Goal: Transaction & Acquisition: Purchase product/service

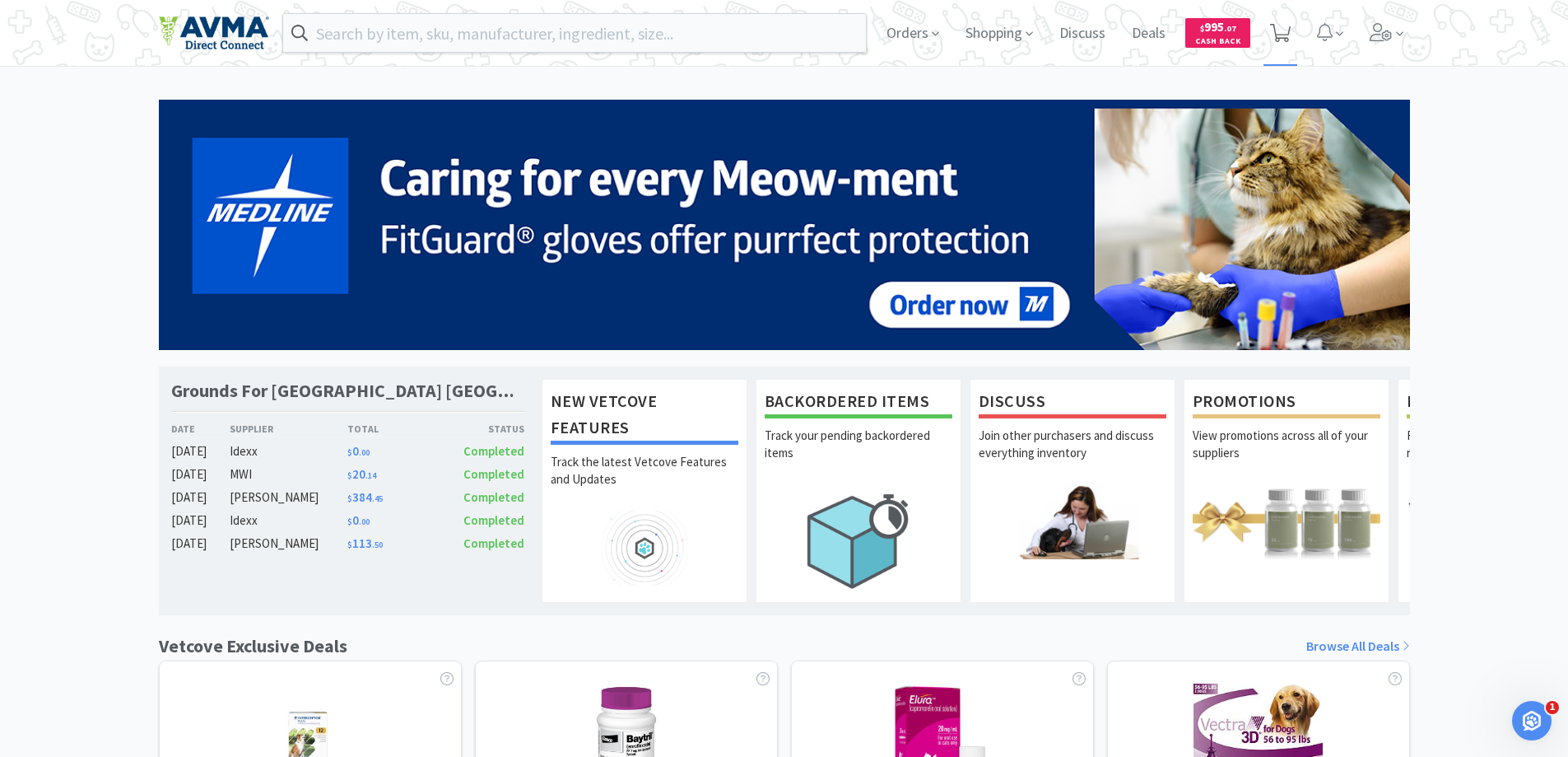
click at [1238, 42] on icon at bounding box center [1280, 33] width 20 height 18
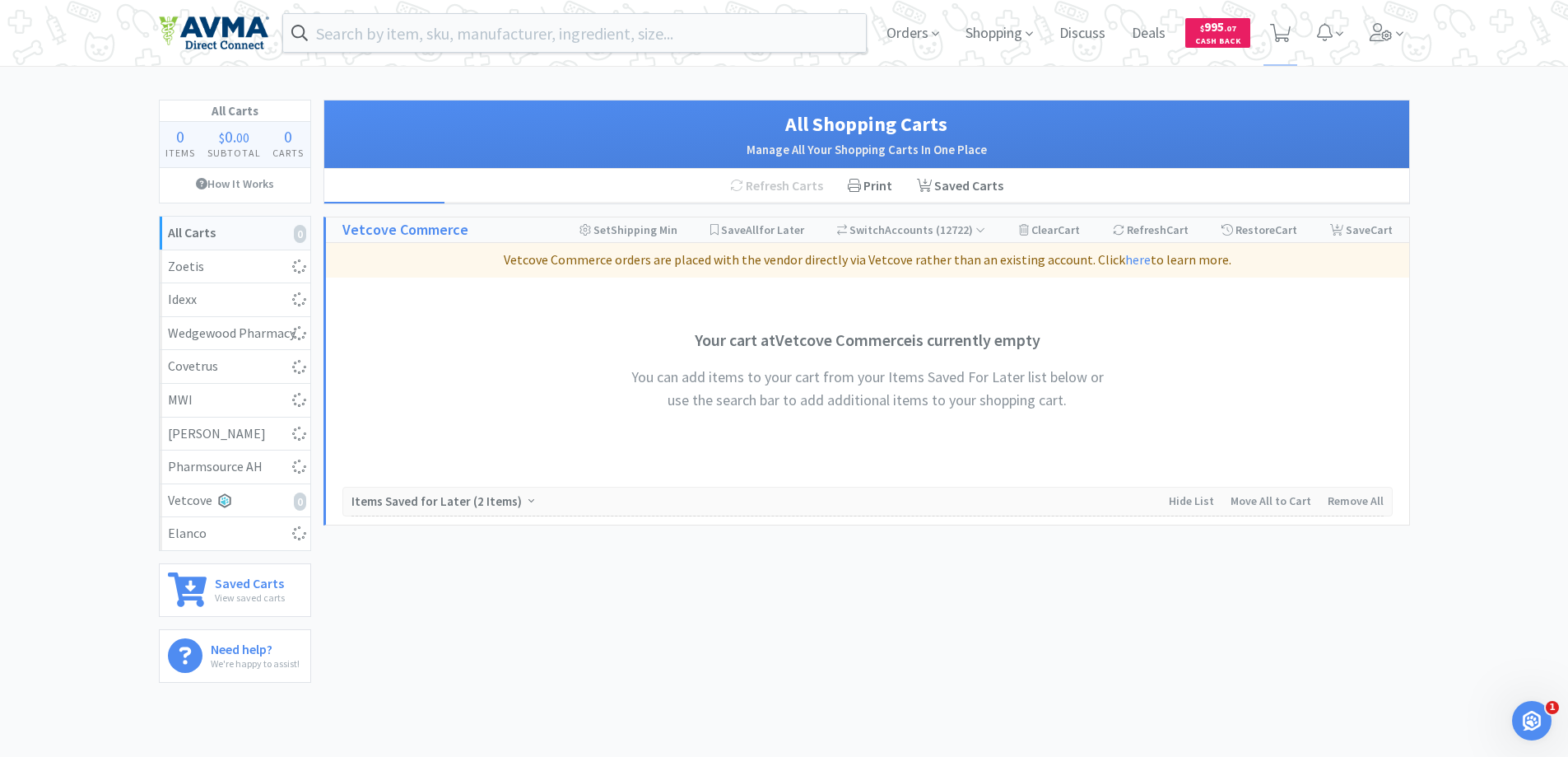
select select "10"
select select "5"
select select "15"
select select "1"
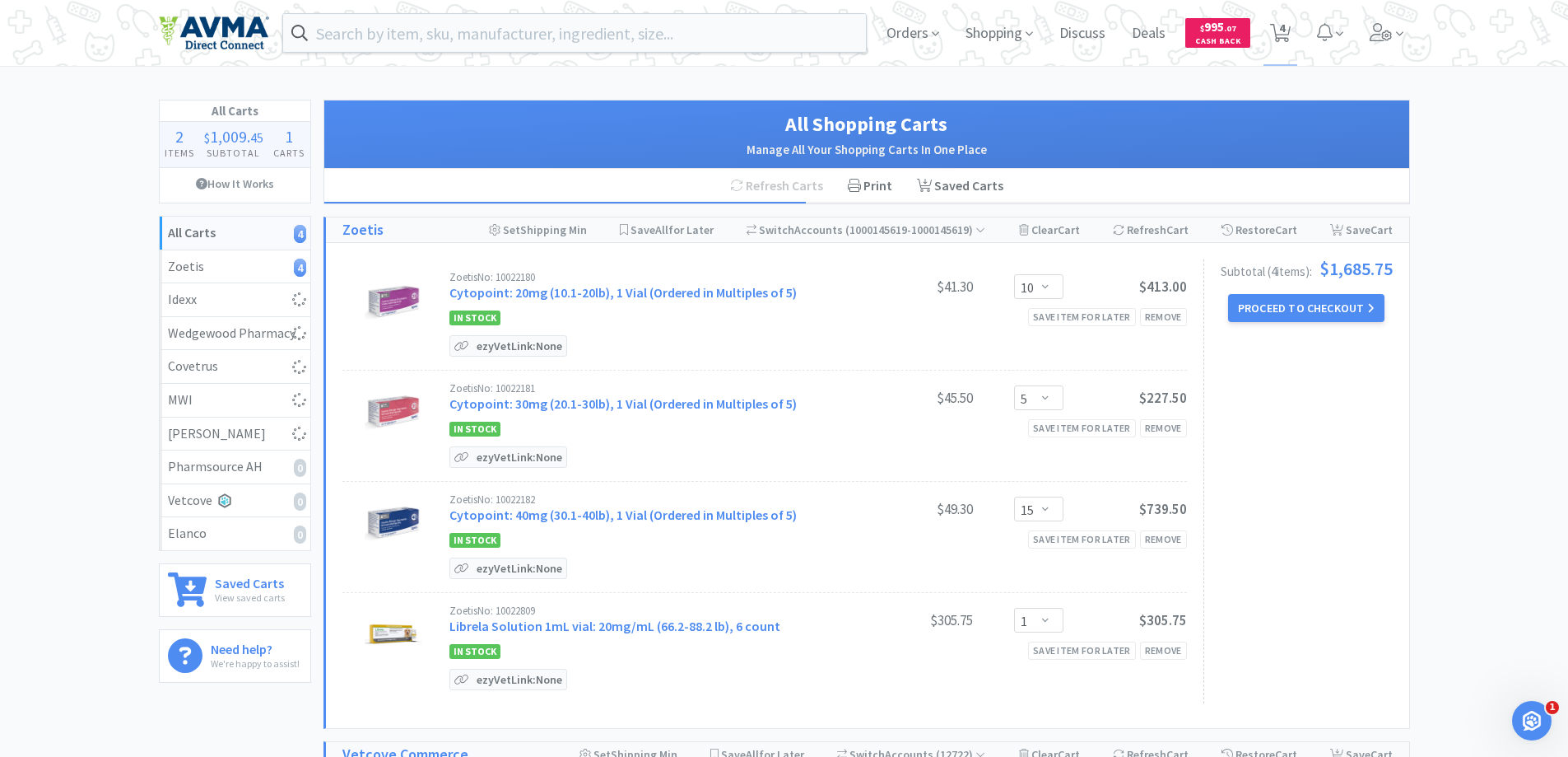
select select "3"
select select "1"
select select "6"
select select "1"
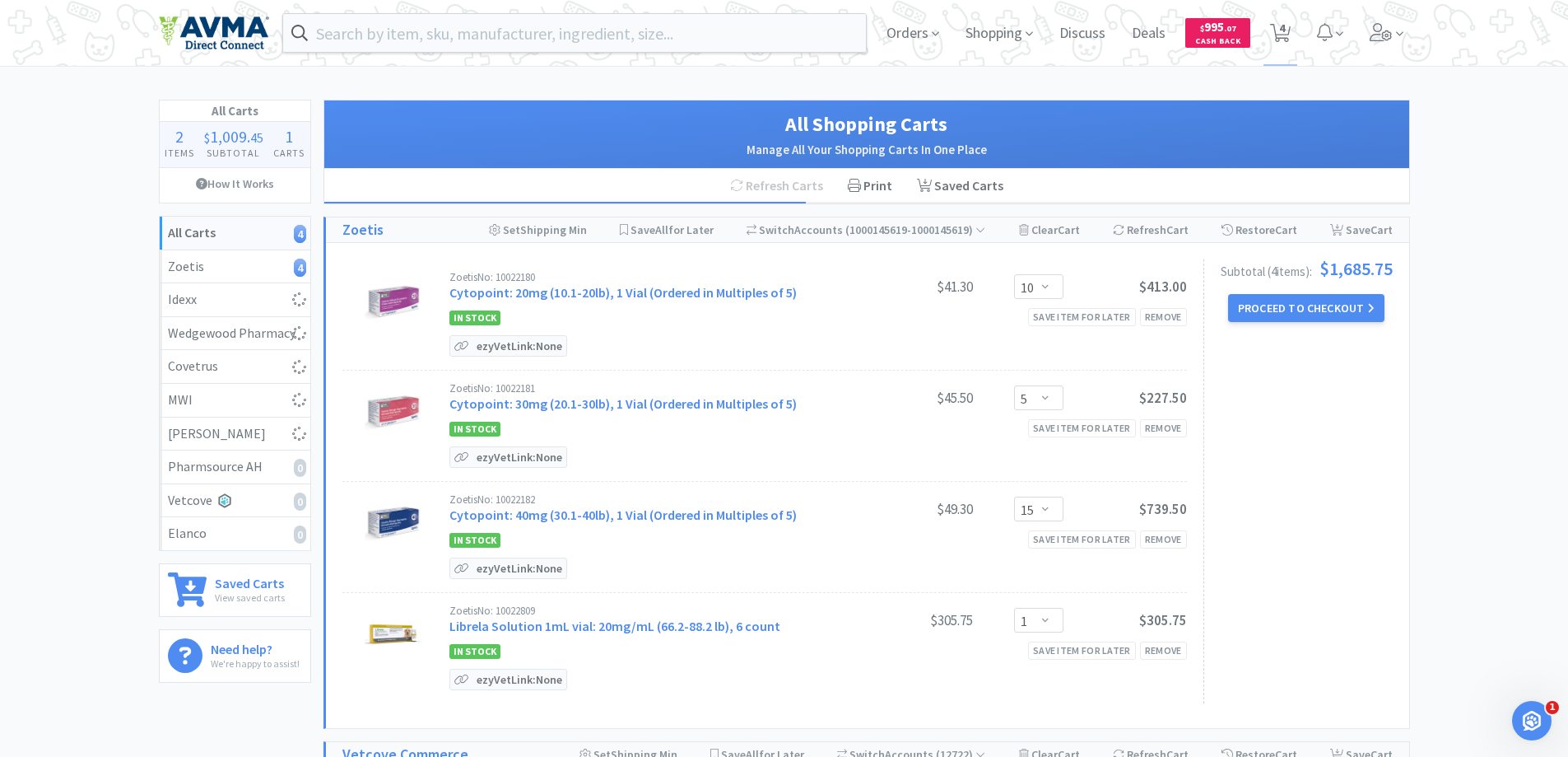
select select "4"
select select "1"
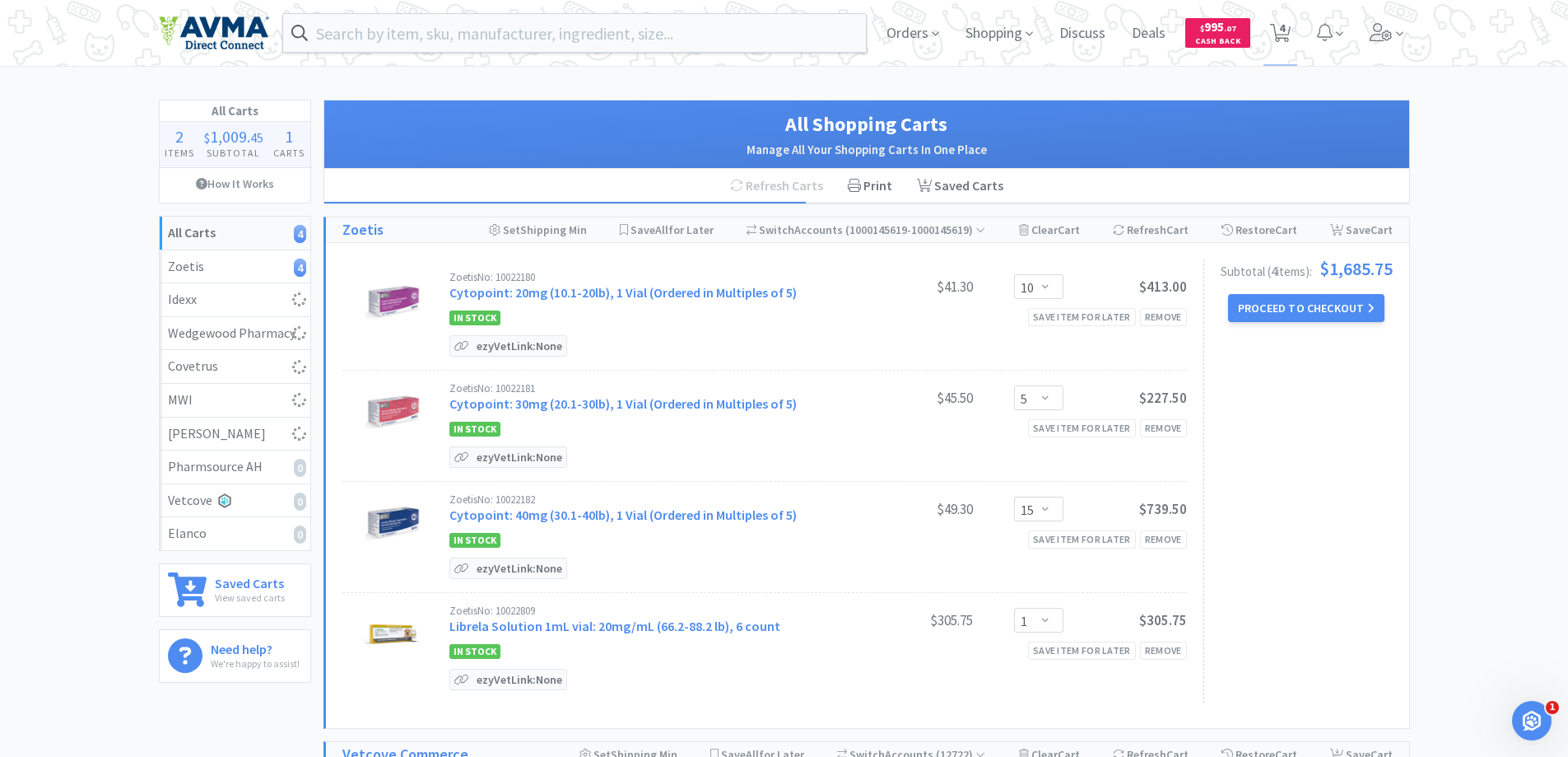
select select "1"
select select "10"
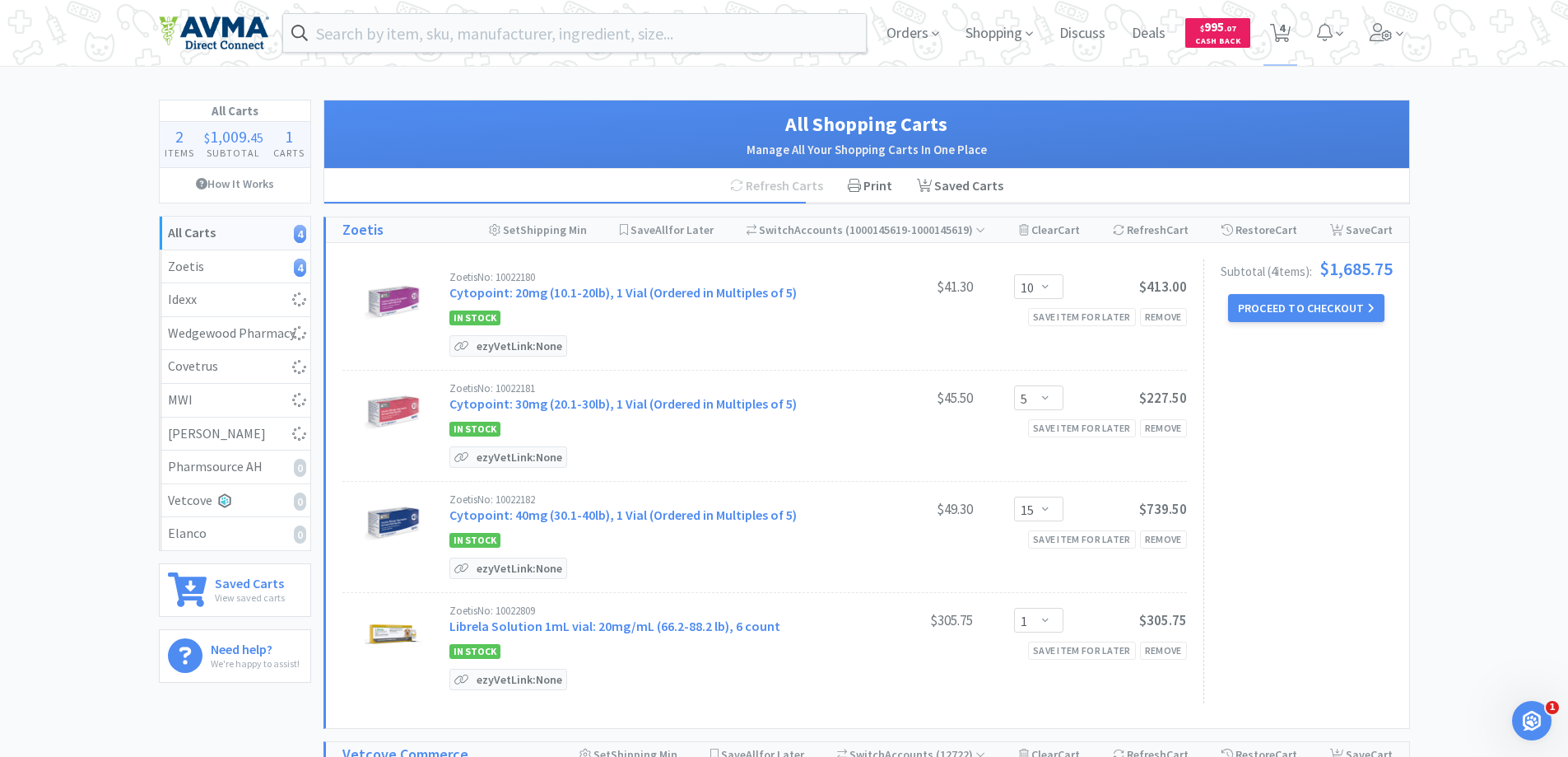
select select "4"
select select "8"
select select "15"
select select "1"
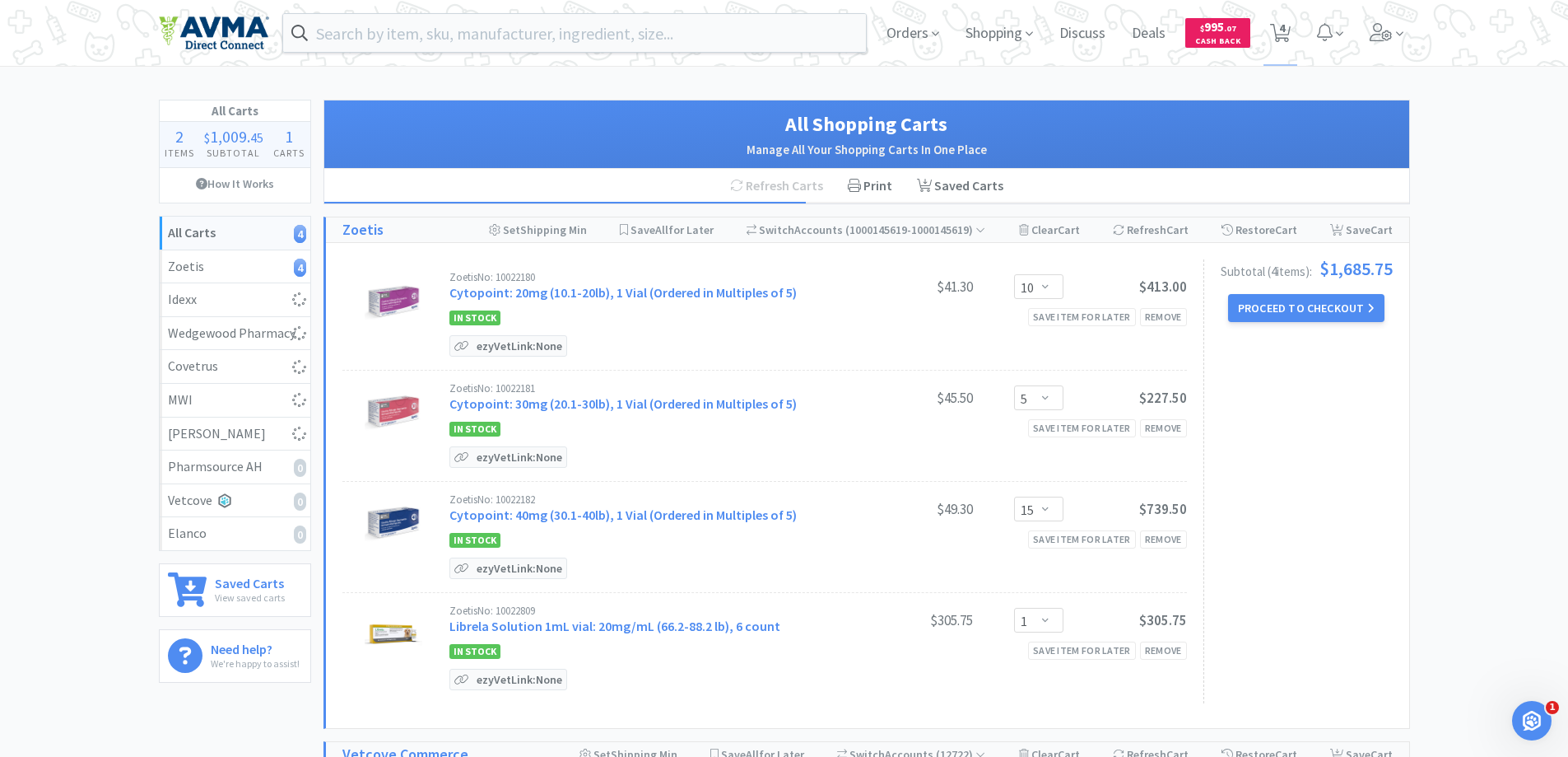
select select "1"
select select "15"
select select "4"
select select "1"
select select "10"
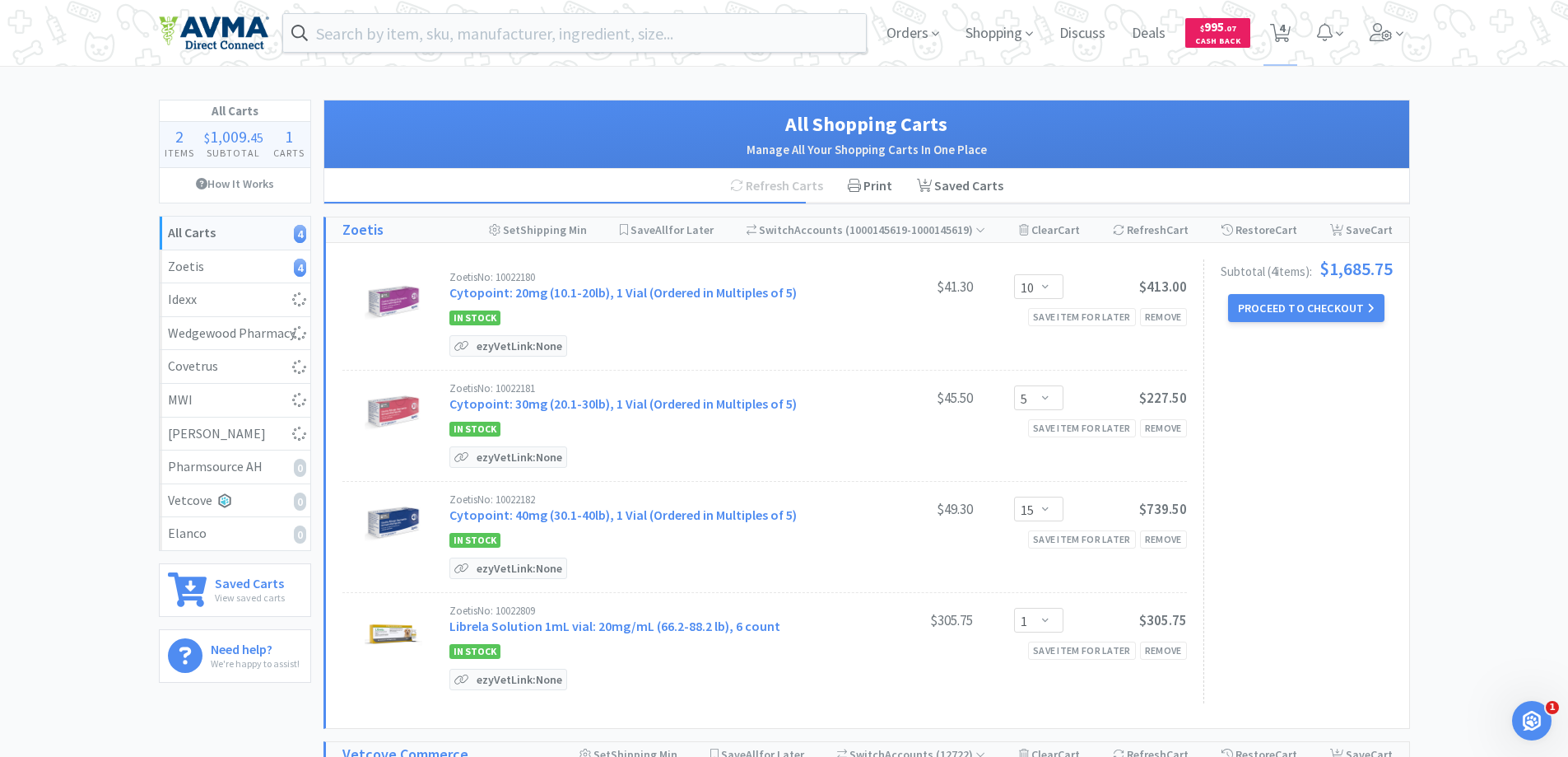
select select "2"
select select "1"
select select "2"
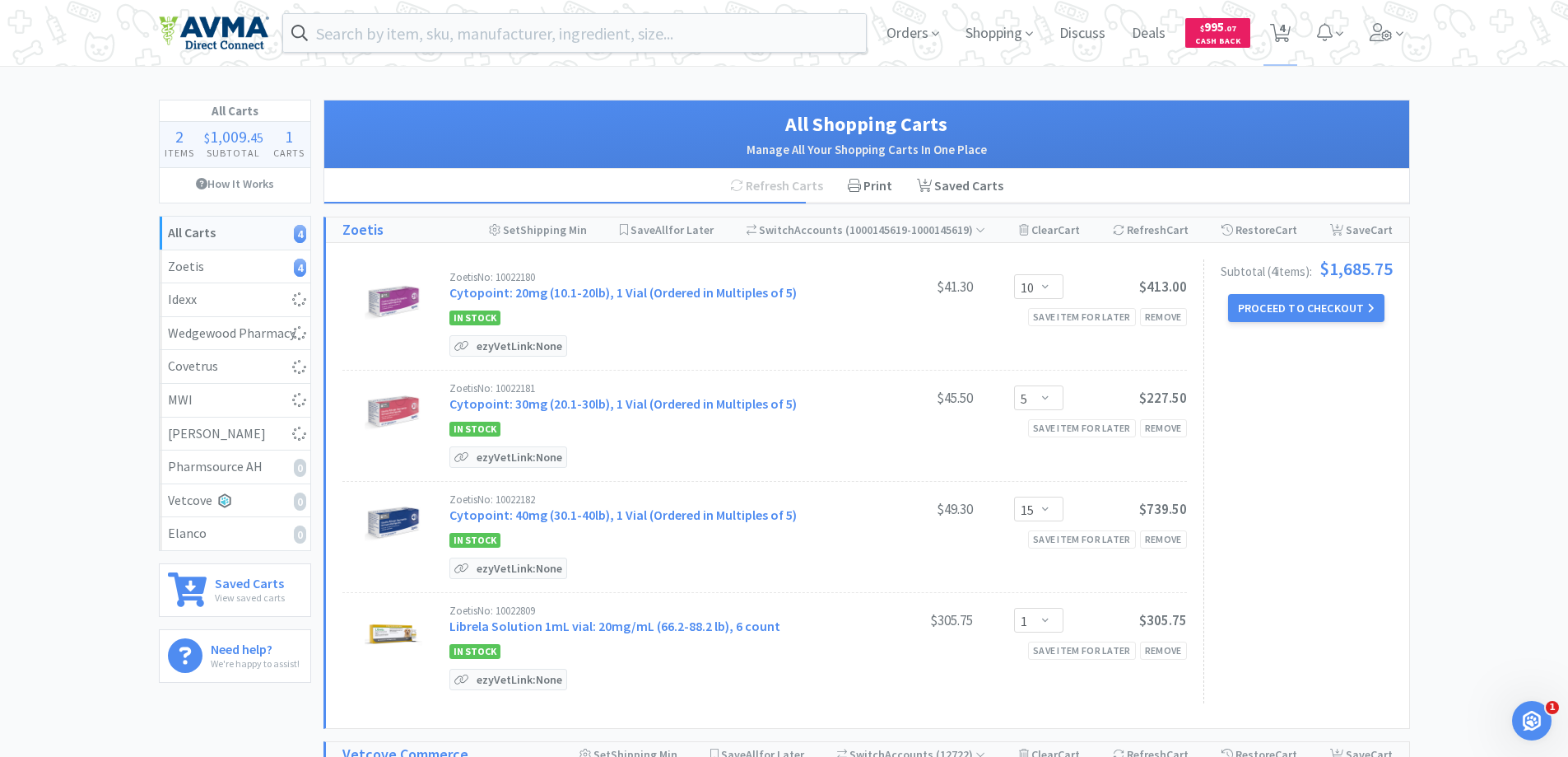
select select "4"
select select "15"
select select "1"
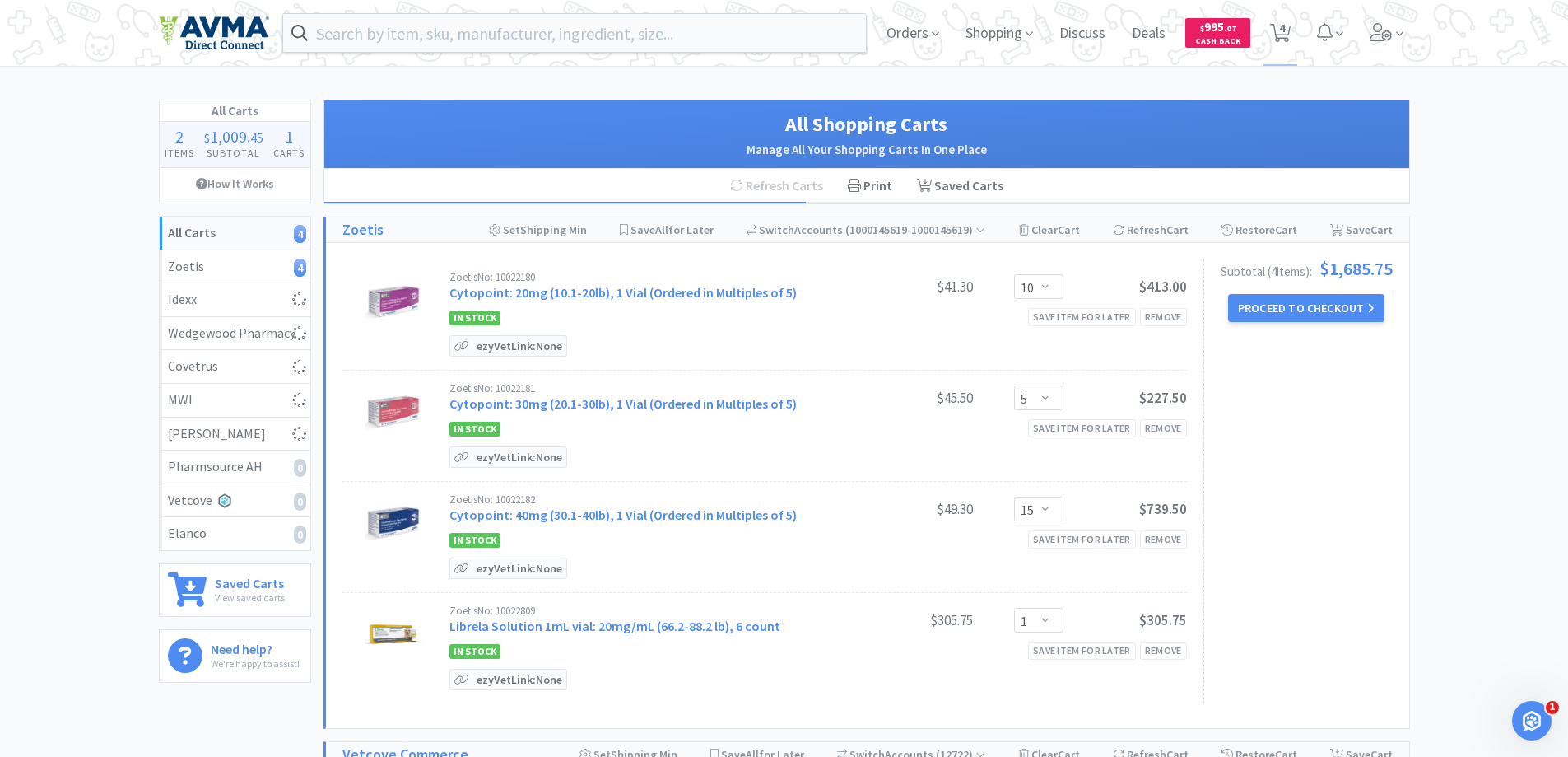
select select "1"
select select "2"
select select "1"
select select "4"
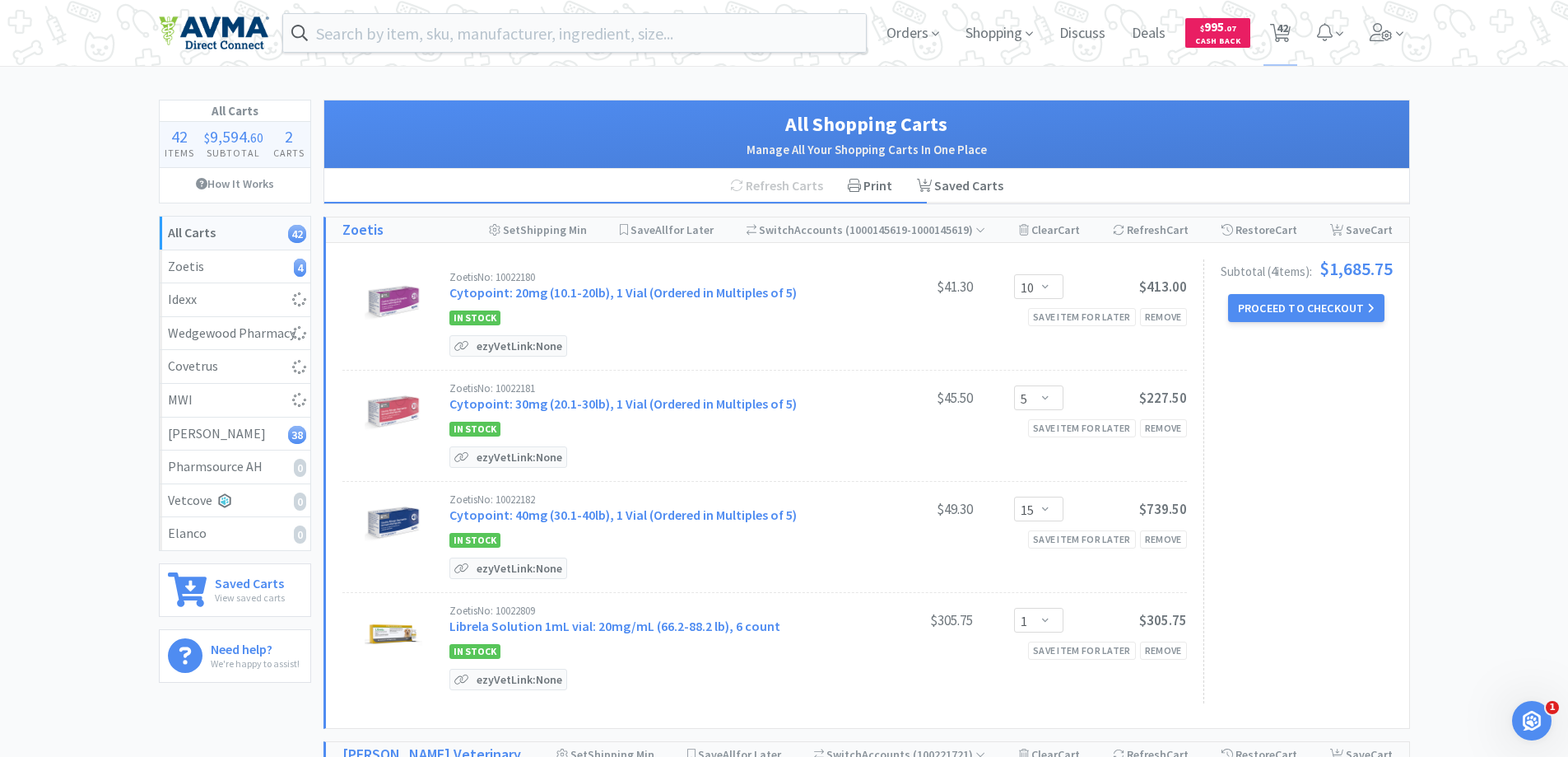
select select "3"
select select "6"
select select "2"
select select "1"
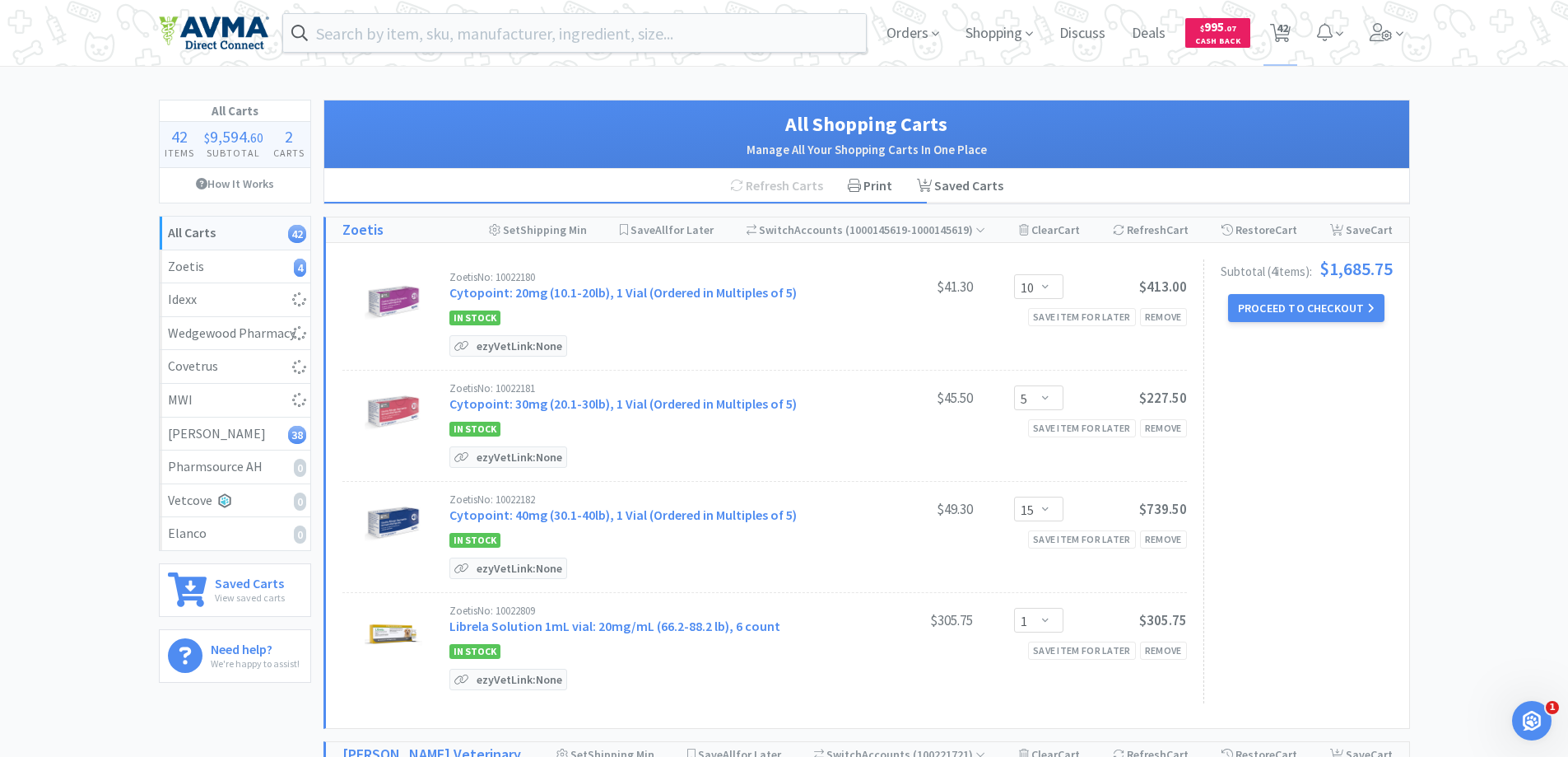
select select "1"
select select "4"
select select "1"
select select "2"
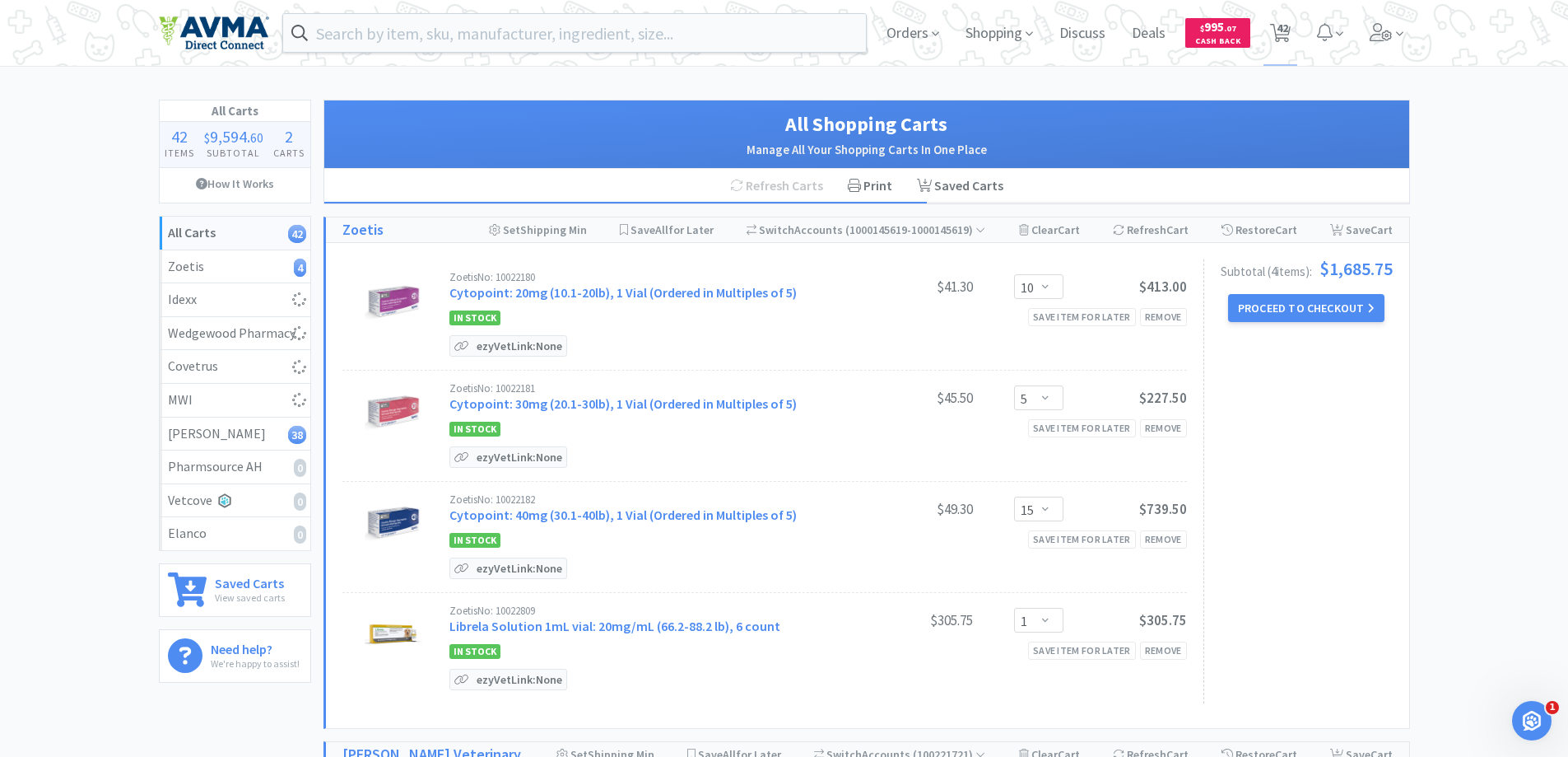
select select "3"
select select "1"
select select "5"
select select "2"
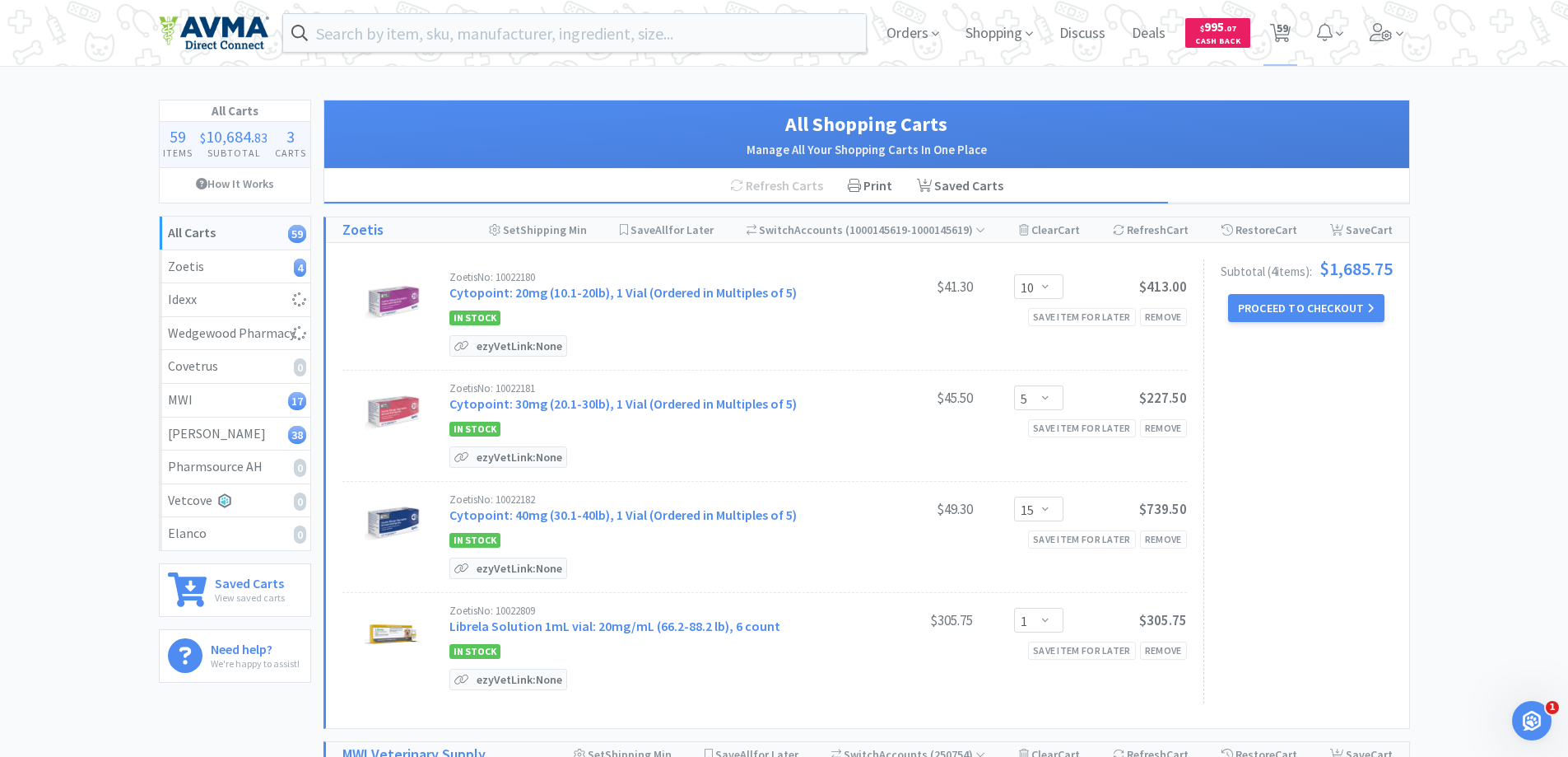
select select "1"
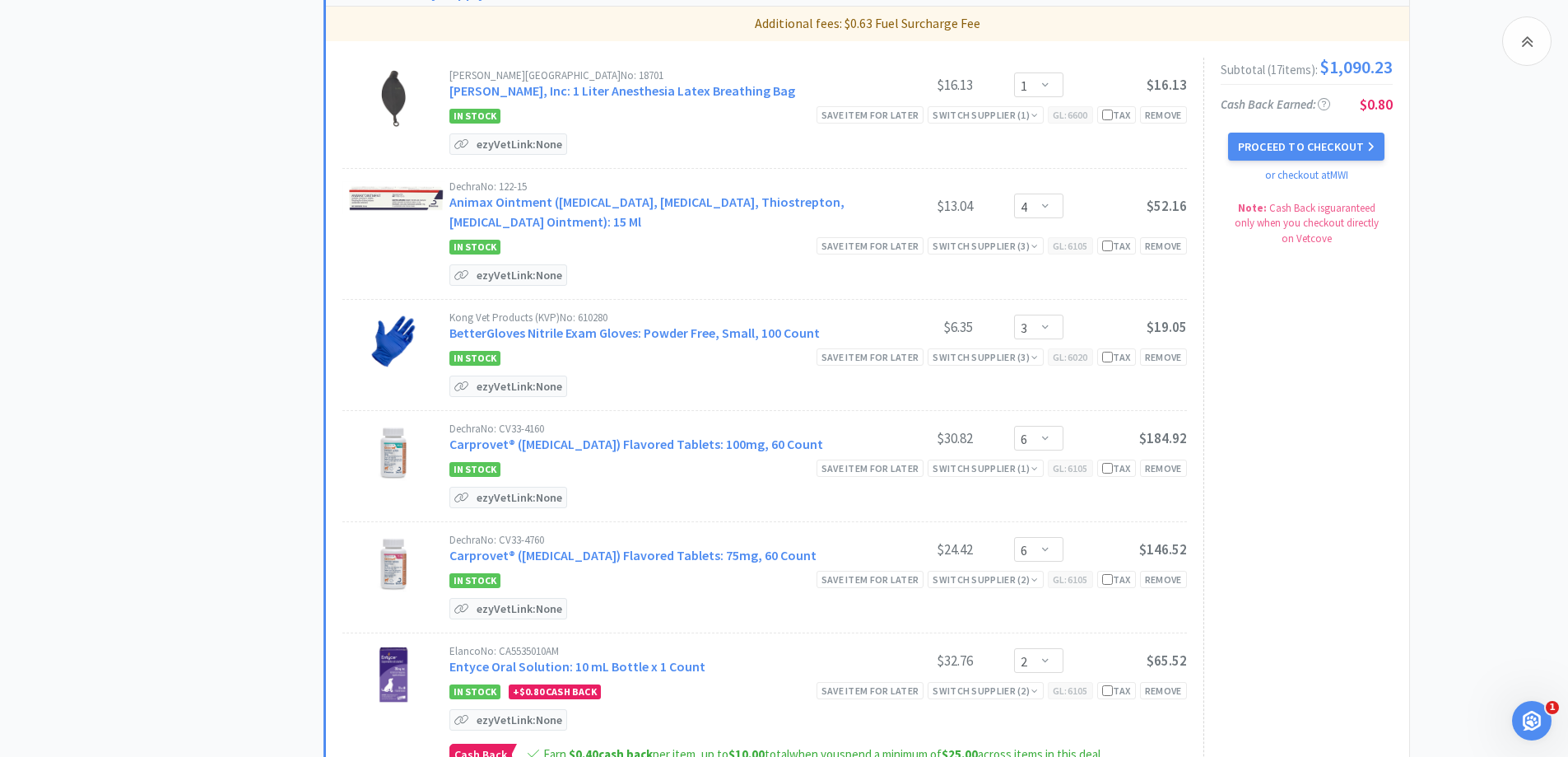
scroll to position [988, 0]
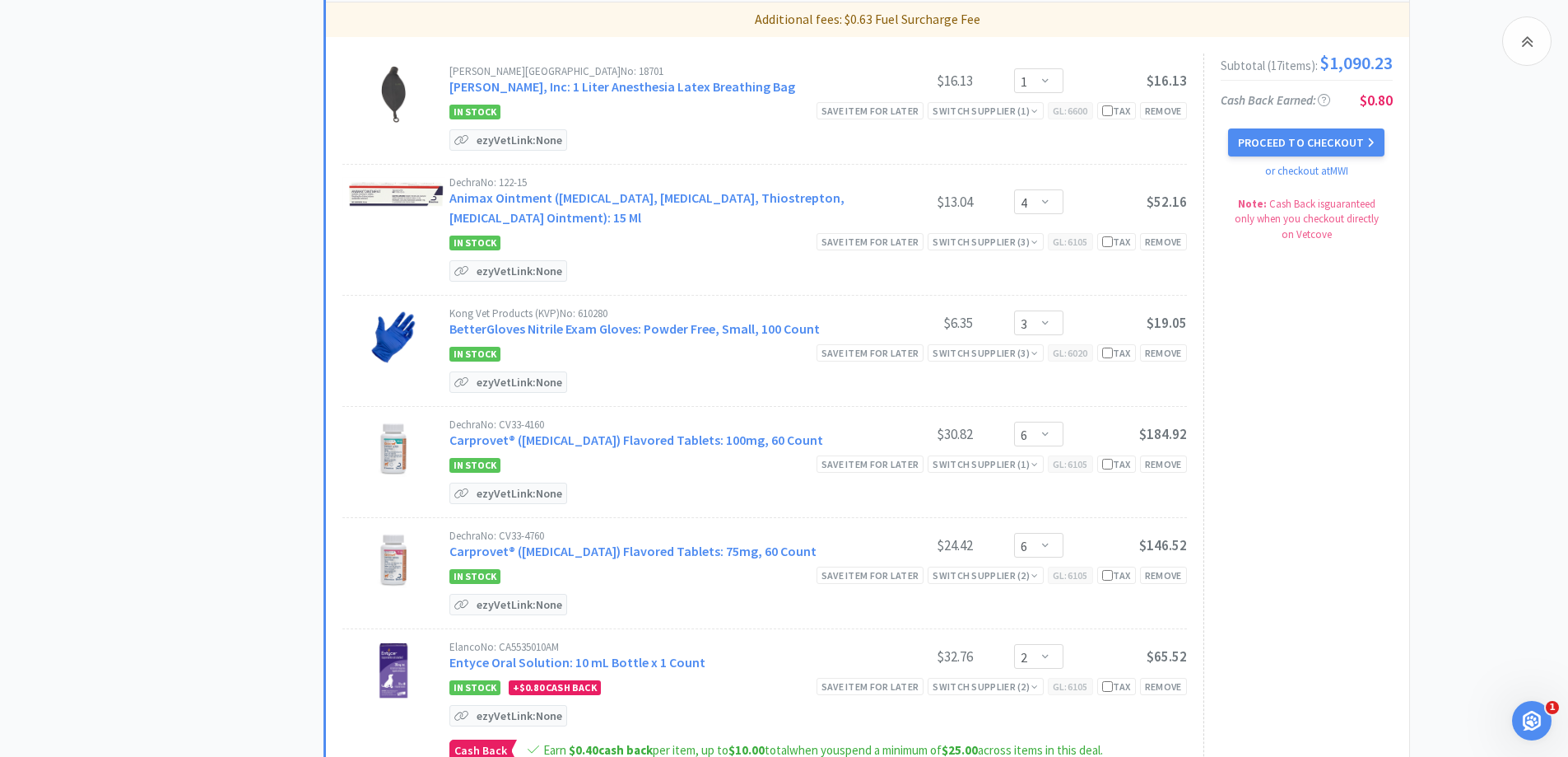
select select "1"
select select "150"
select select "2"
select select "1"
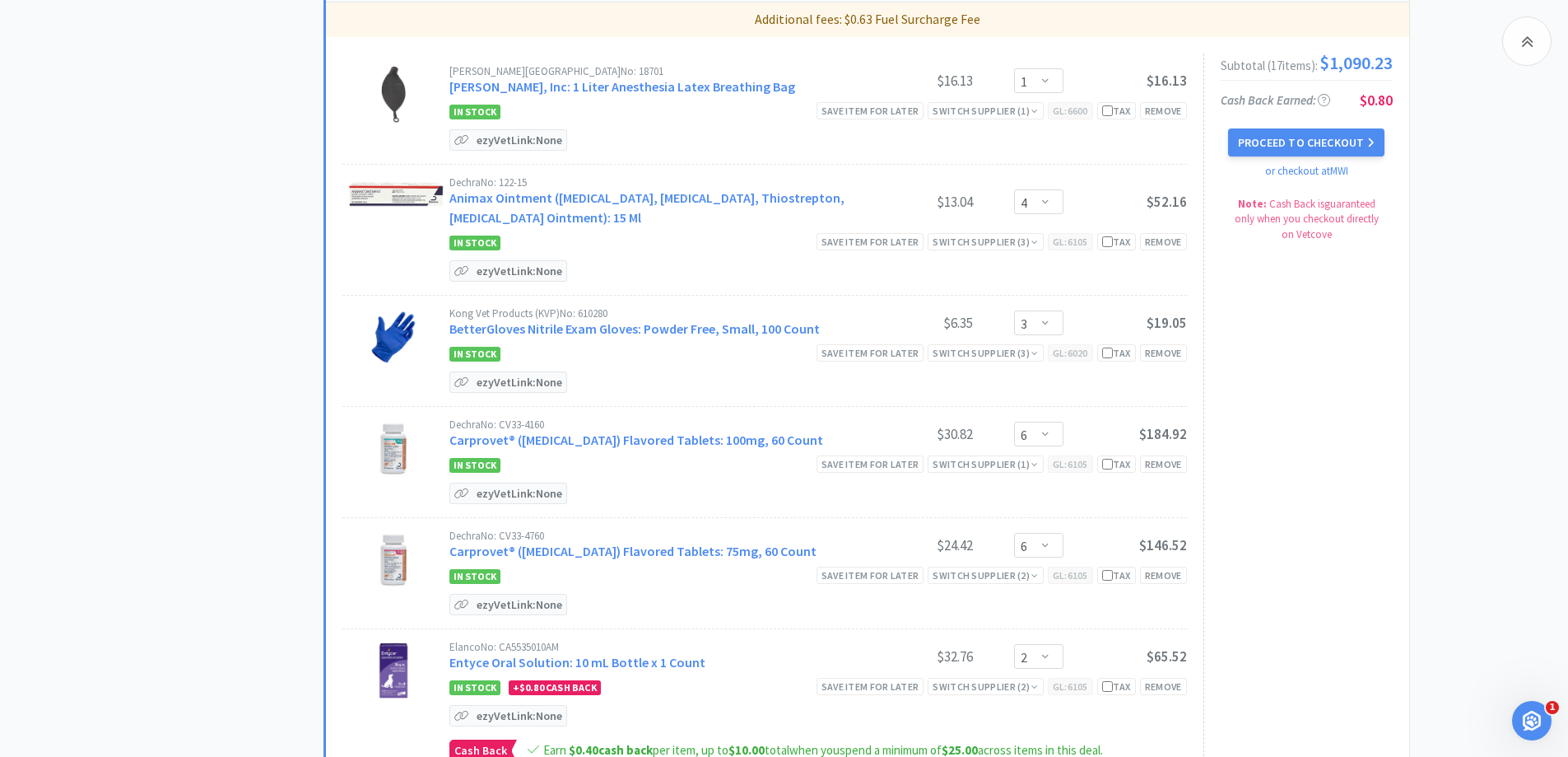
select select "1"
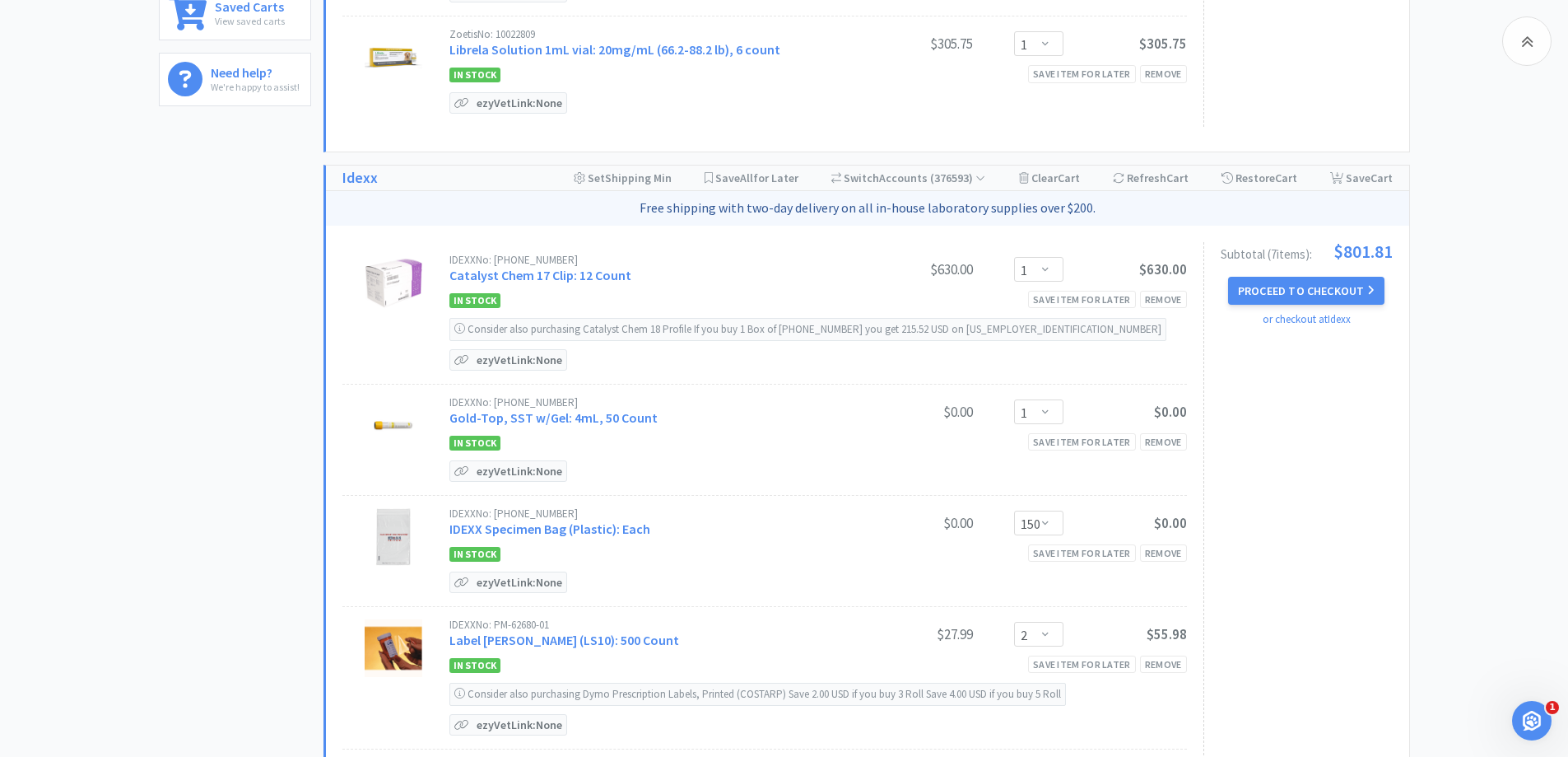
scroll to position [0, 0]
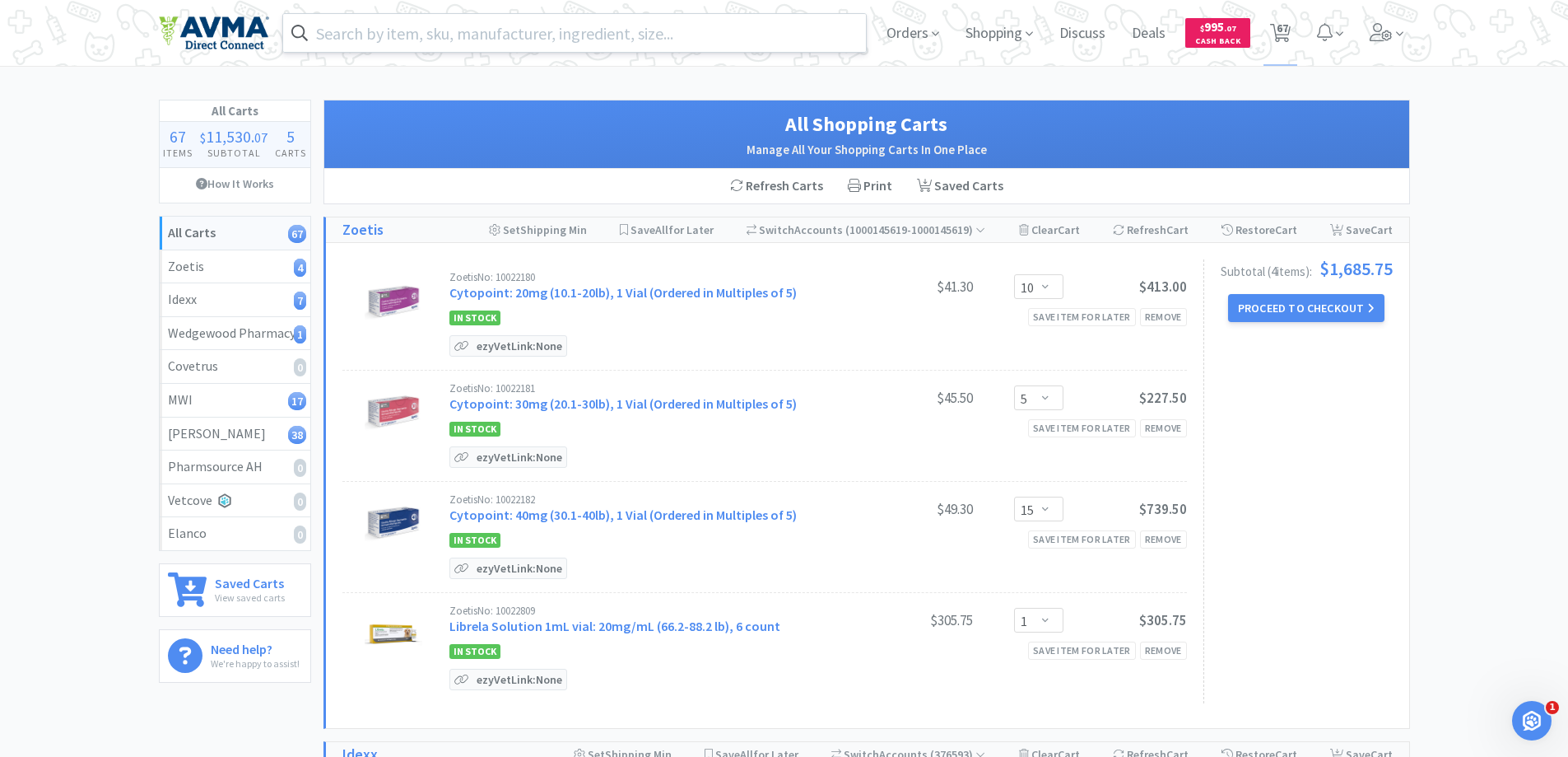
click at [357, 34] on input "text" at bounding box center [575, 33] width 584 height 38
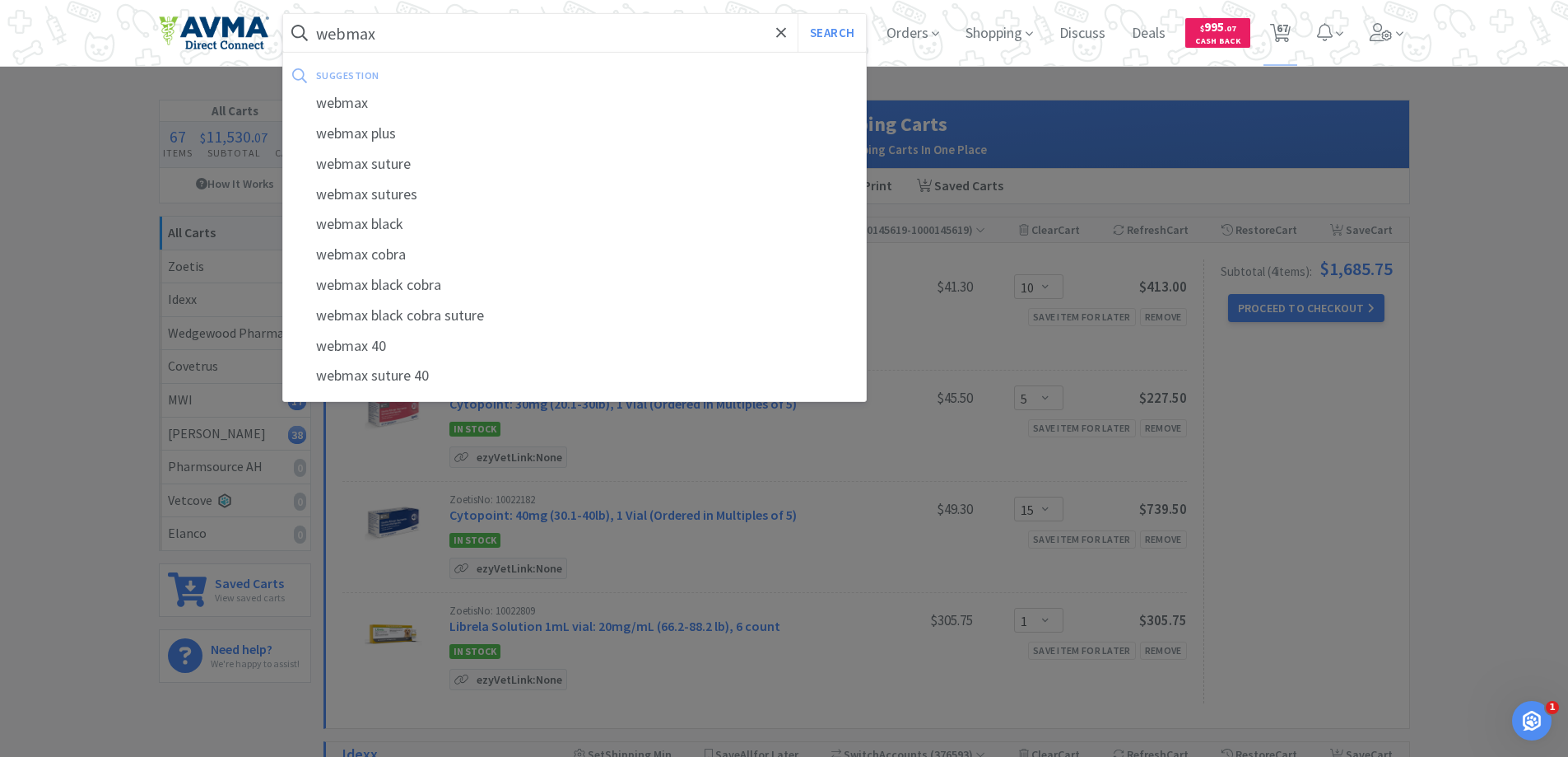
type input "webmax"
click at [797, 14] on button "Search" at bounding box center [831, 33] width 68 height 38
select select "1"
select select "4"
select select "3"
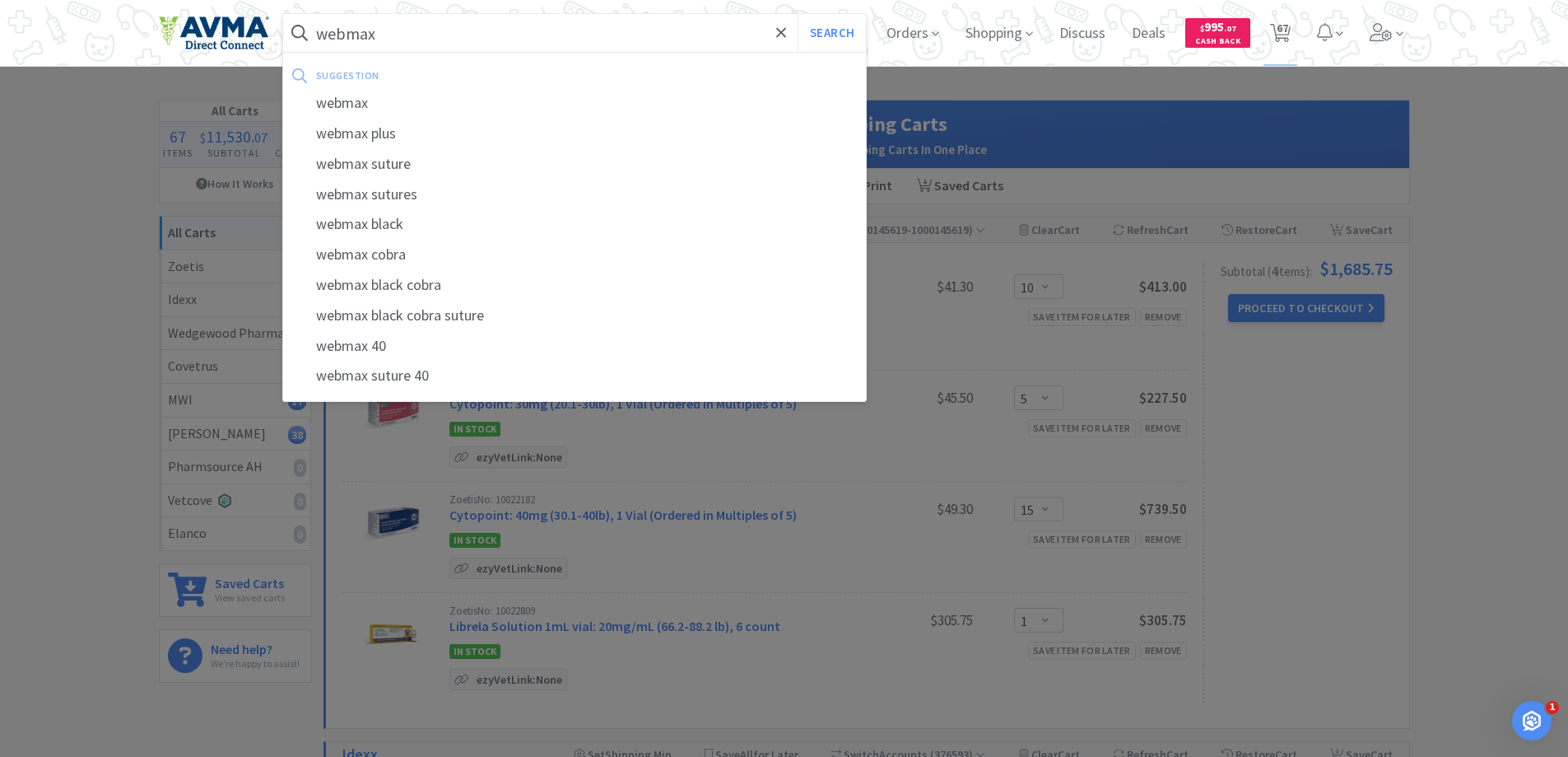
select select "6"
select select "2"
select select "1"
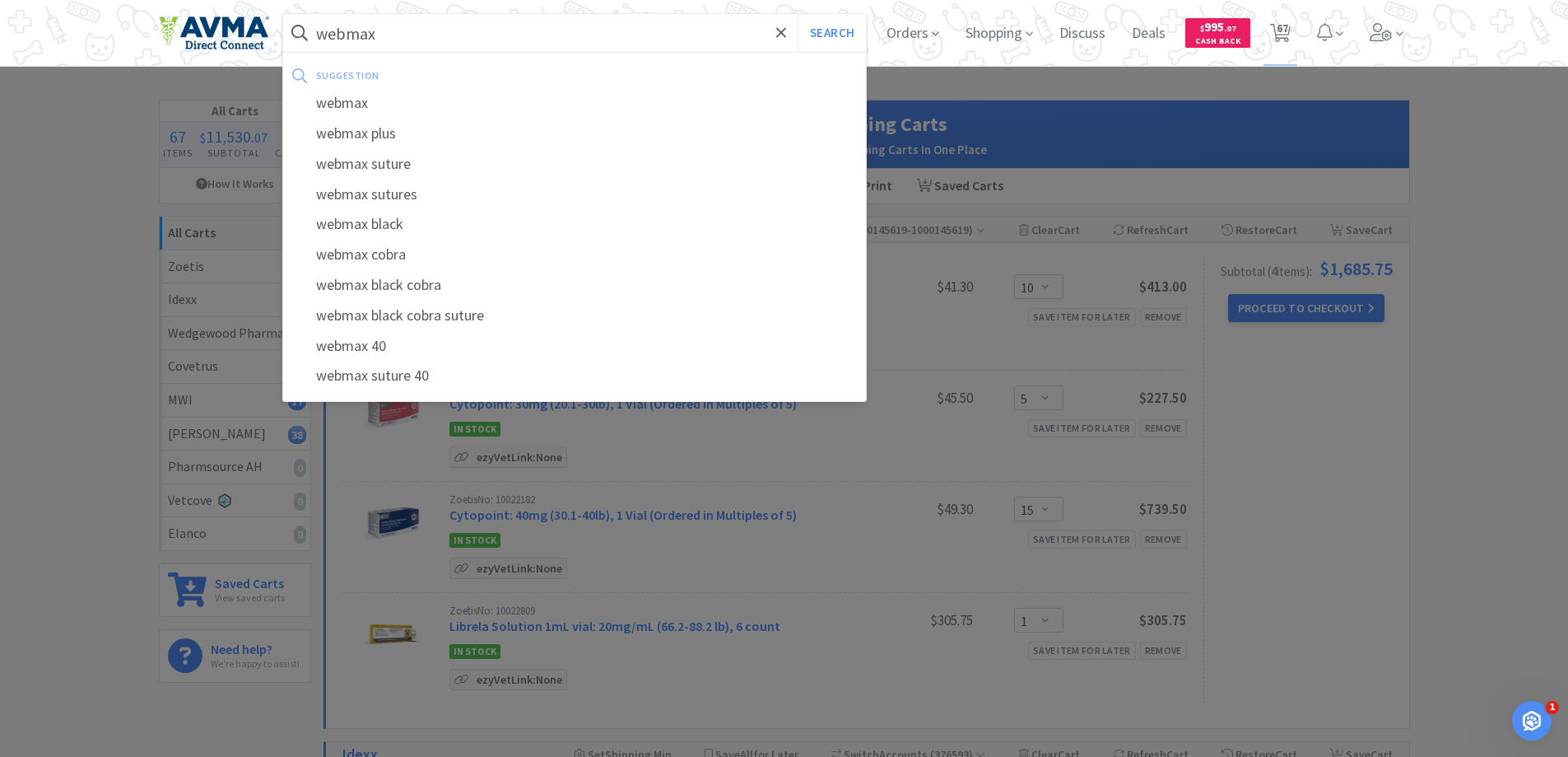
select select "1"
select select "4"
select select "1"
select select "2"
select select "3"
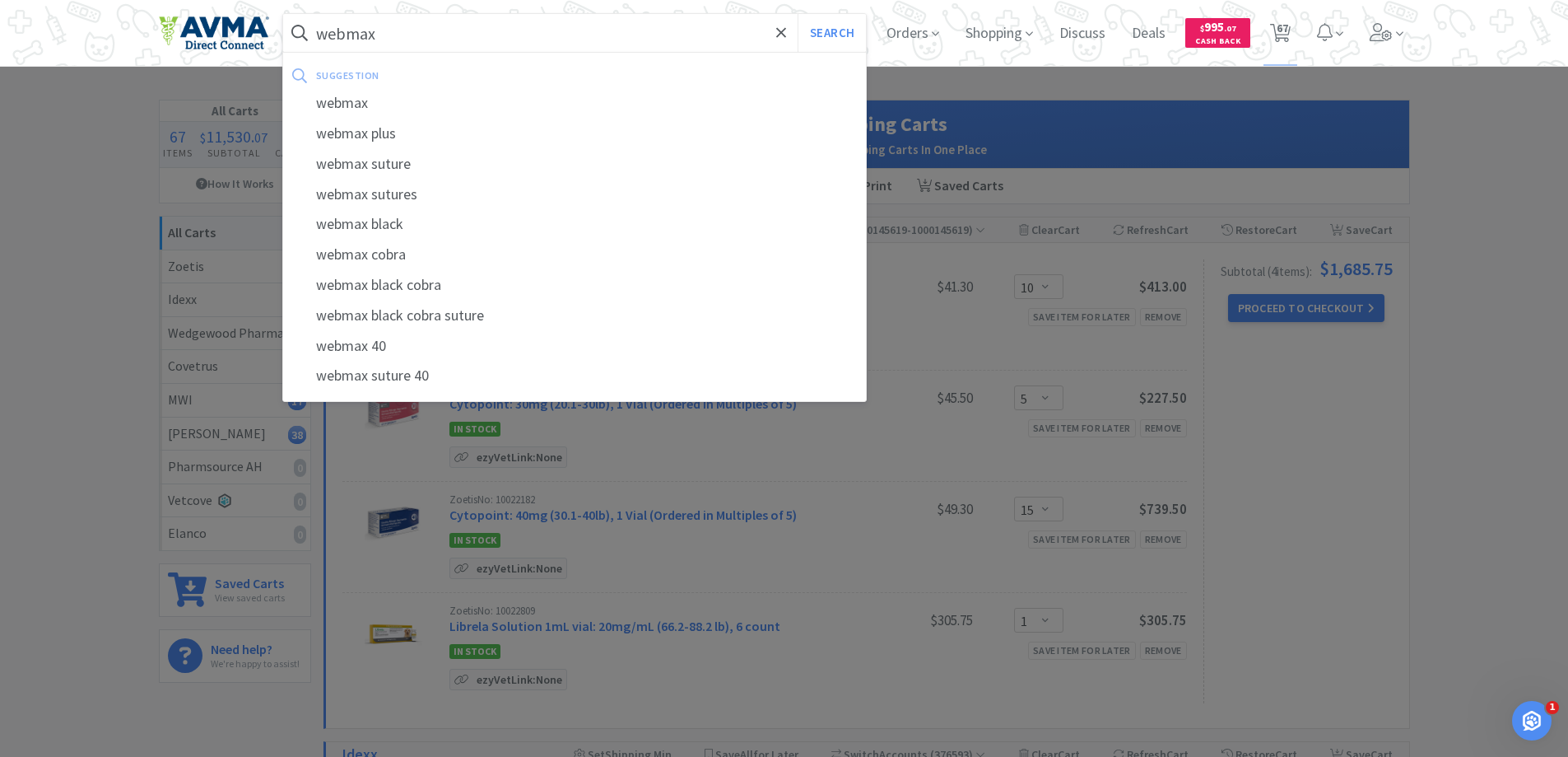
select select "1"
select select "5"
select select "2"
select select "3"
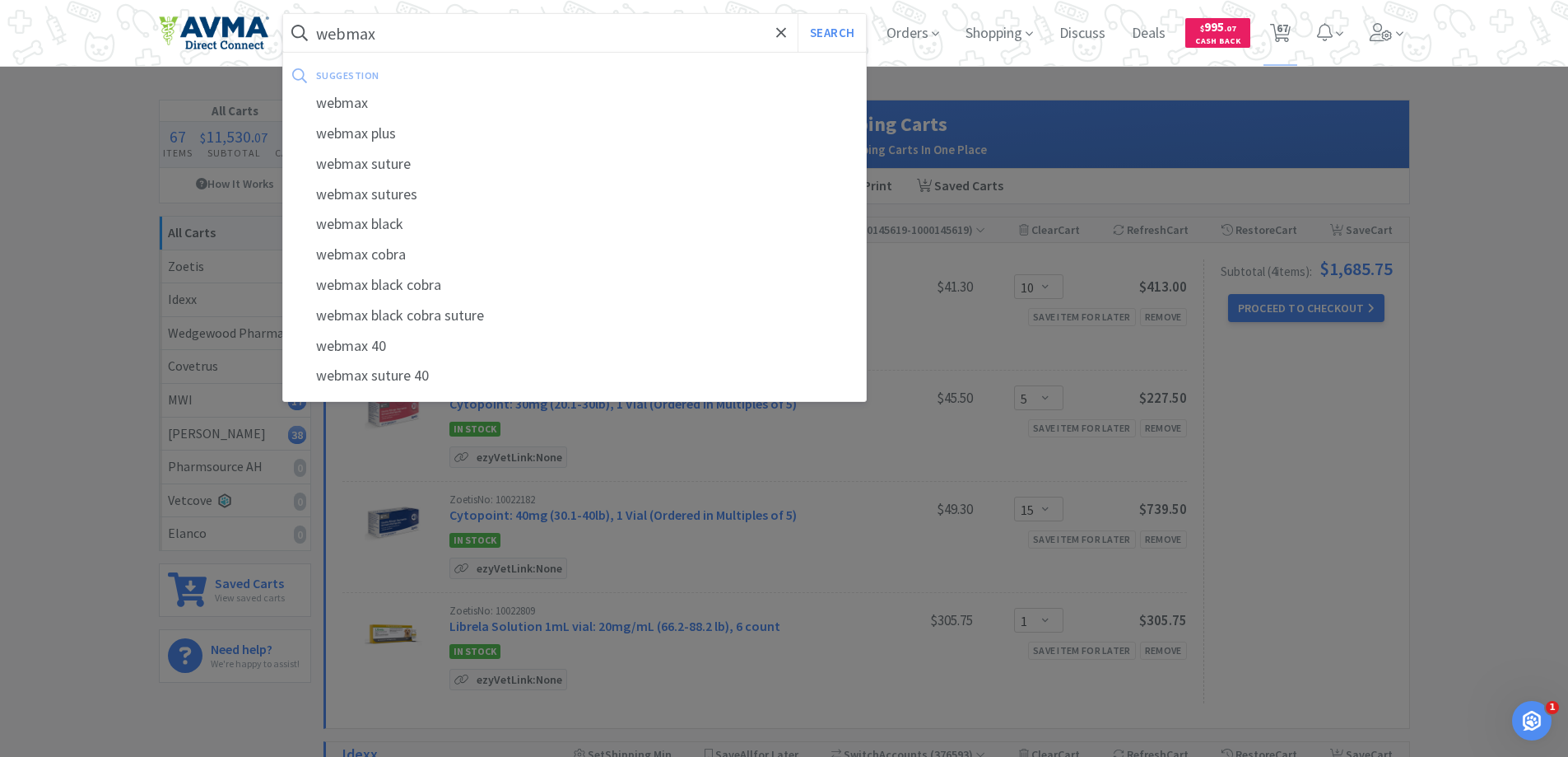
select select "1"
select select "6"
select select "1"
select select "4"
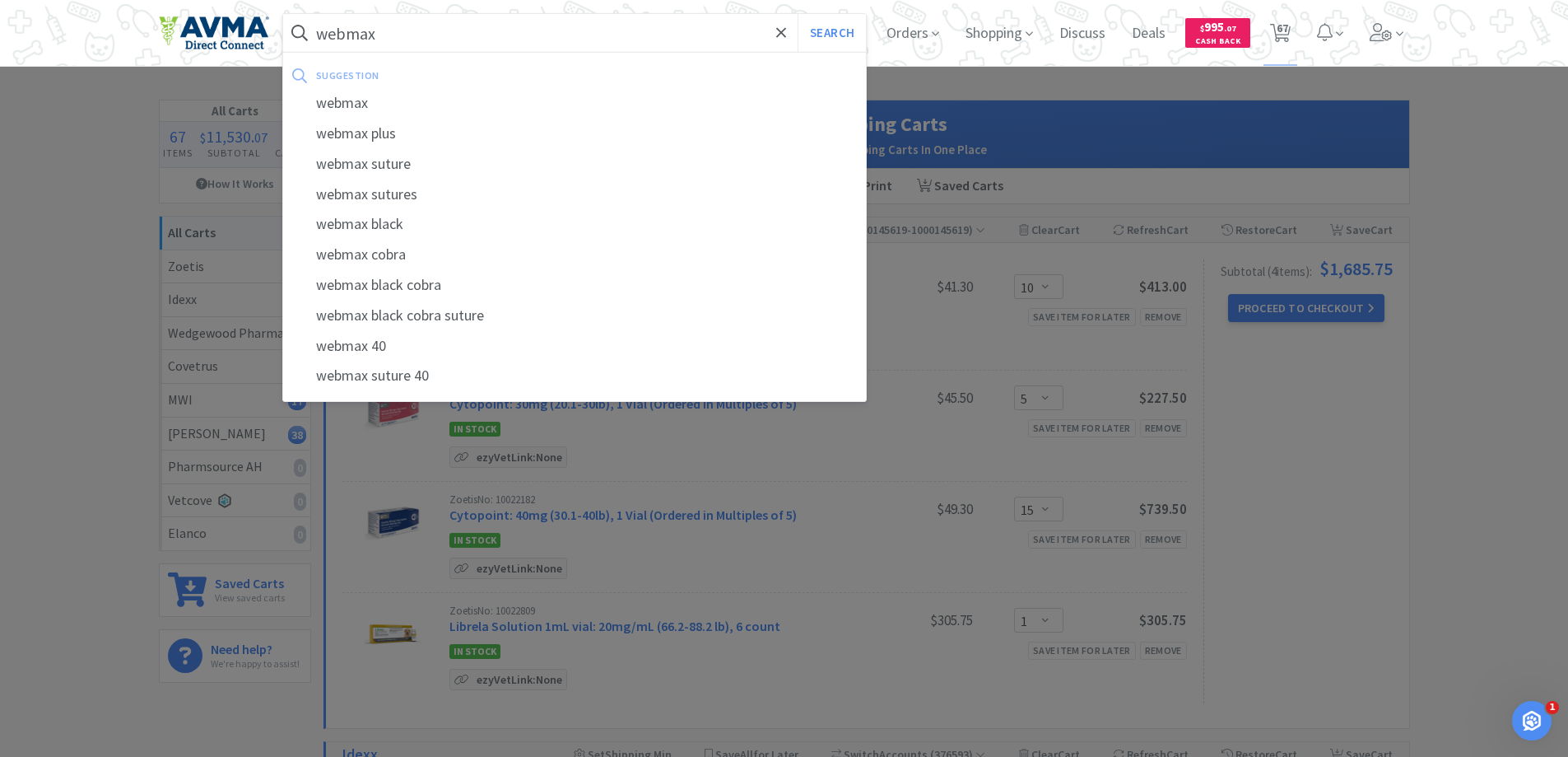
select select "1"
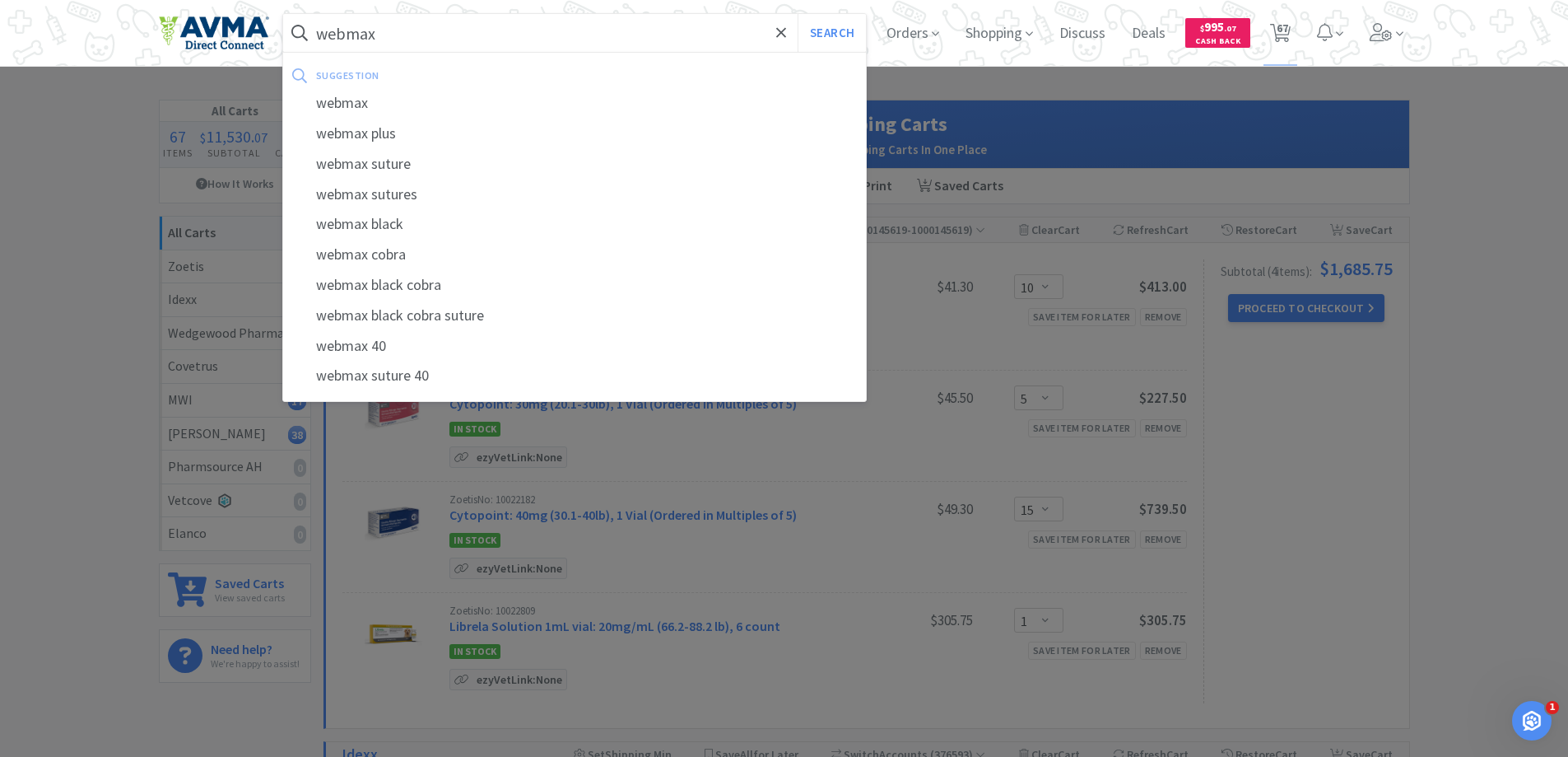
select select "1"
select select "10"
select select "4"
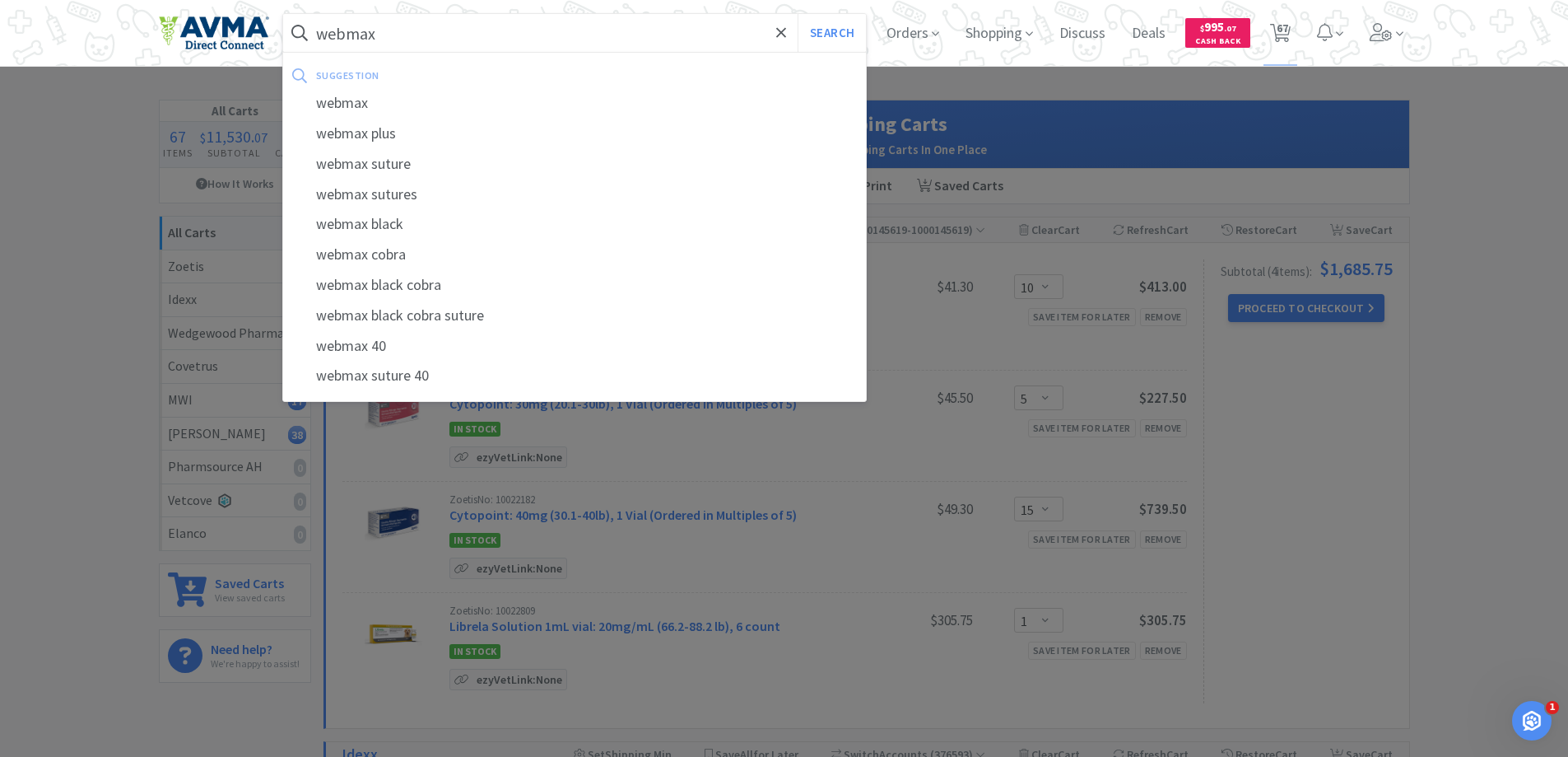
select select "8"
select select "15"
select select "1"
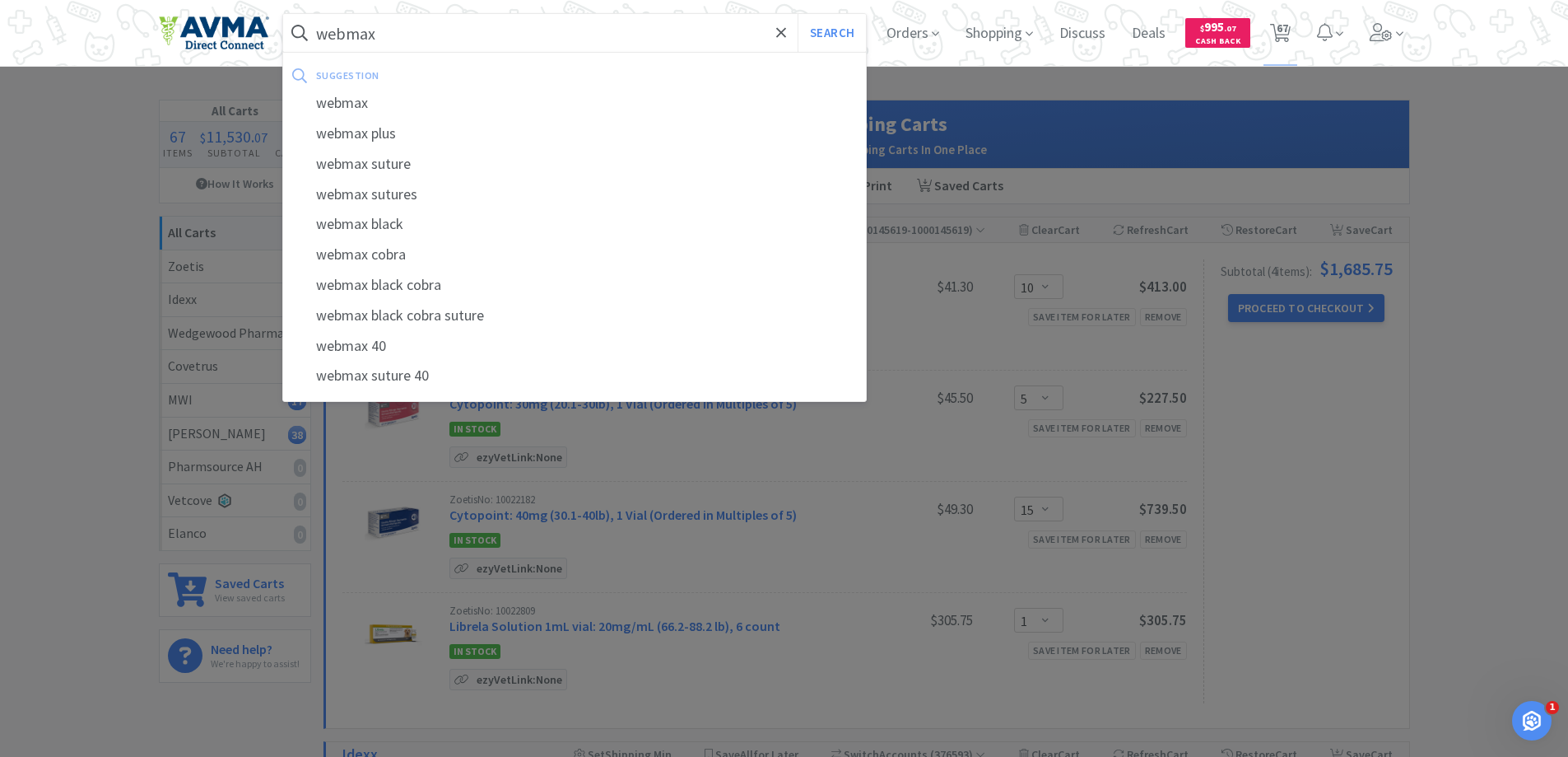
select select "15"
select select "4"
select select "1"
select select "10"
select select "2"
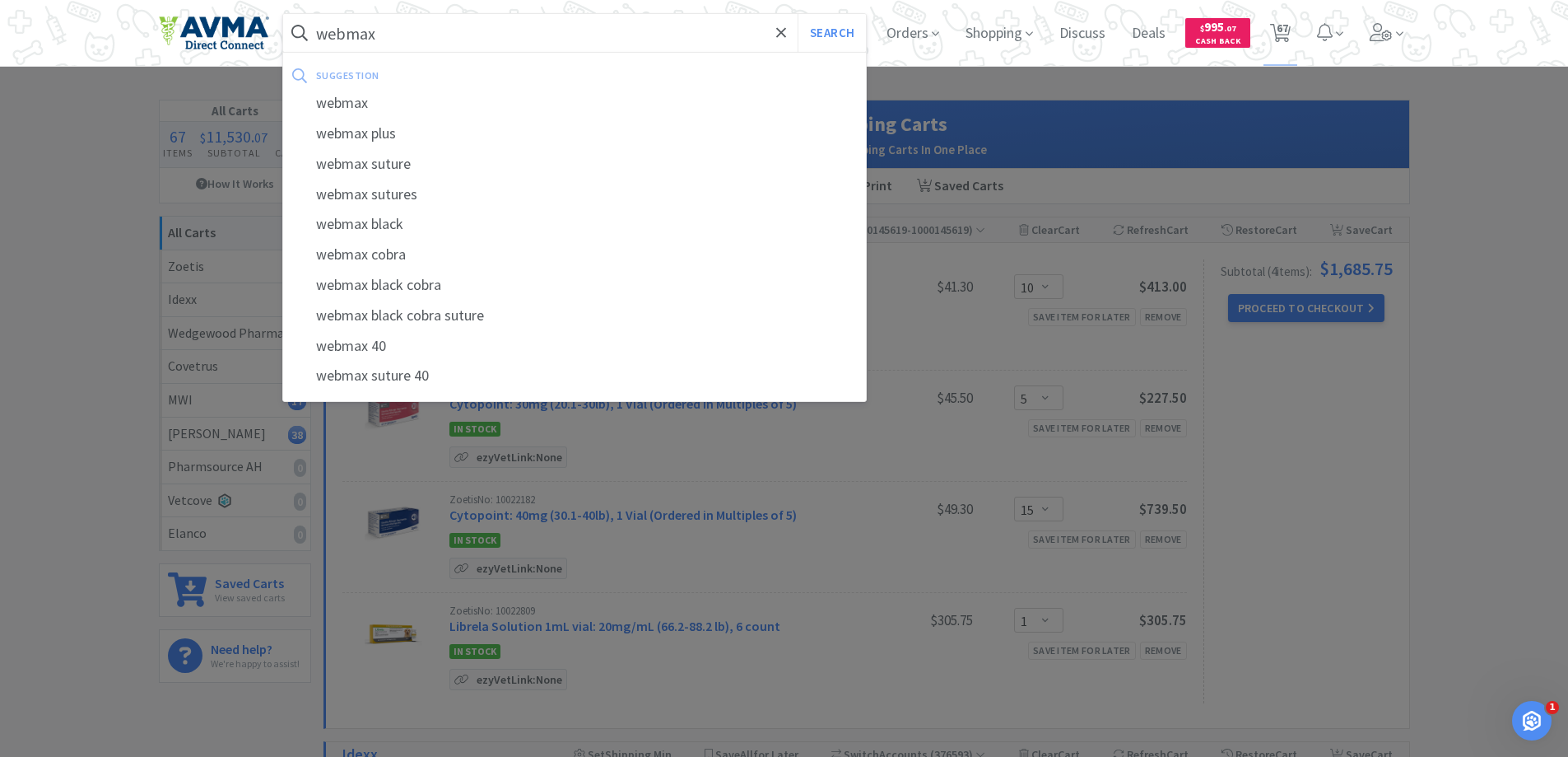
select select "1"
select select "2"
select select "4"
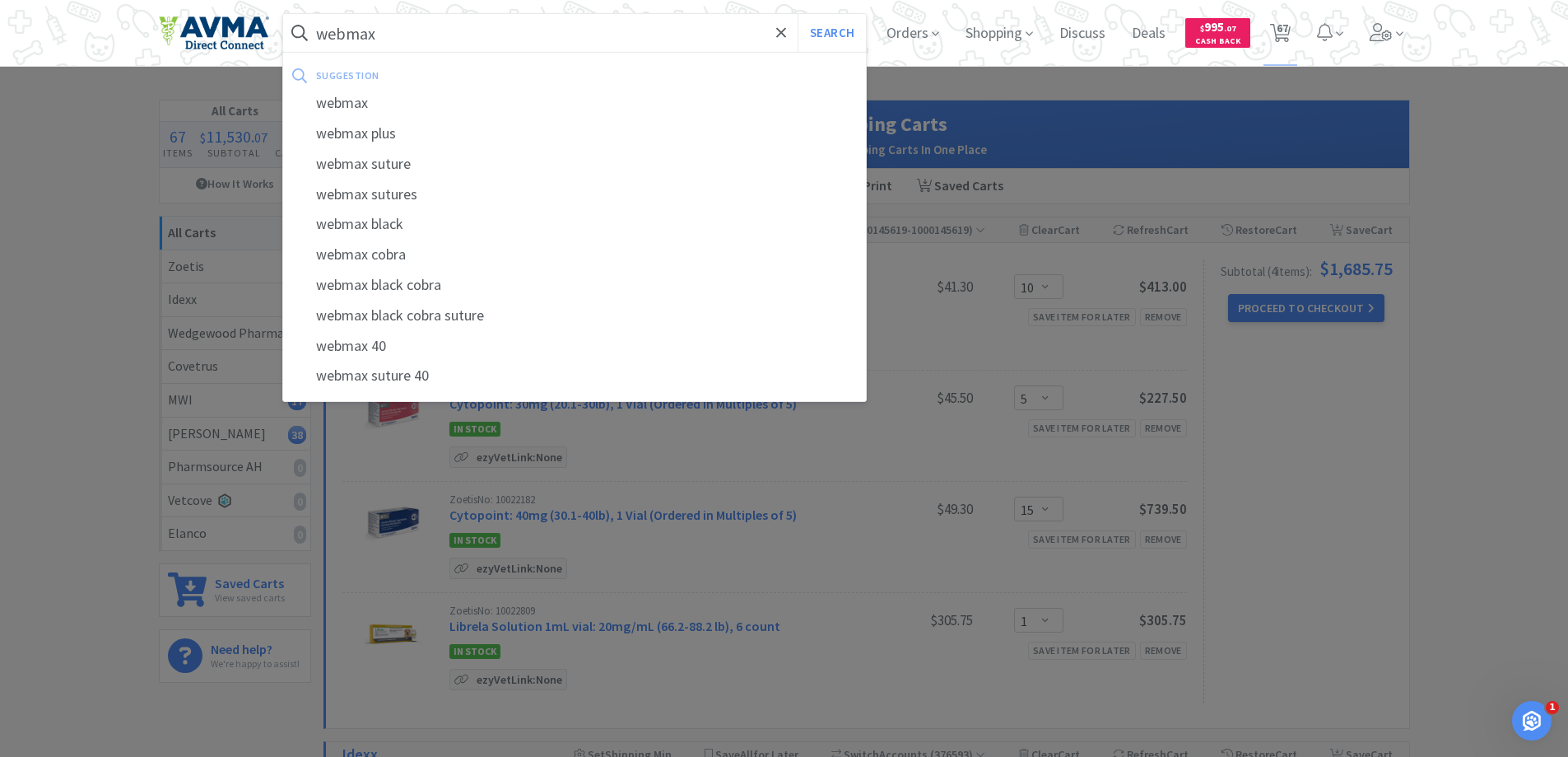
select select "15"
select select "1"
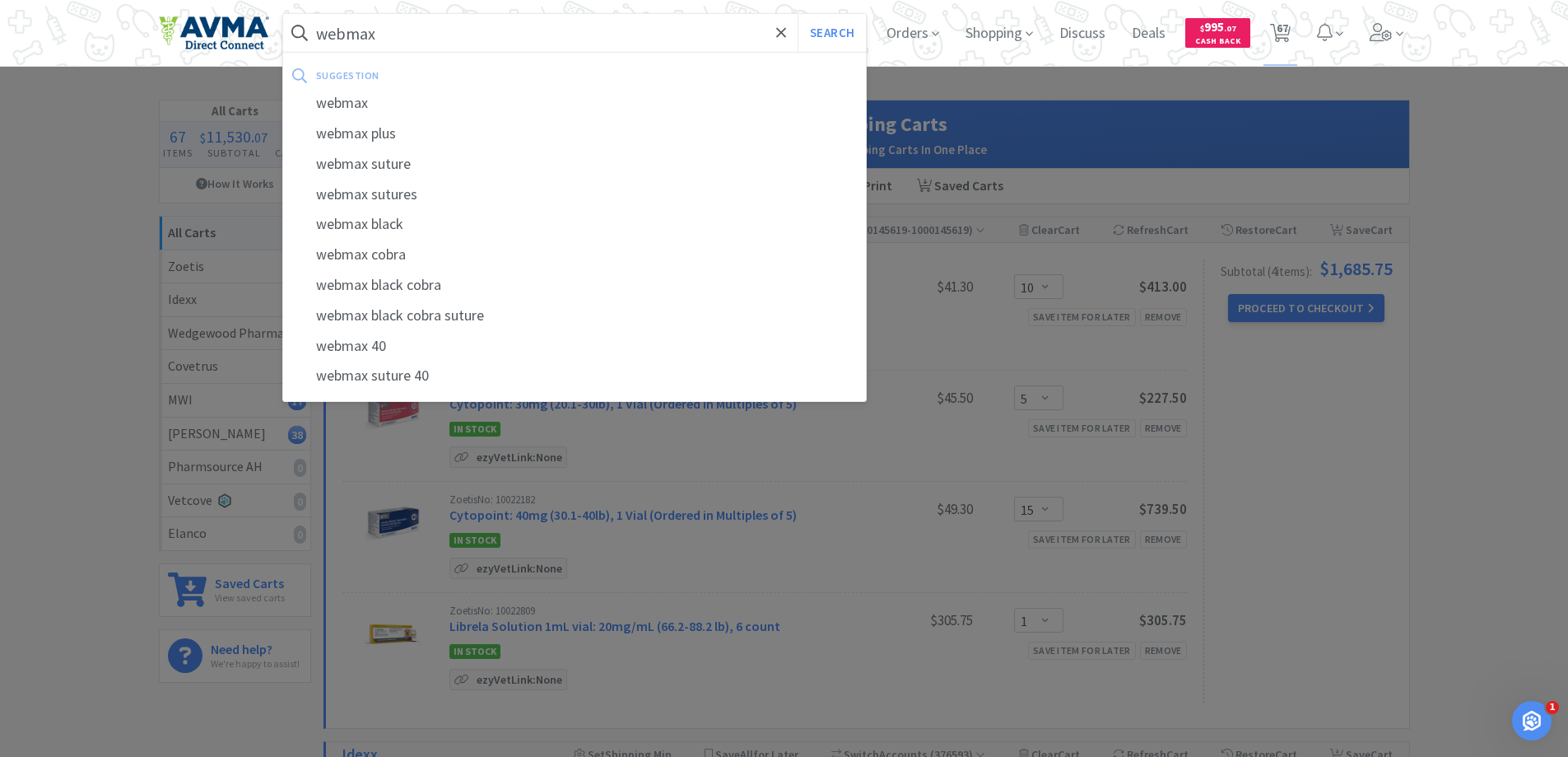
select select "1"
select select "2"
select select "1"
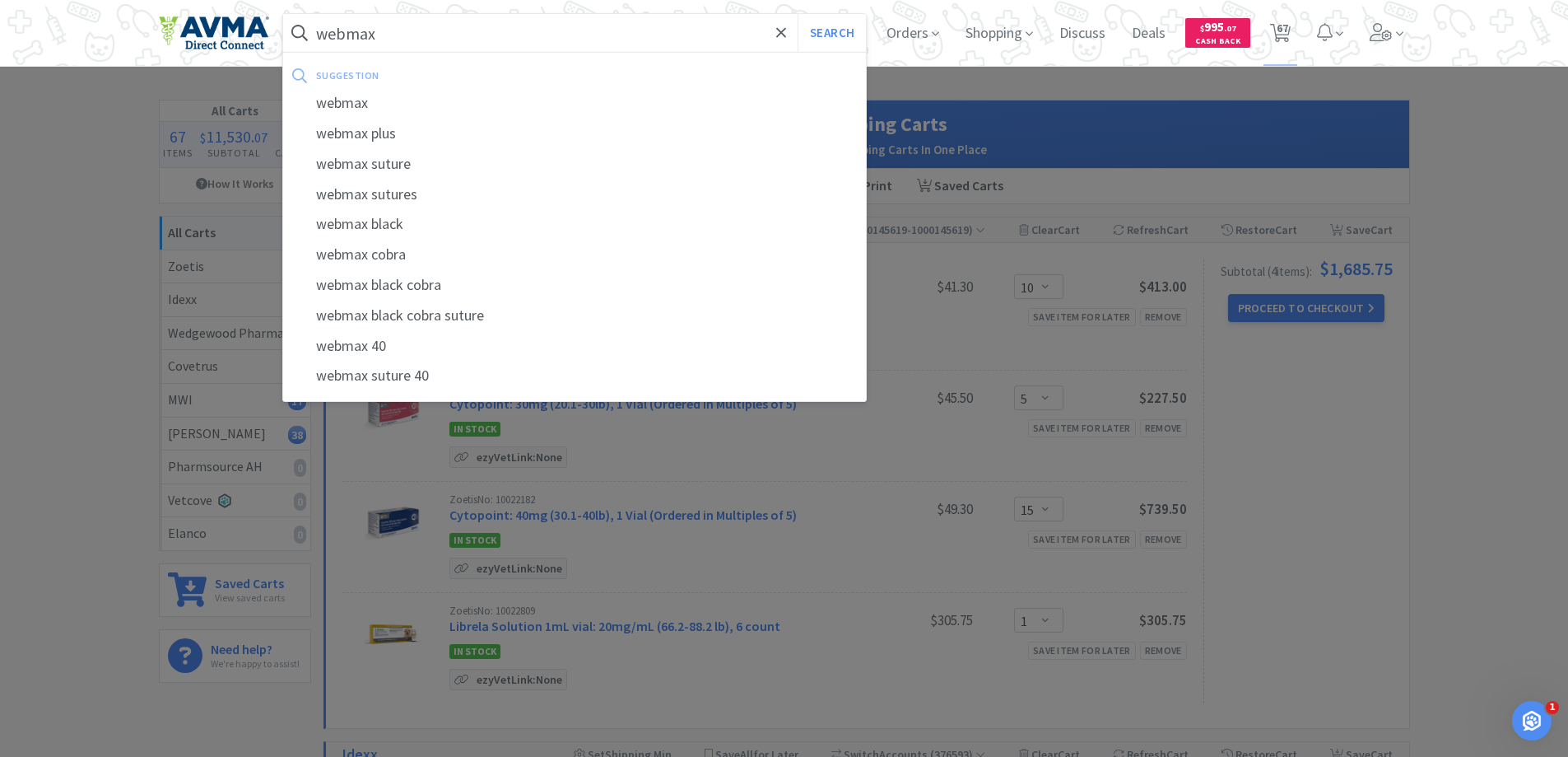
select select "150"
select select "2"
select select "1"
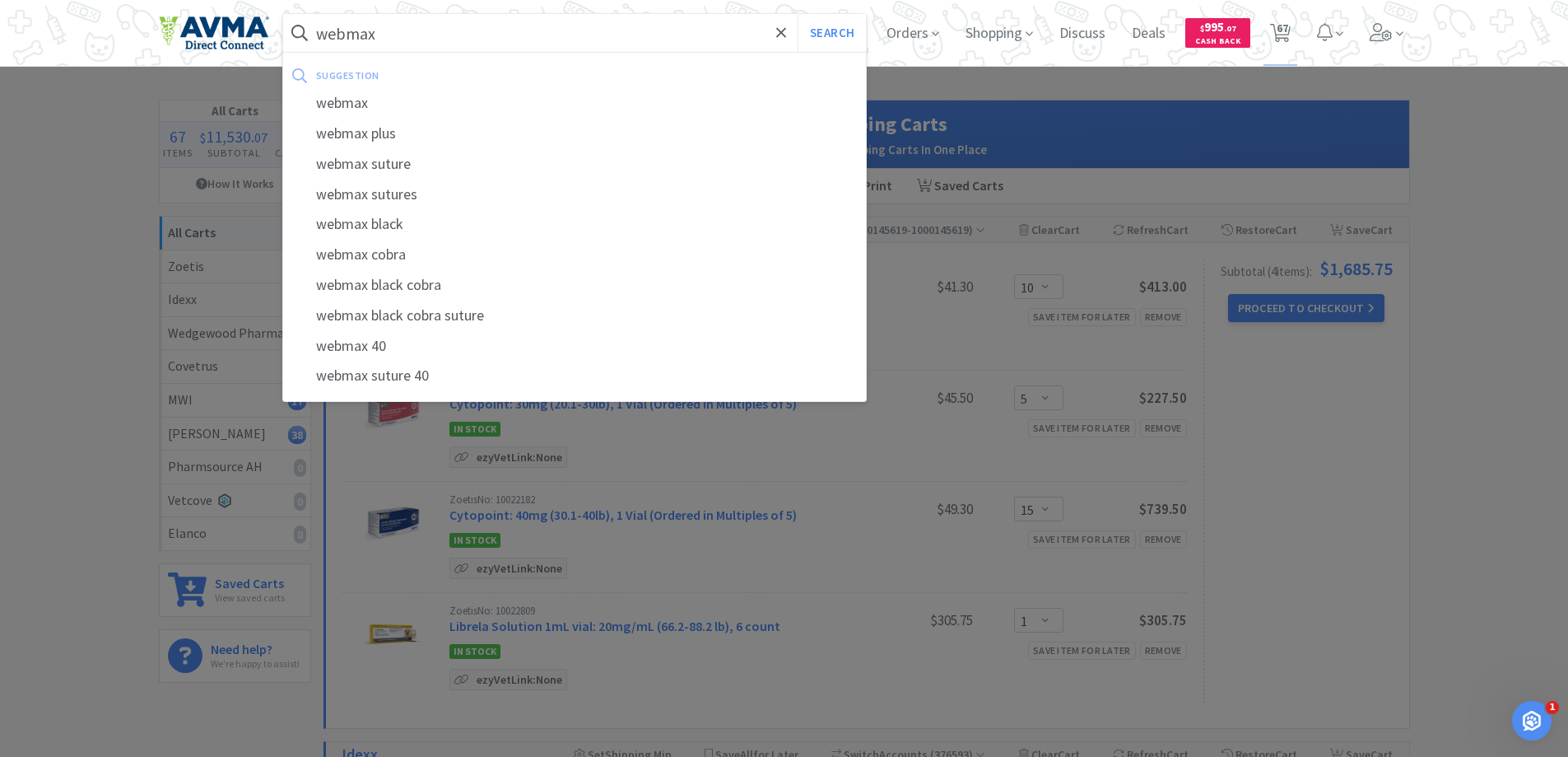
select select "10"
select select "5"
select select "15"
select select "1"
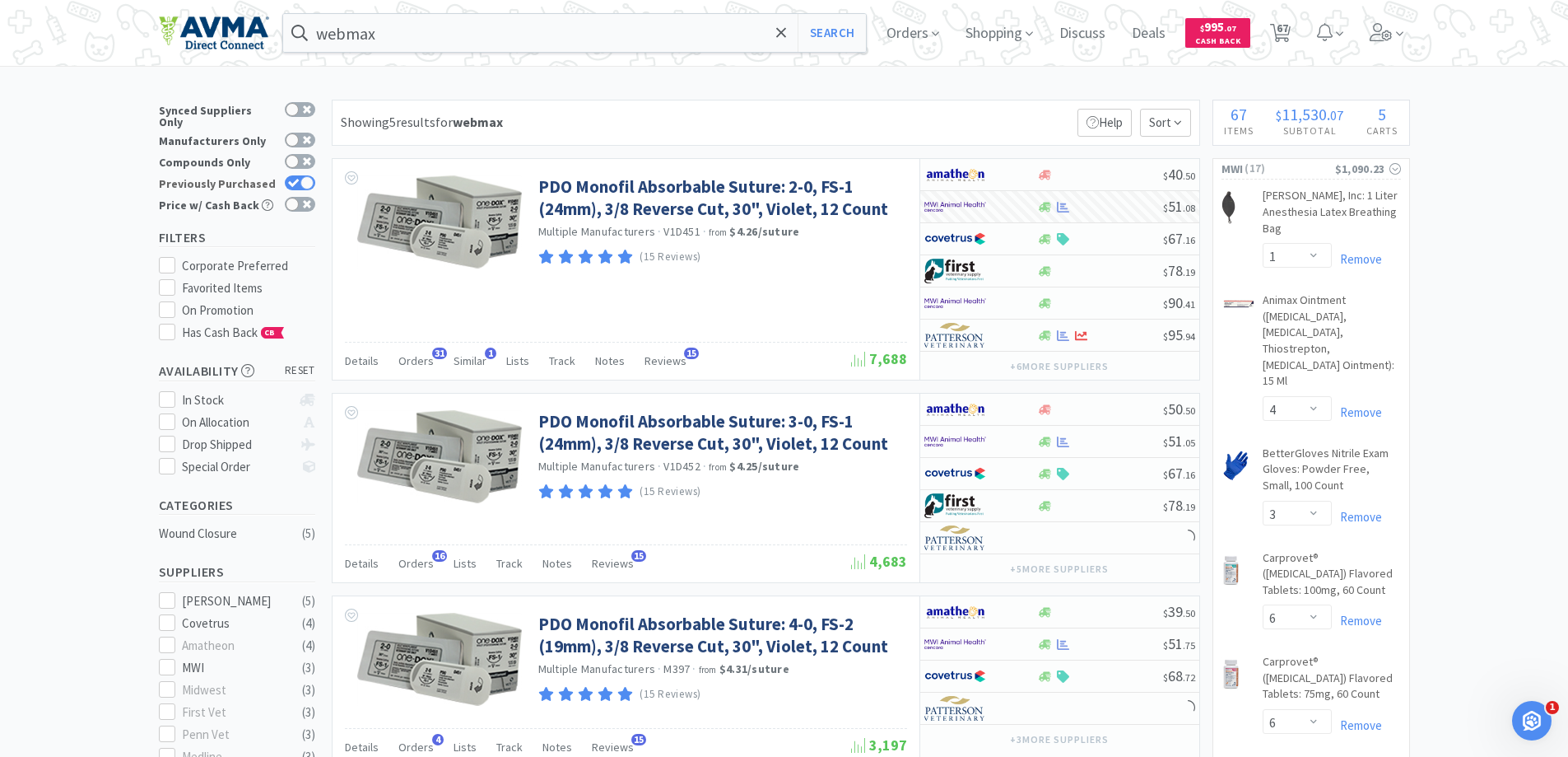
click at [304, 182] on div "Previously Purchased" at bounding box center [237, 183] width 157 height 21
click at [304, 176] on div at bounding box center [307, 182] width 13 height 13
checkbox input "false"
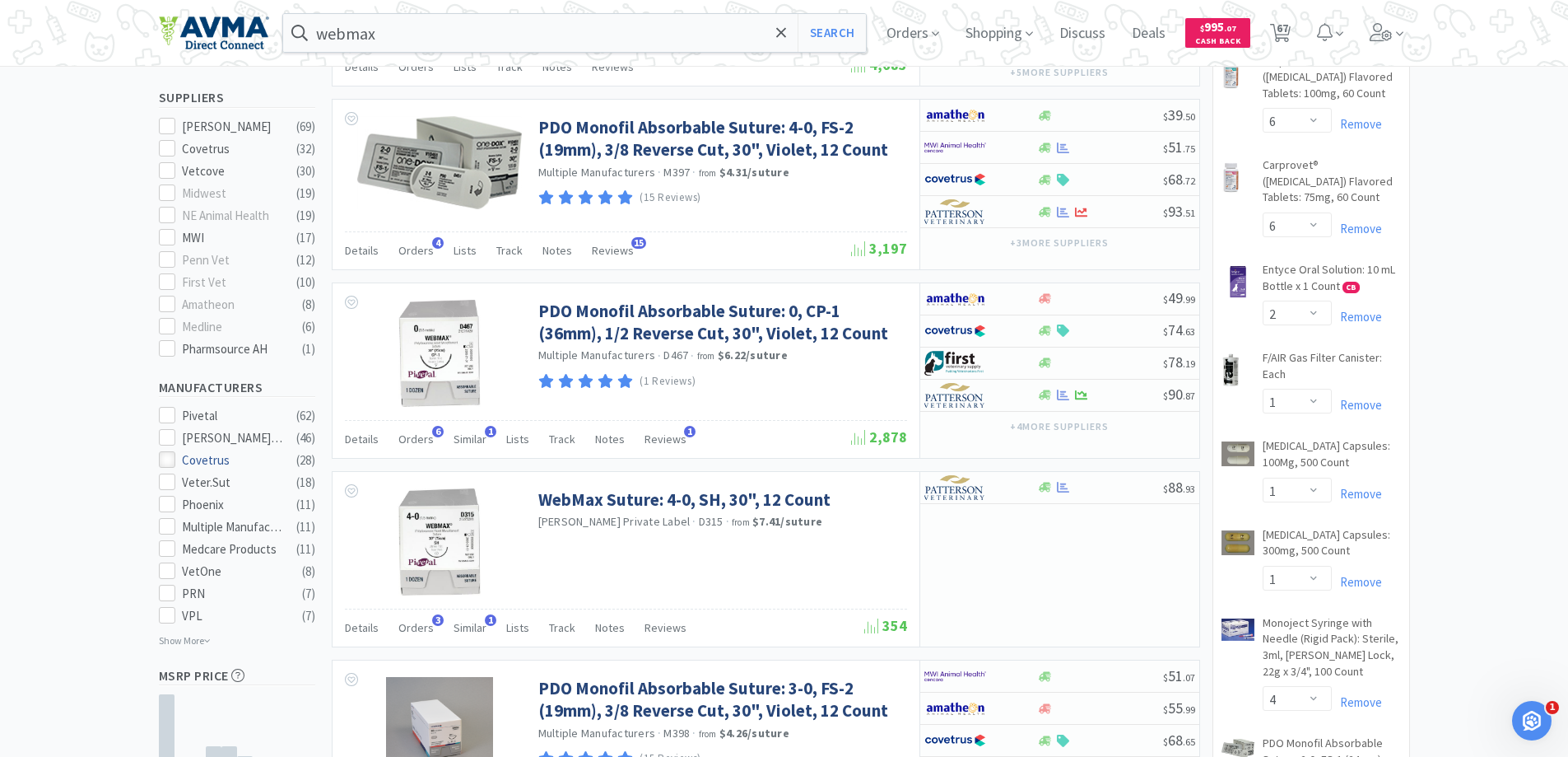
scroll to position [494, 0]
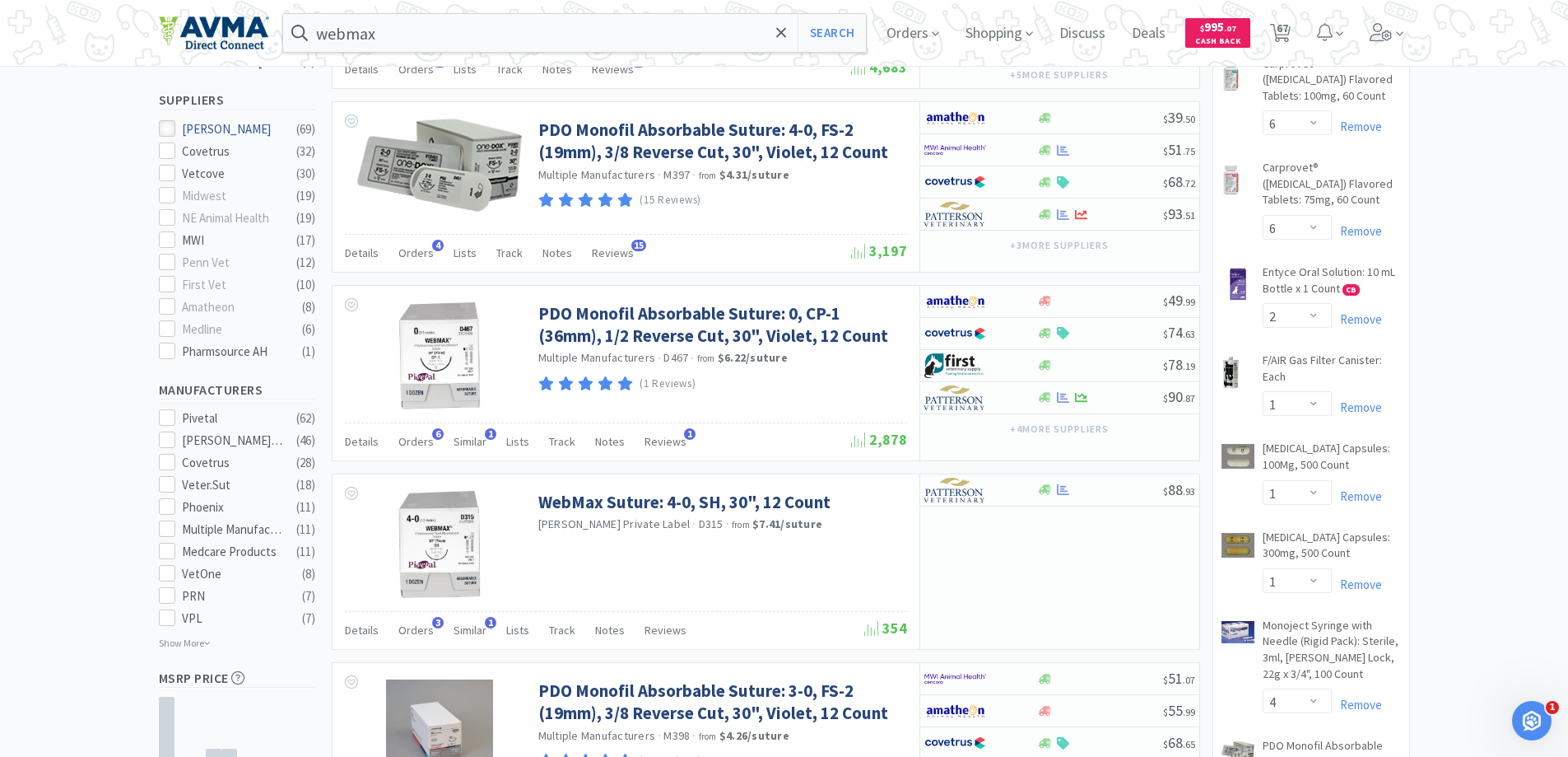
click at [169, 123] on icon at bounding box center [166, 129] width 12 height 12
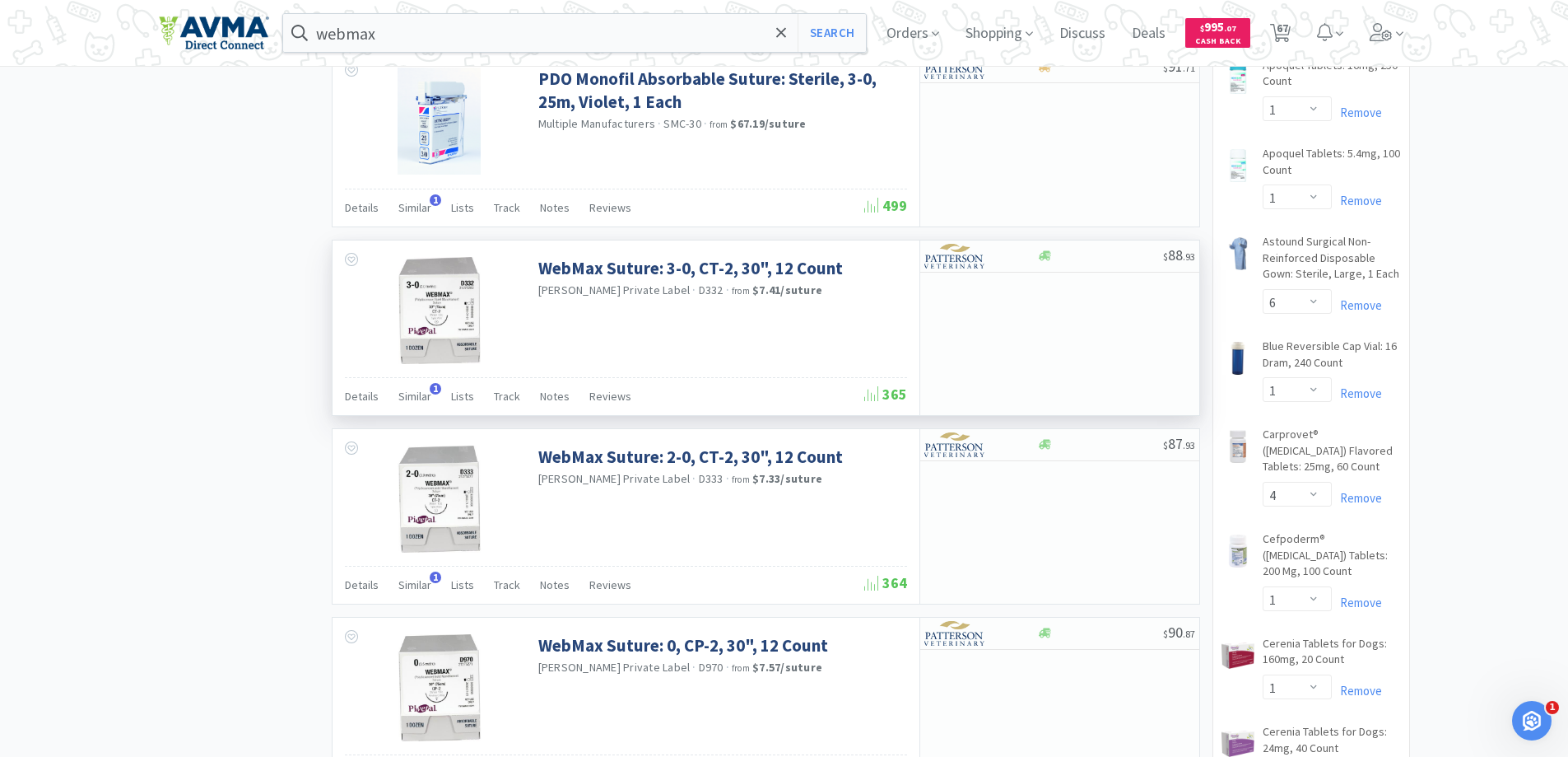
scroll to position [1977, 0]
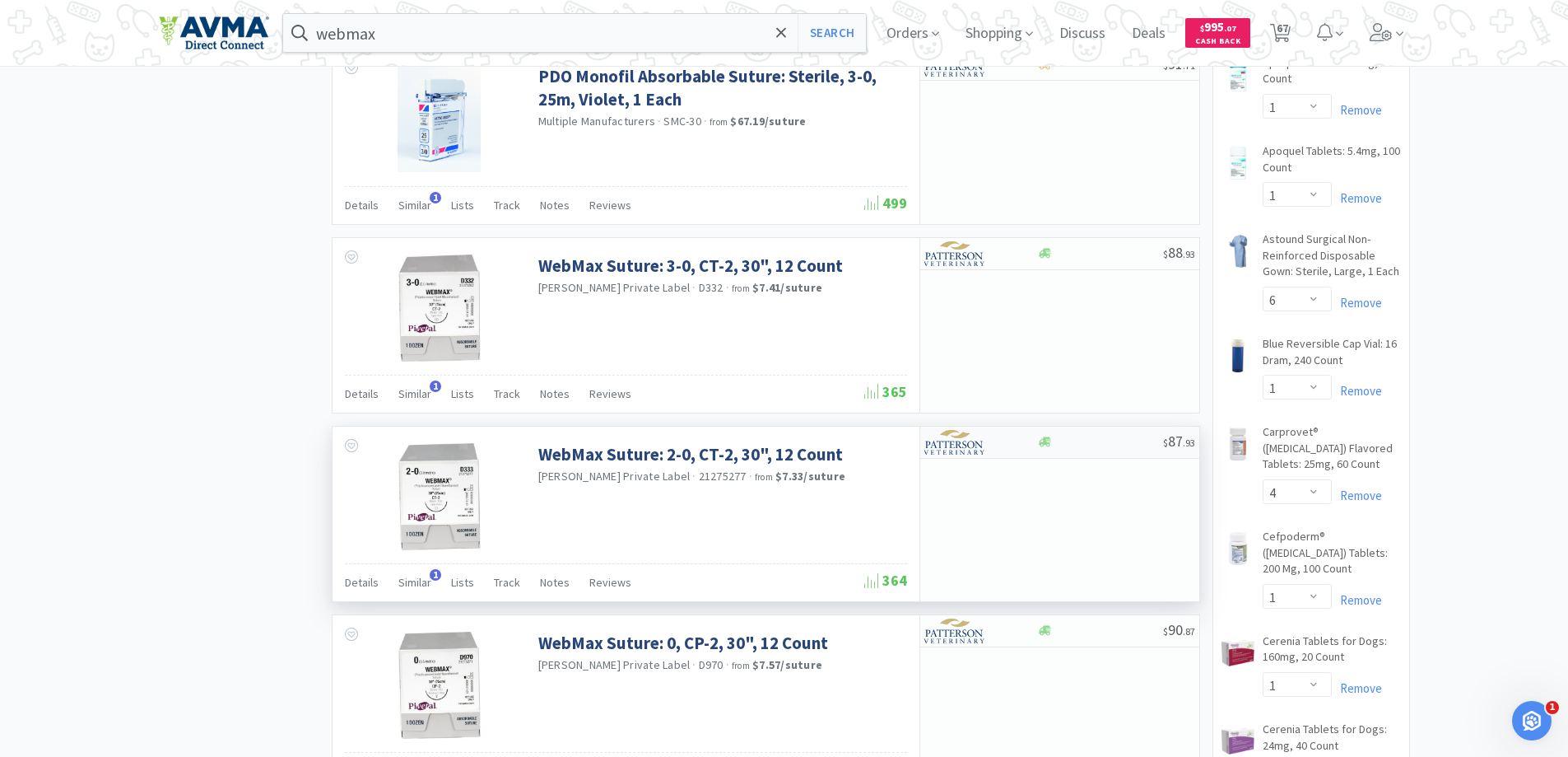
click at [1088, 446] on div at bounding box center [1100, 442] width 126 height 12
select select "1"
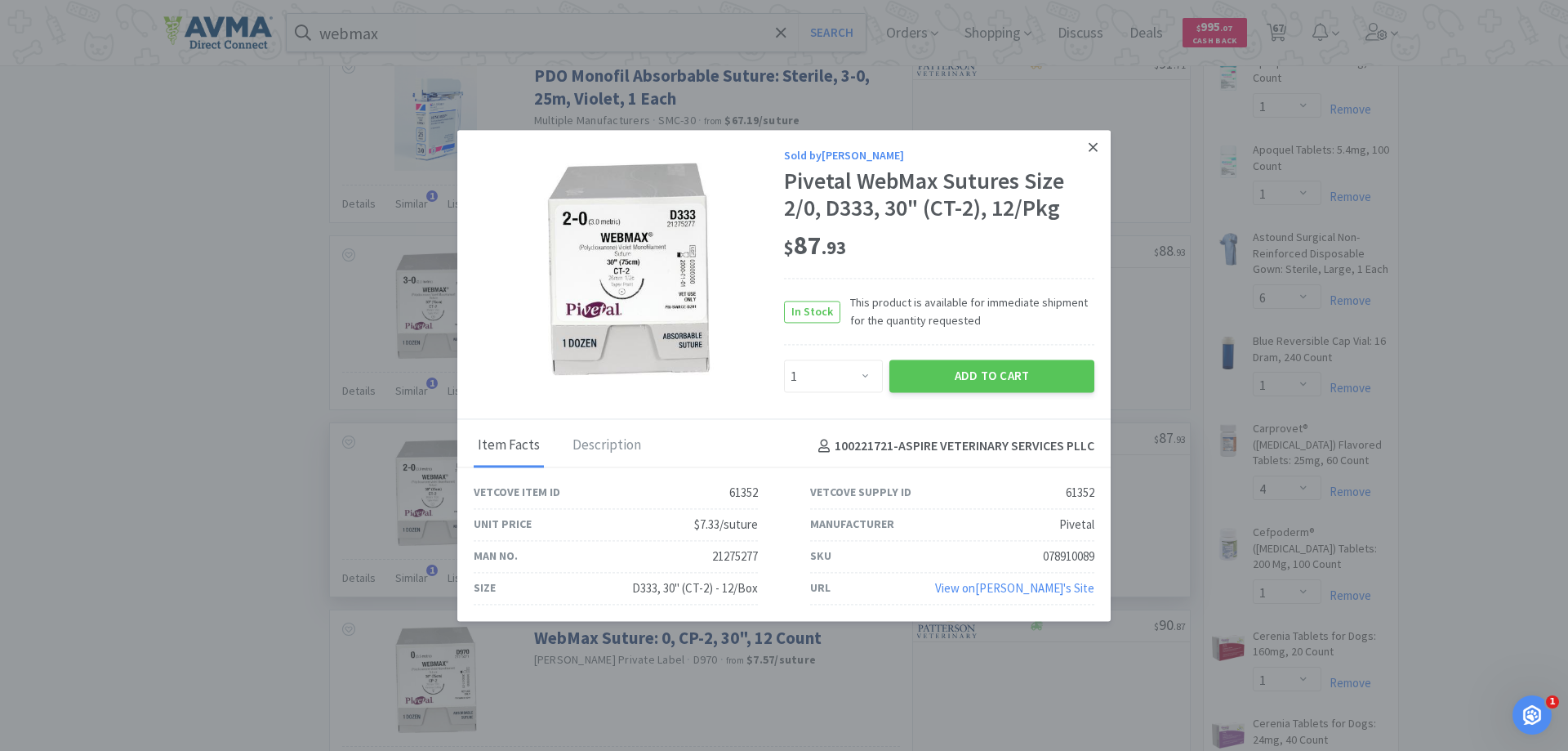
click at [1093, 146] on icon at bounding box center [1093, 147] width 9 height 15
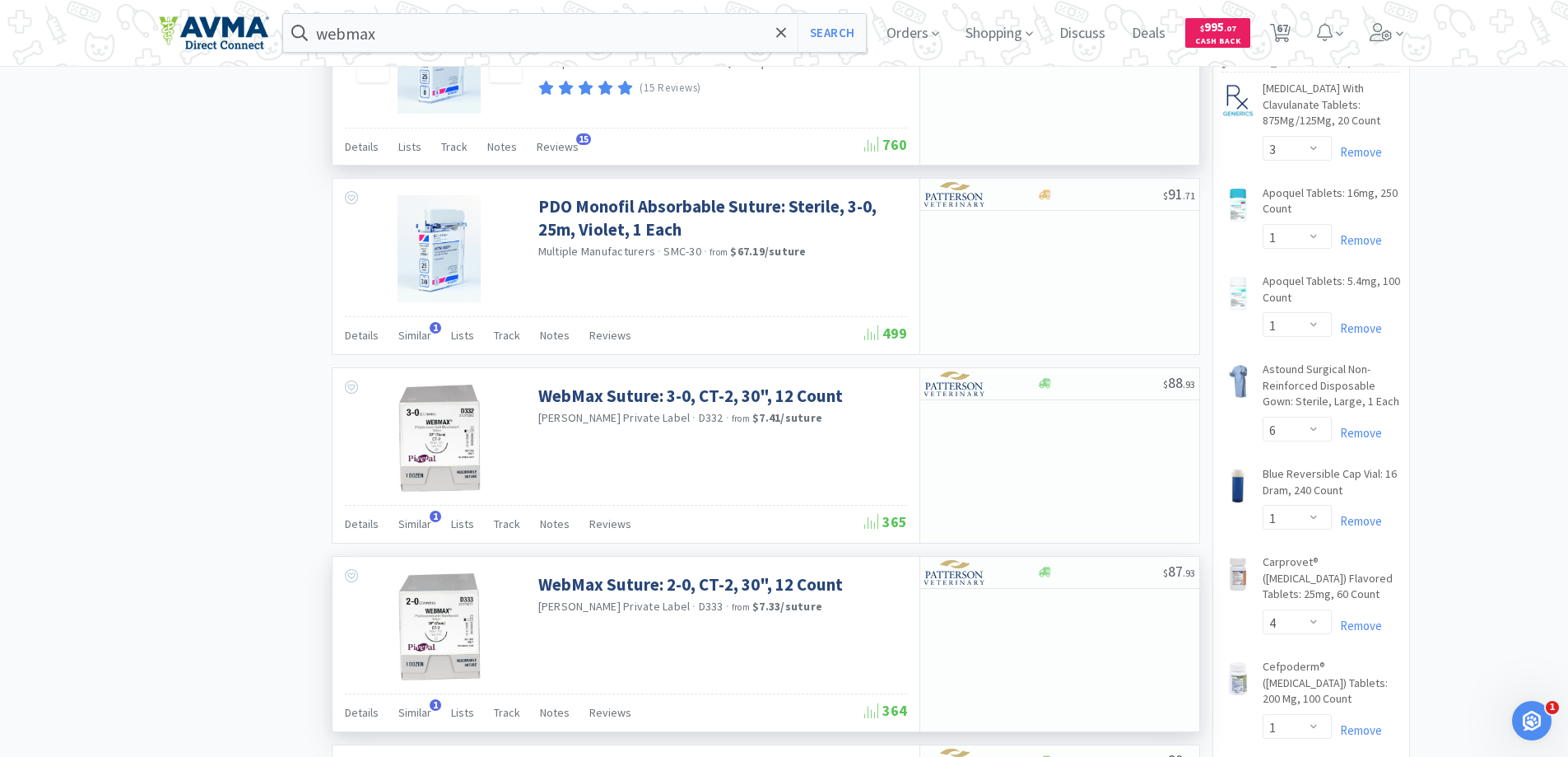
scroll to position [1812, 0]
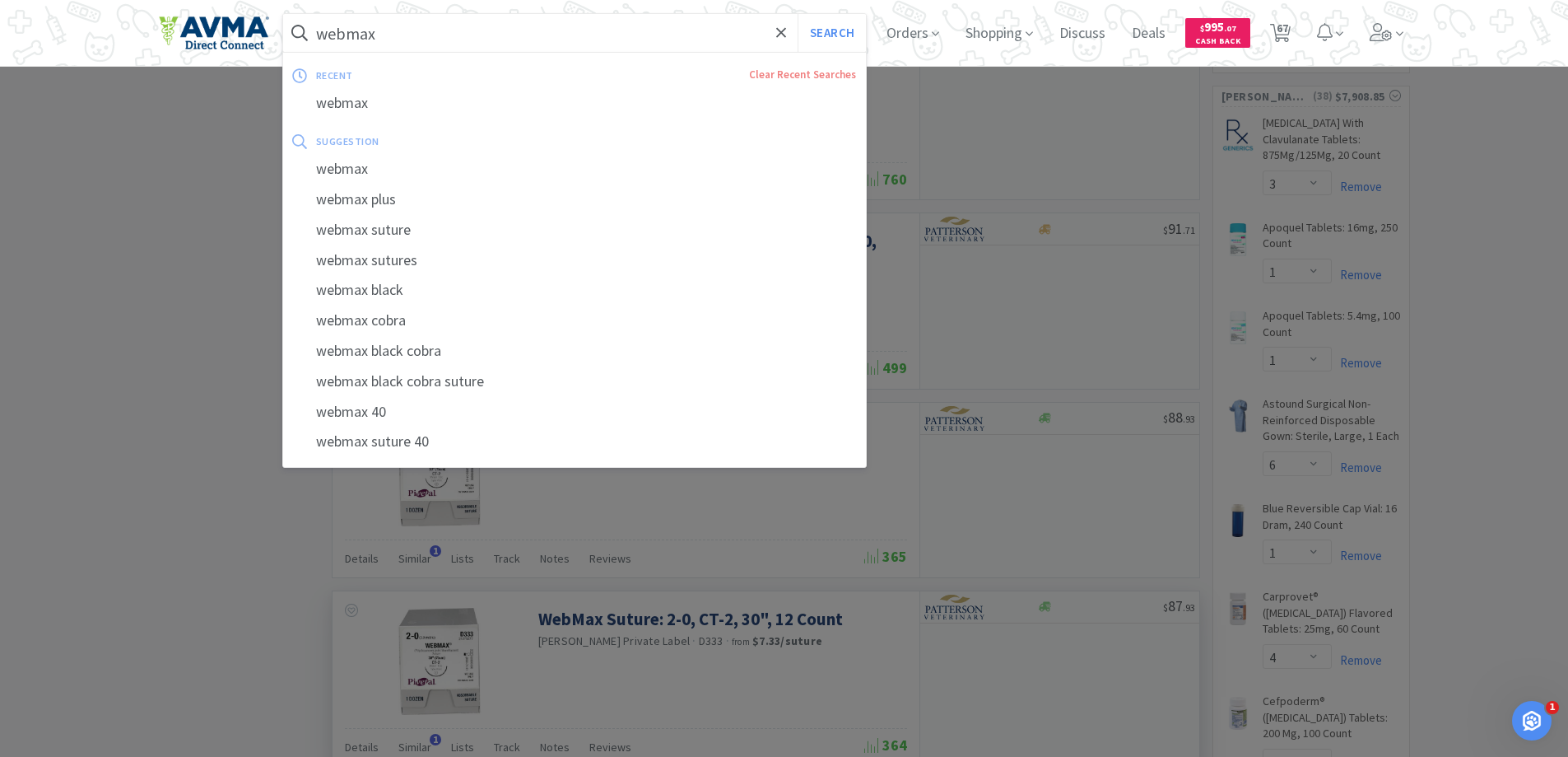
click at [405, 29] on input "webmax" at bounding box center [575, 33] width 584 height 38
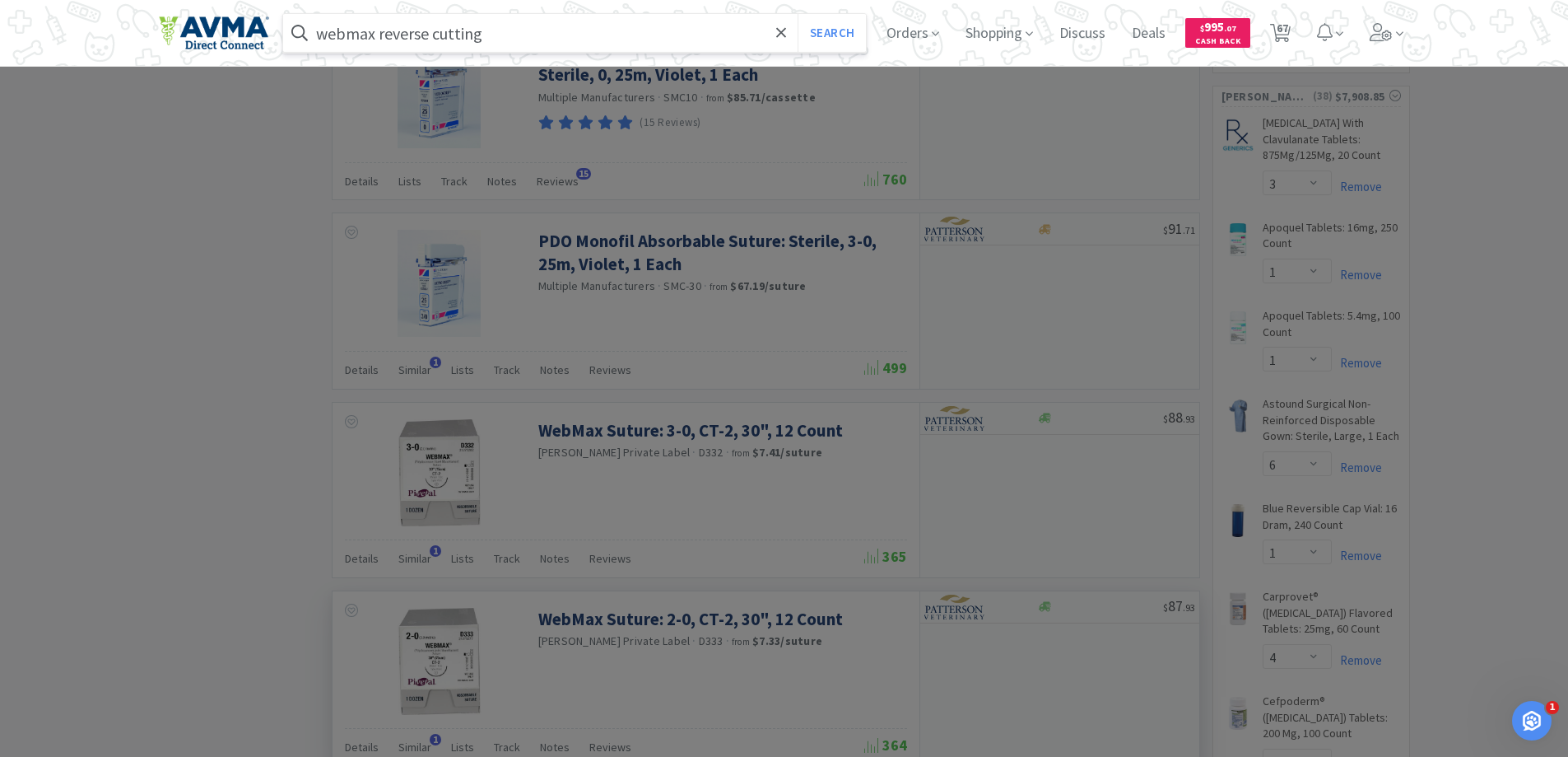
type input "webmax reverse cutting"
click at [797, 14] on button "Search" at bounding box center [831, 33] width 68 height 38
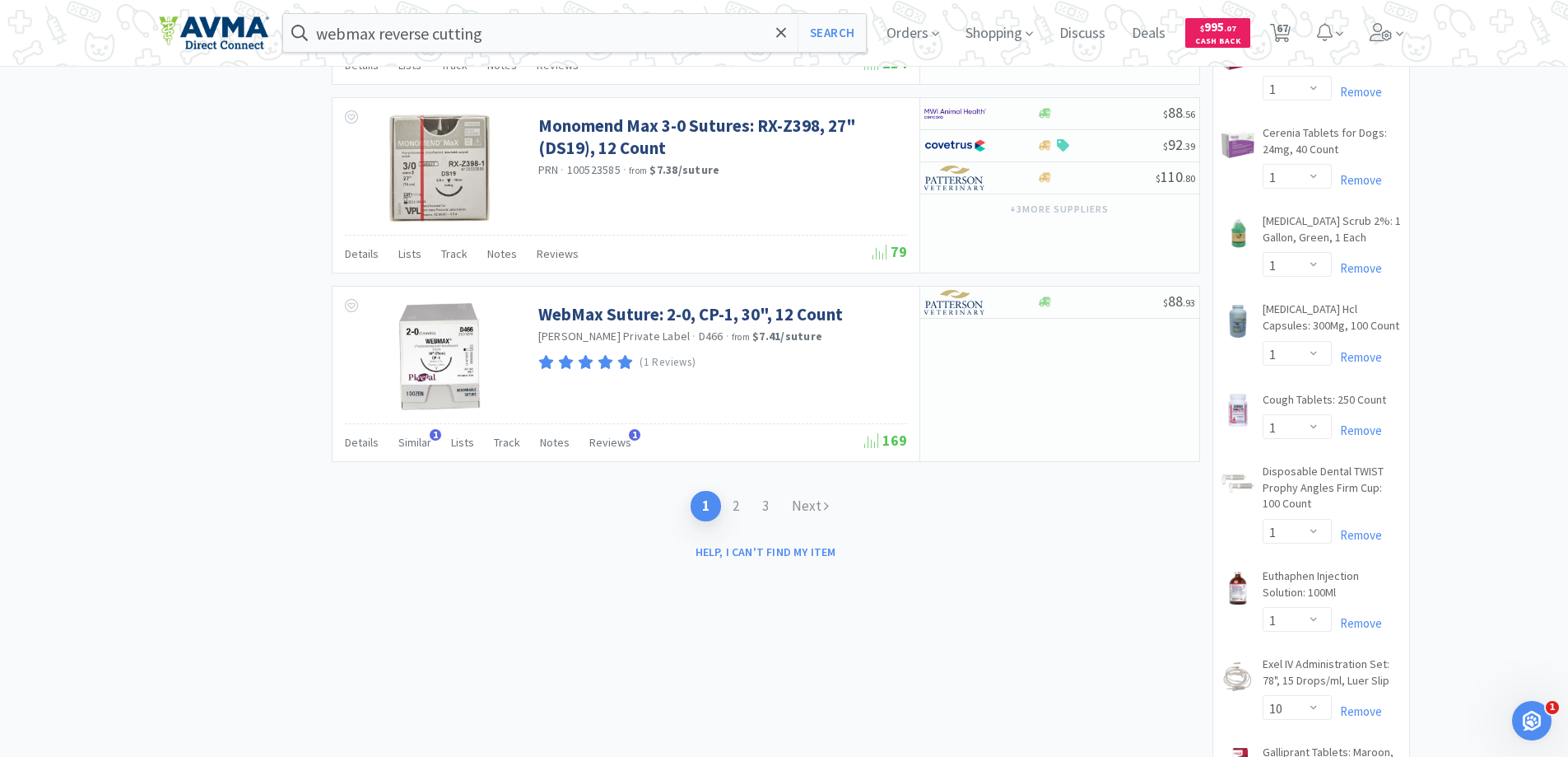
scroll to position [2636, 0]
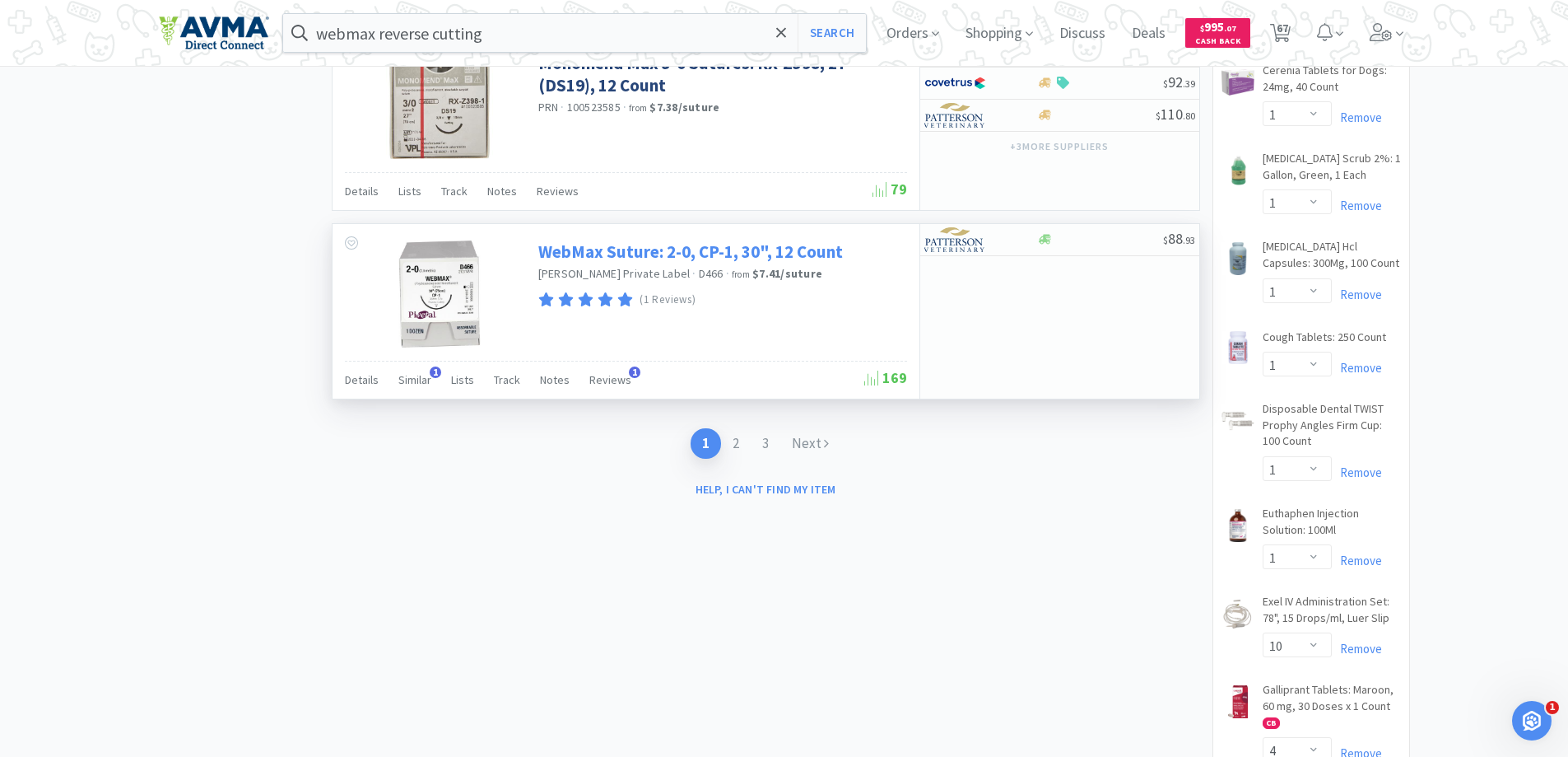
click at [673, 258] on link "WebMax Suture: 2-0, CP-1, 30", 12 Count" at bounding box center [690, 251] width 304 height 22
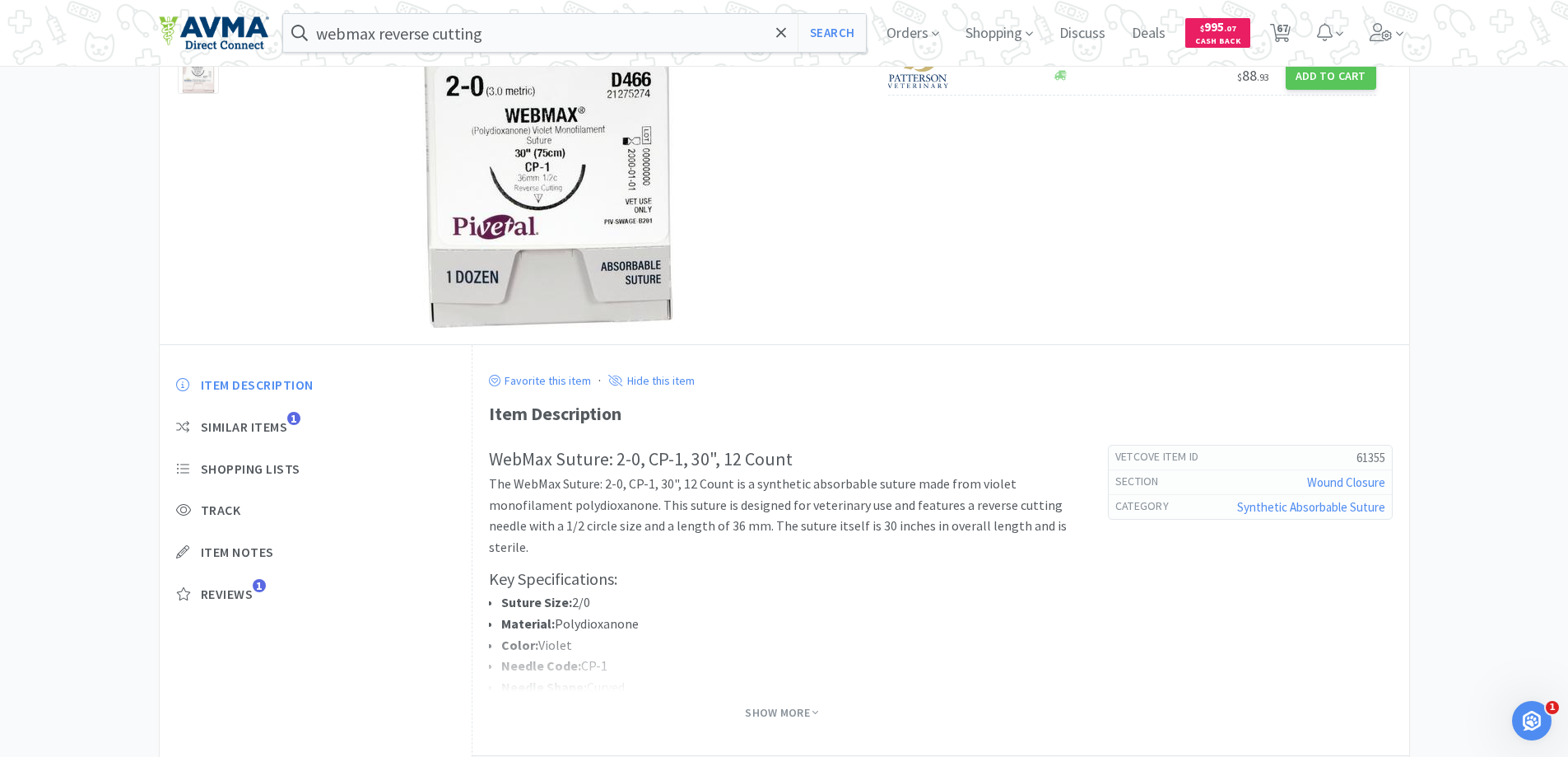
scroll to position [247, 0]
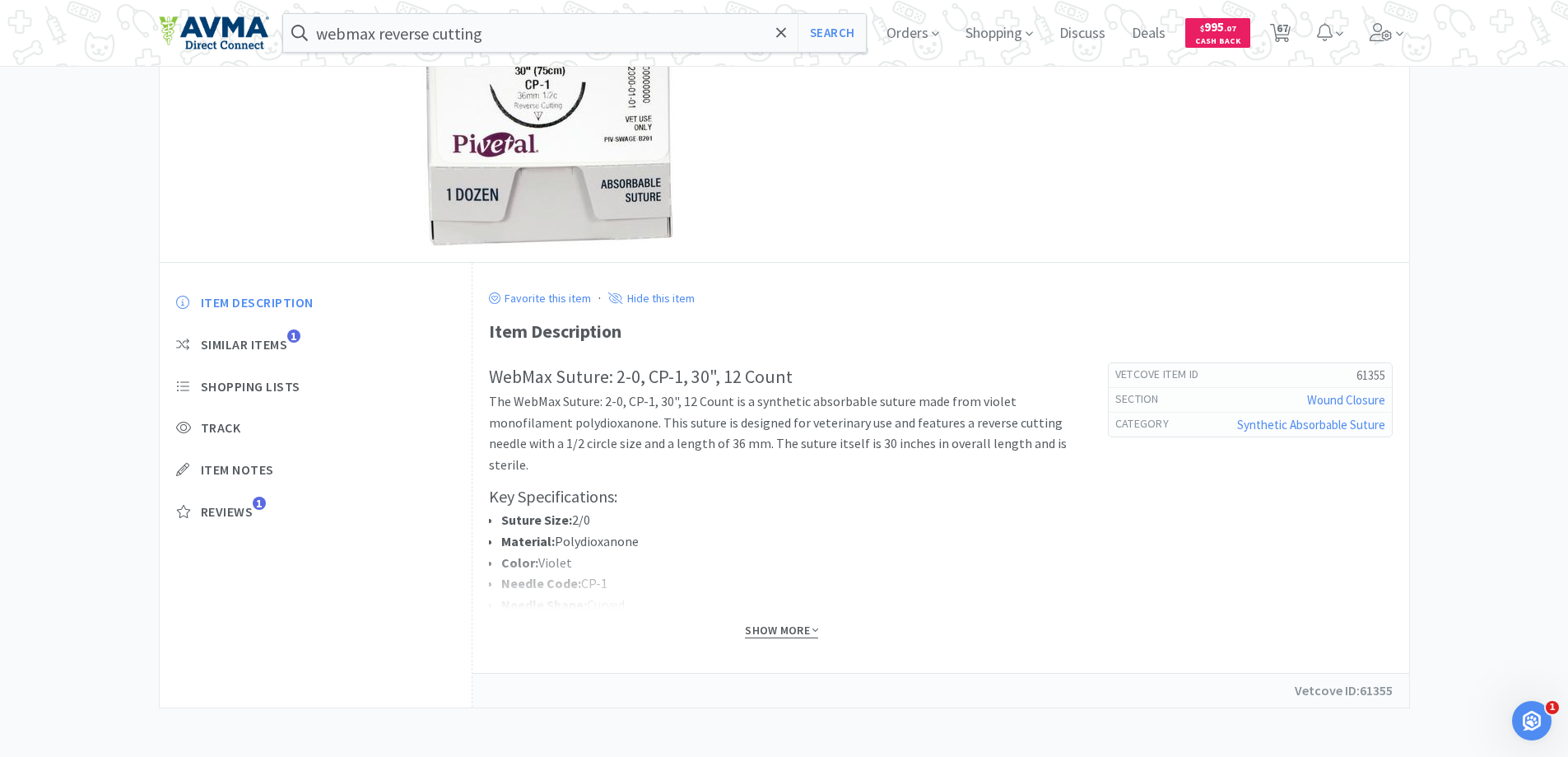
click at [785, 628] on span "Show More" at bounding box center [781, 630] width 73 height 16
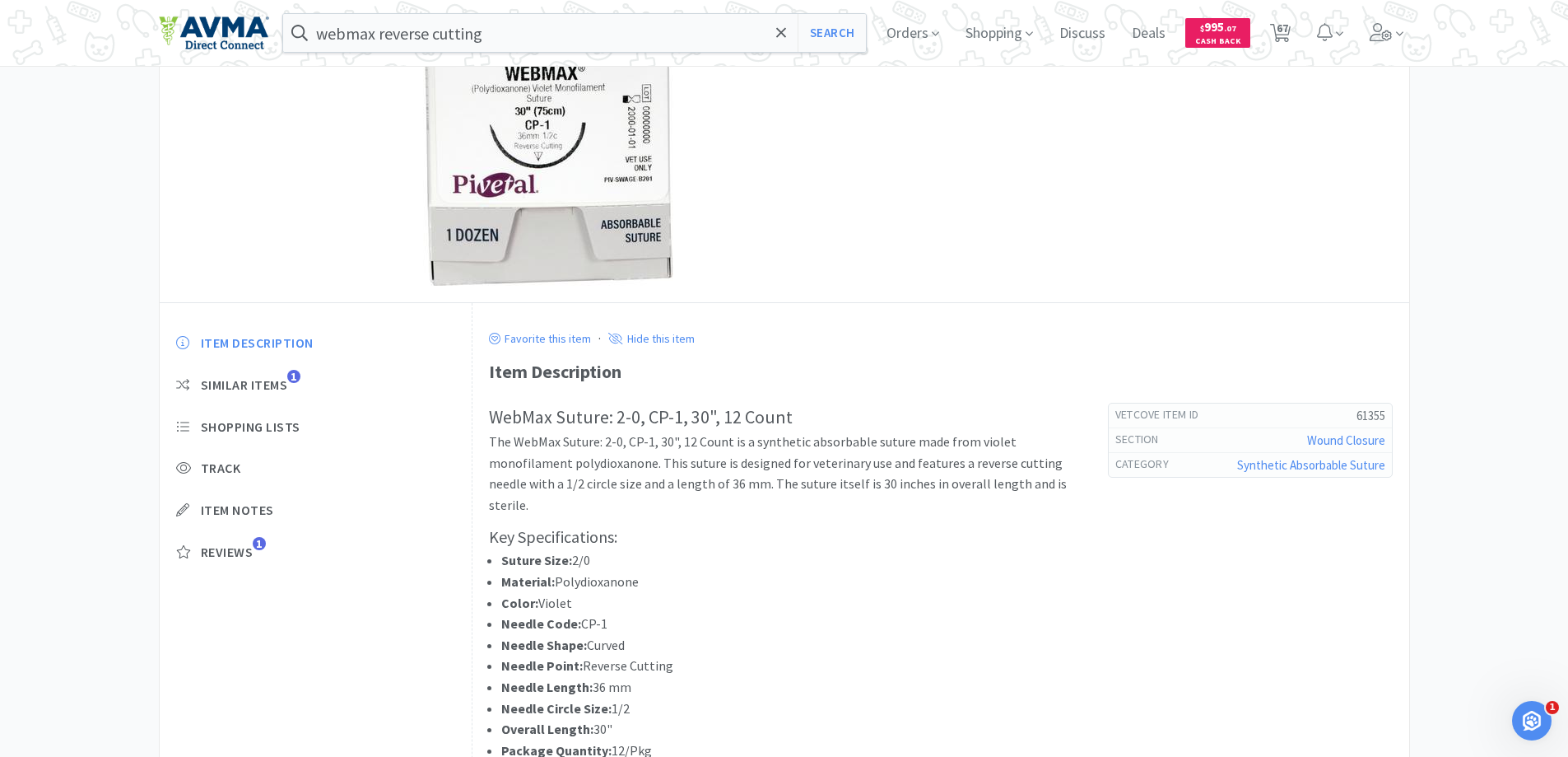
scroll to position [0, 0]
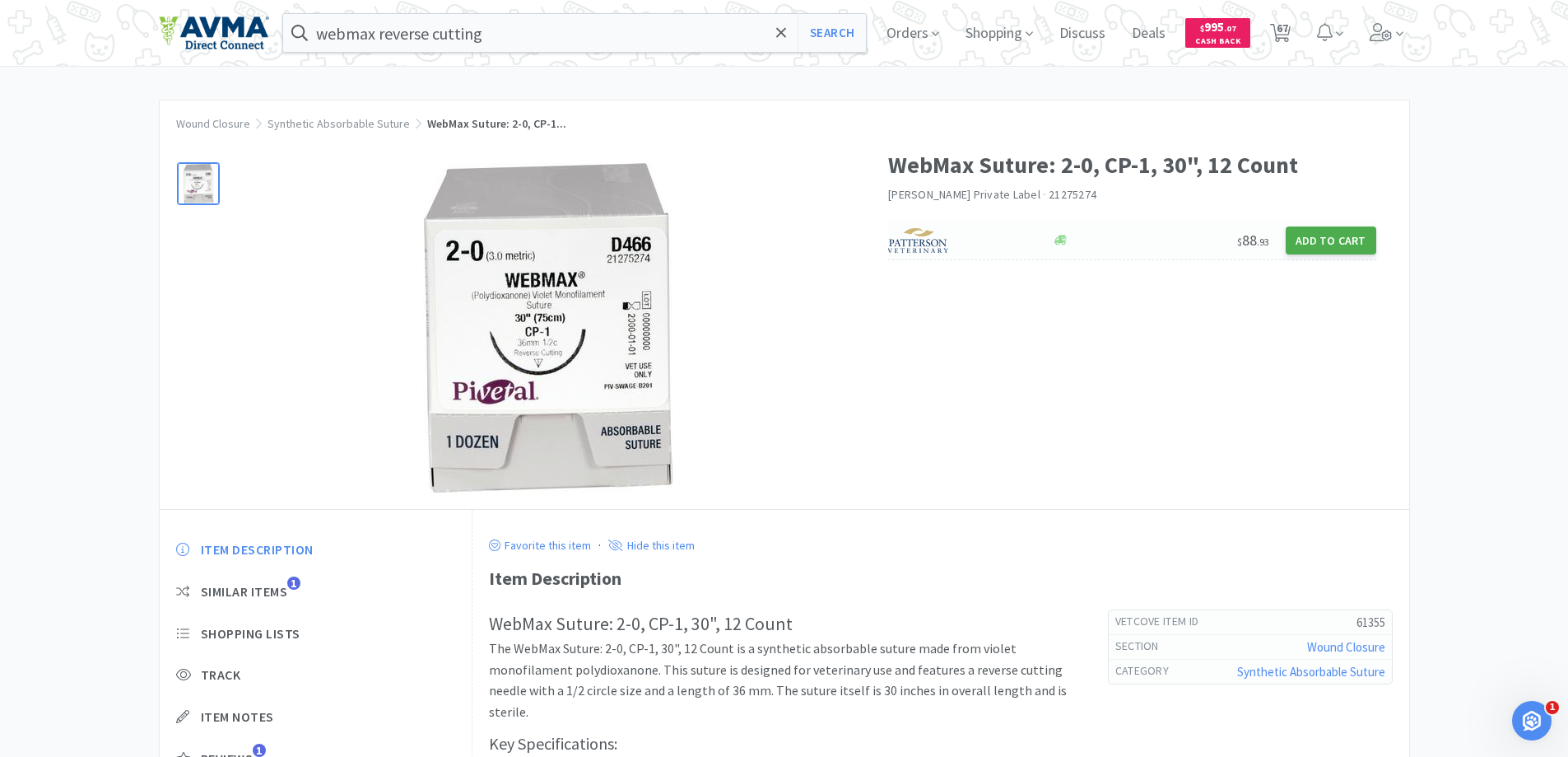
click at [1238, 246] on button "Add to Cart" at bounding box center [1331, 241] width 90 height 28
select select "1"
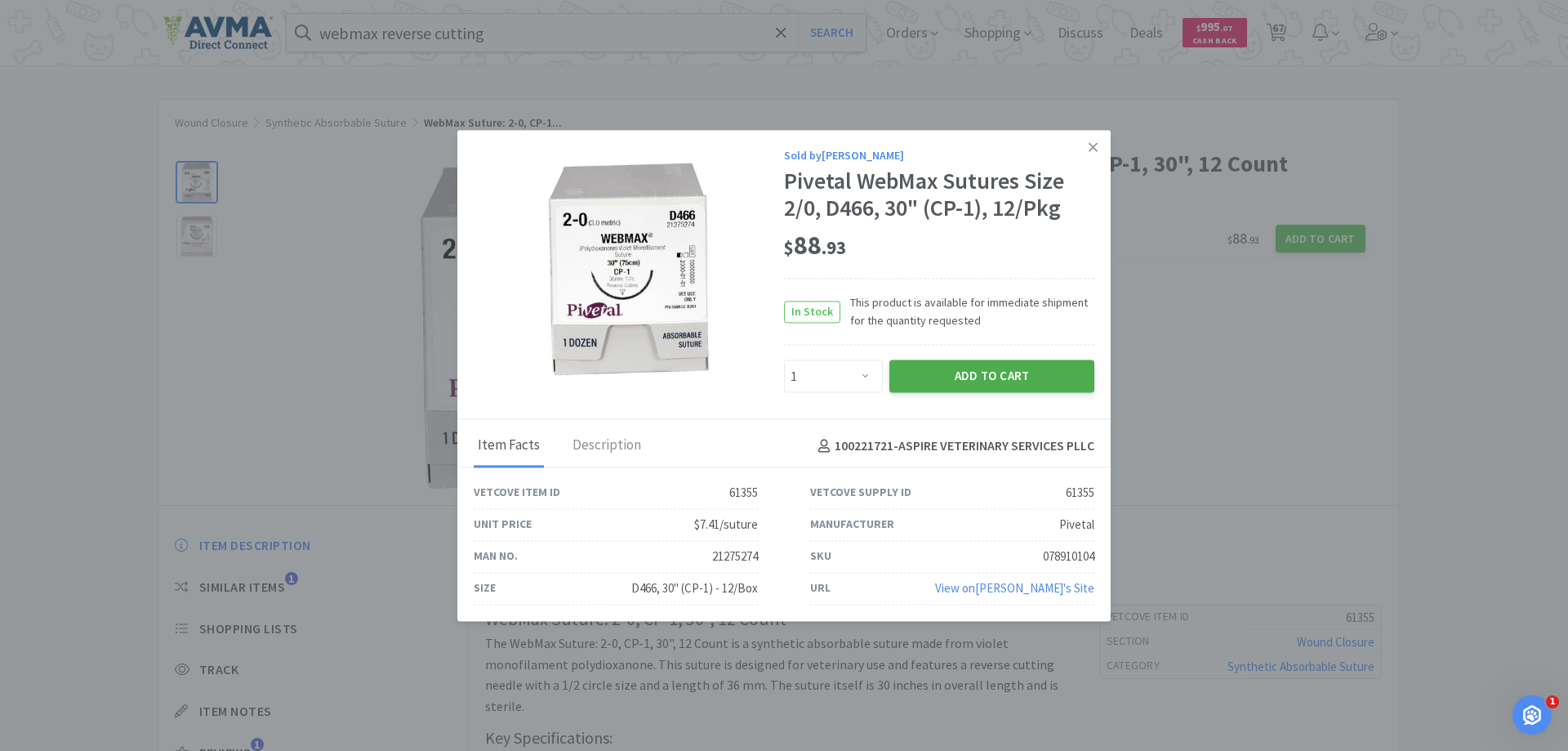
click at [1014, 380] on button "Add to Cart" at bounding box center [991, 376] width 205 height 32
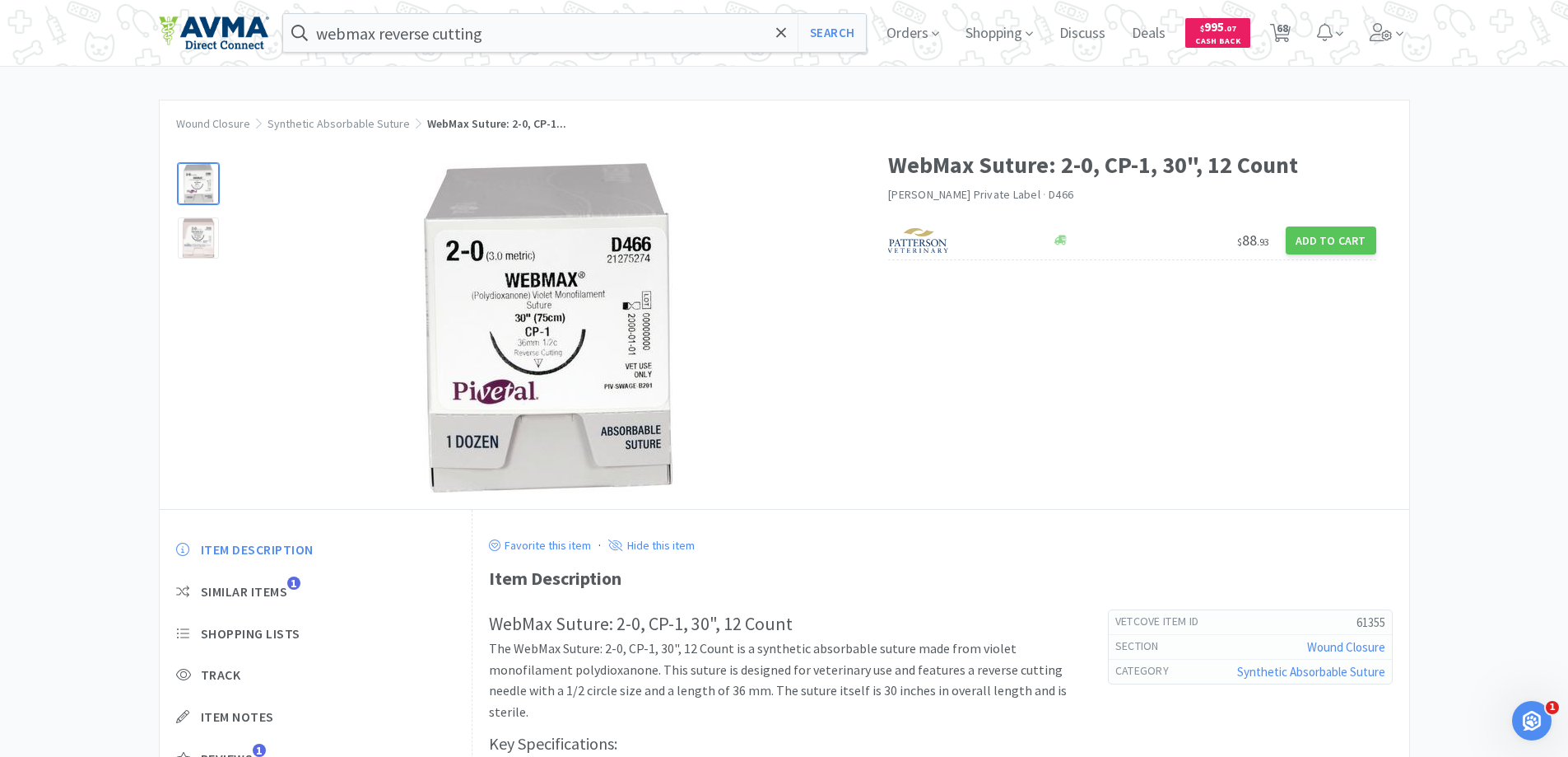
select select "1"
select select "4"
select select "3"
select select "6"
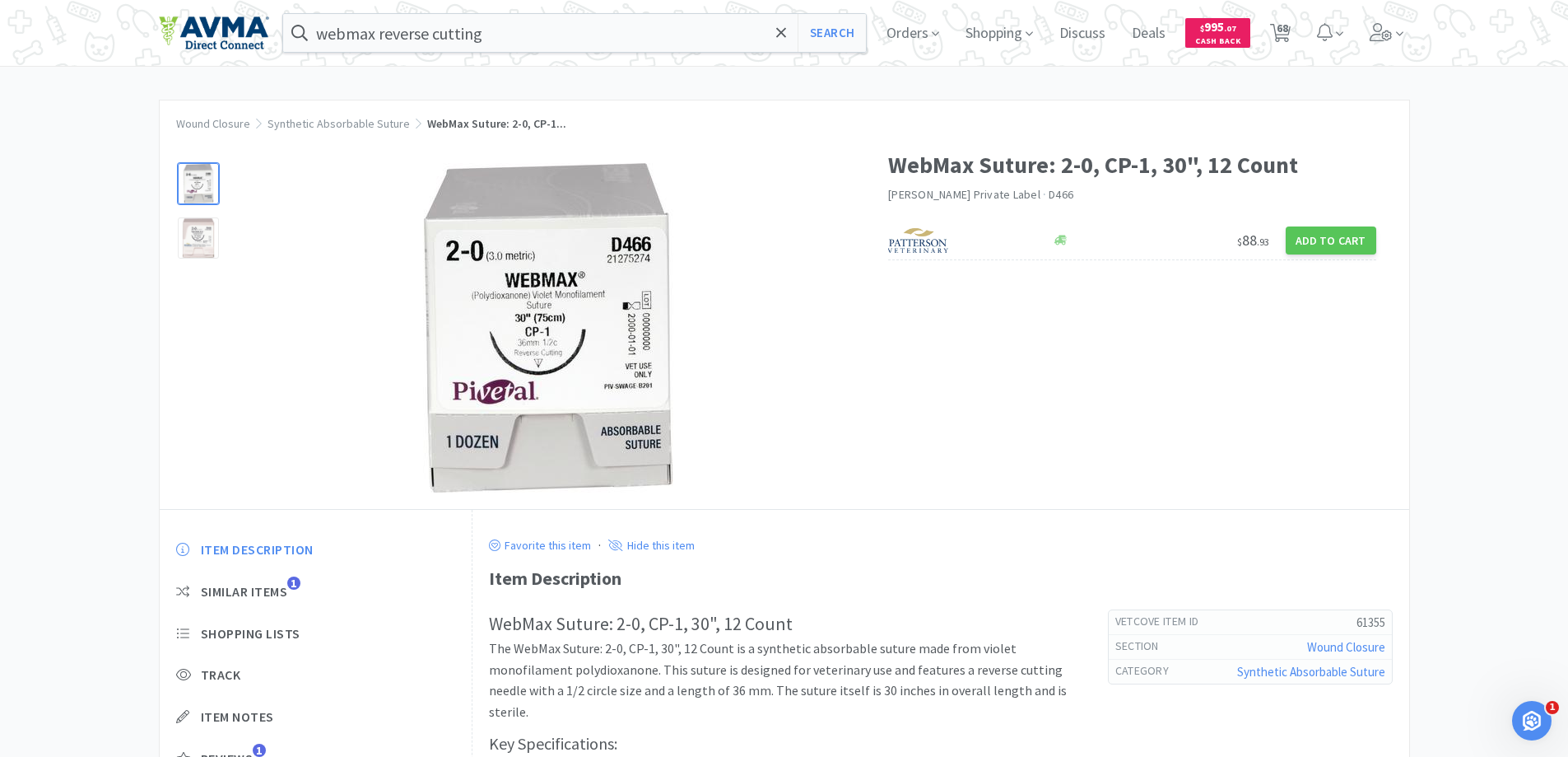
select select "2"
select select "1"
select select "4"
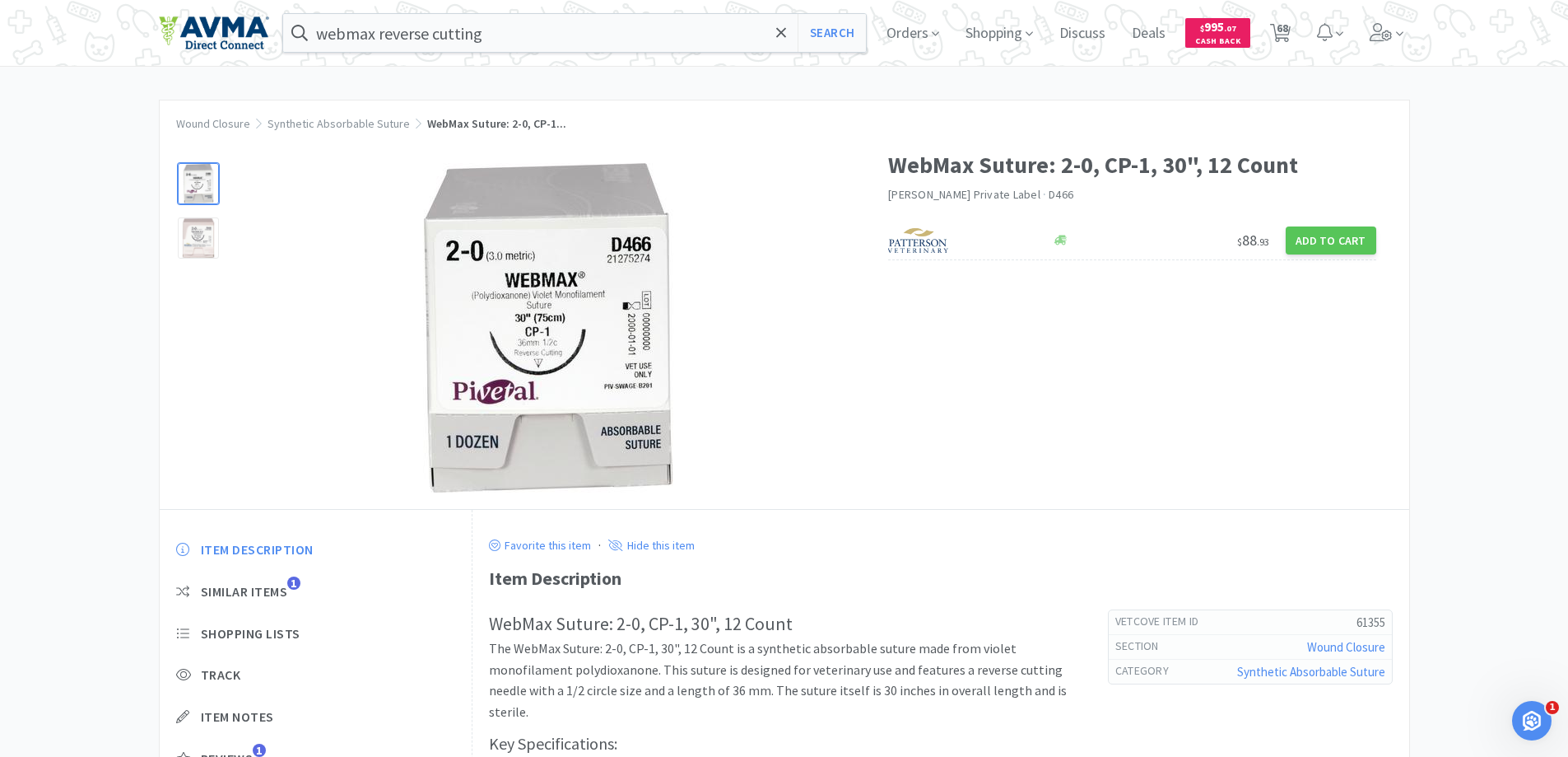
select select "1"
select select "2"
select select "3"
select select "1"
select select "5"
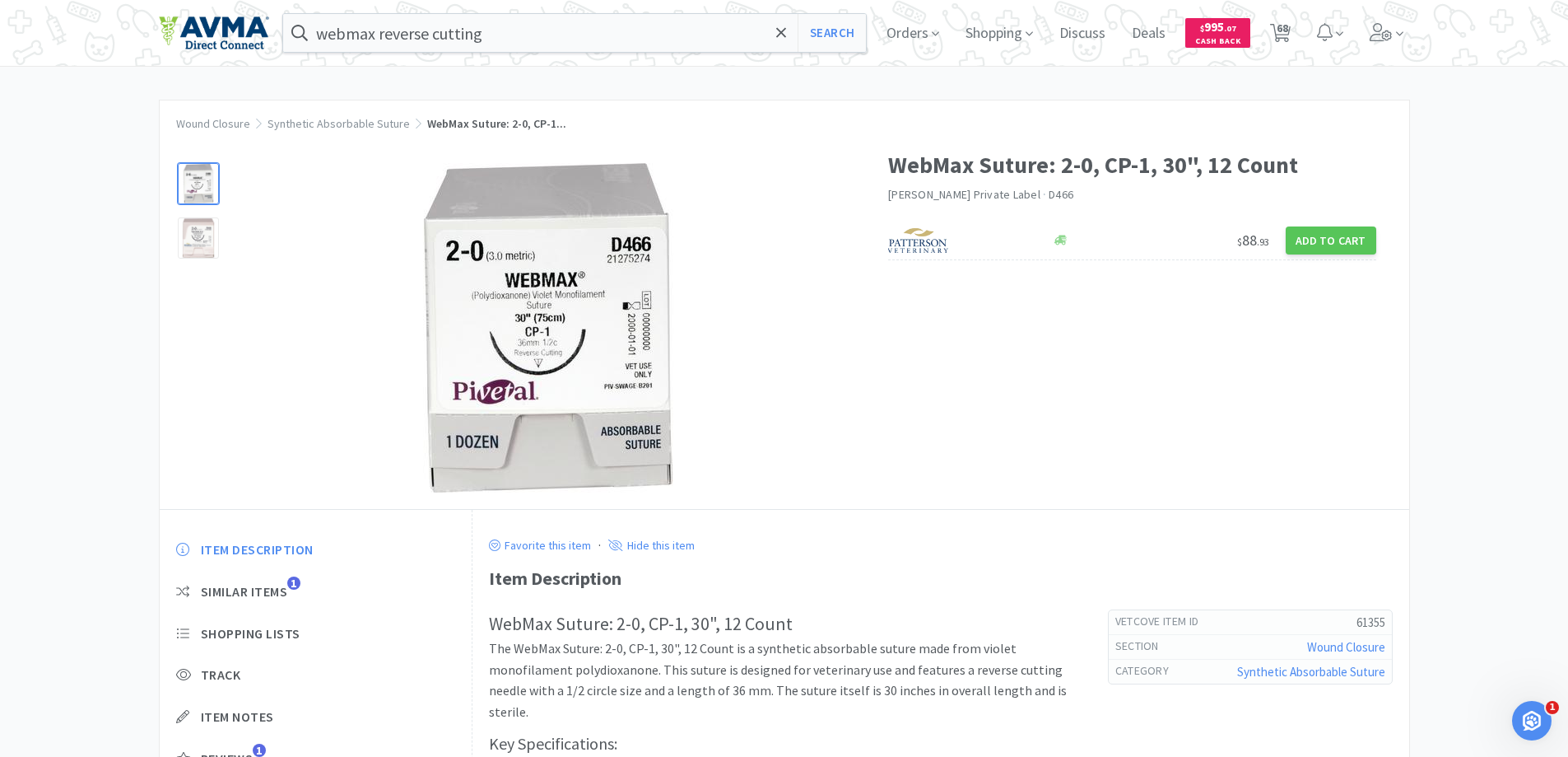
select select "2"
select select "3"
select select "1"
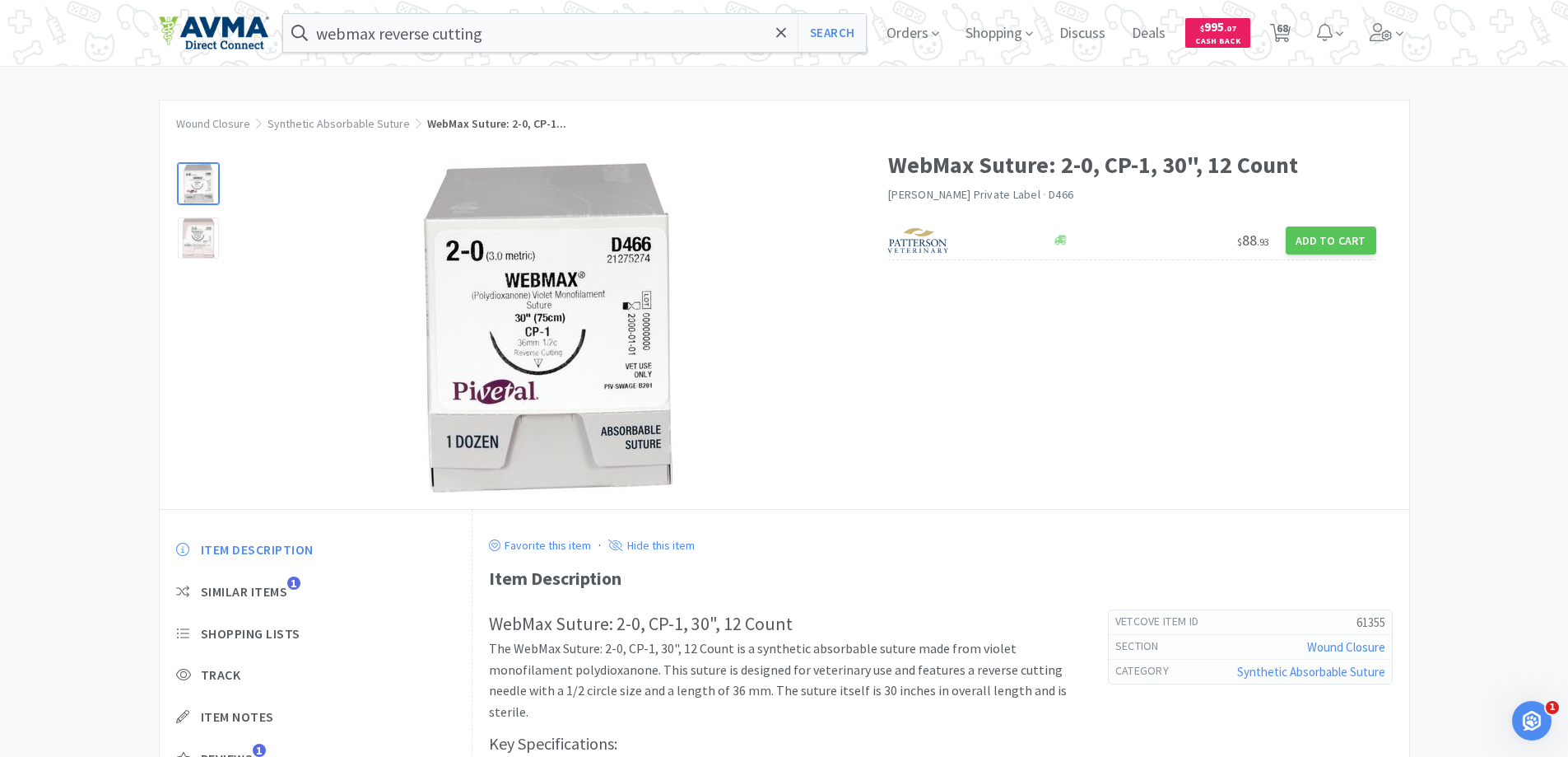
select select "6"
select select "1"
select select "4"
select select "1"
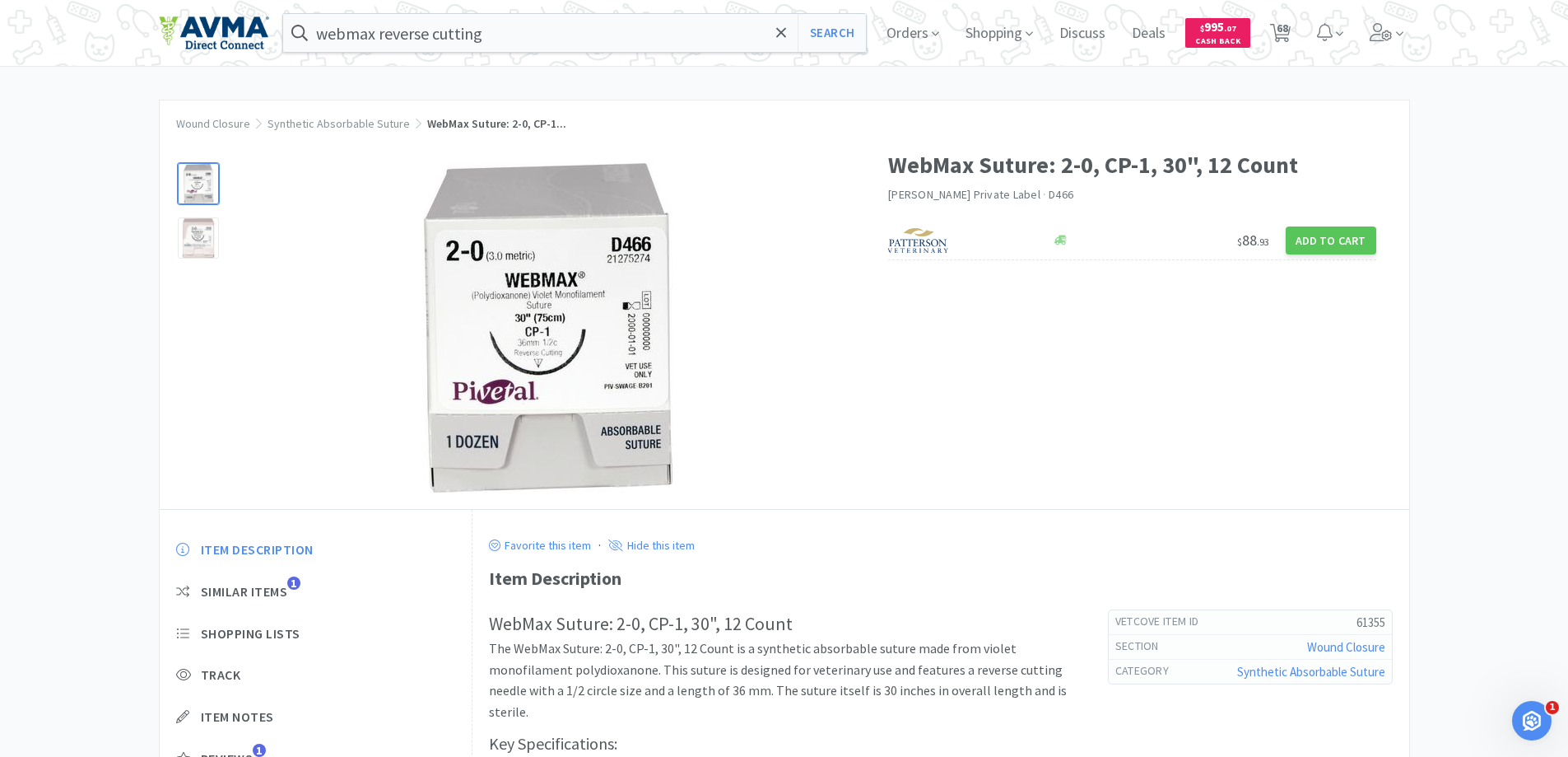
select select "1"
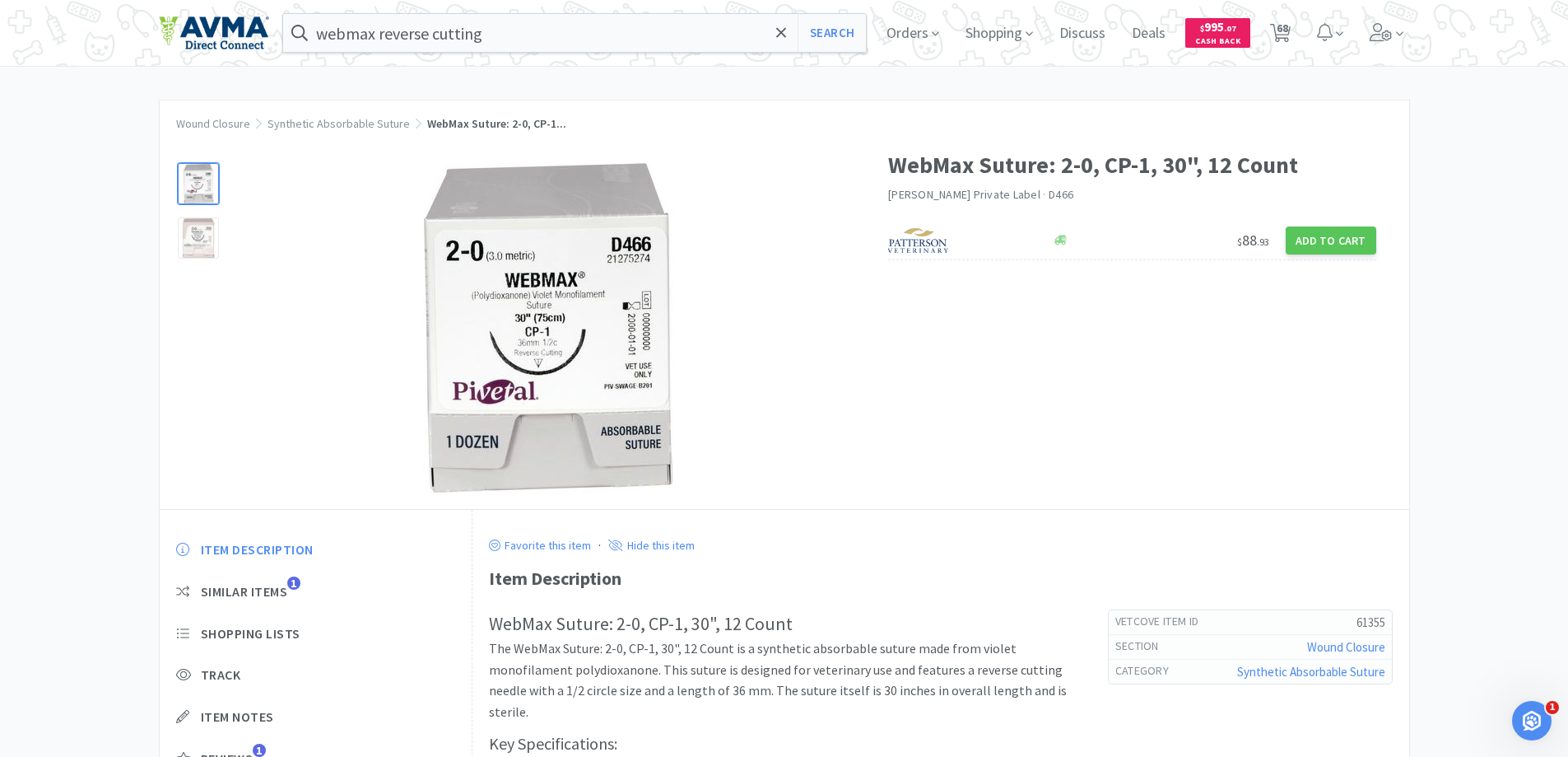
select select "1"
select select "10"
select select "4"
select select "8"
select select "15"
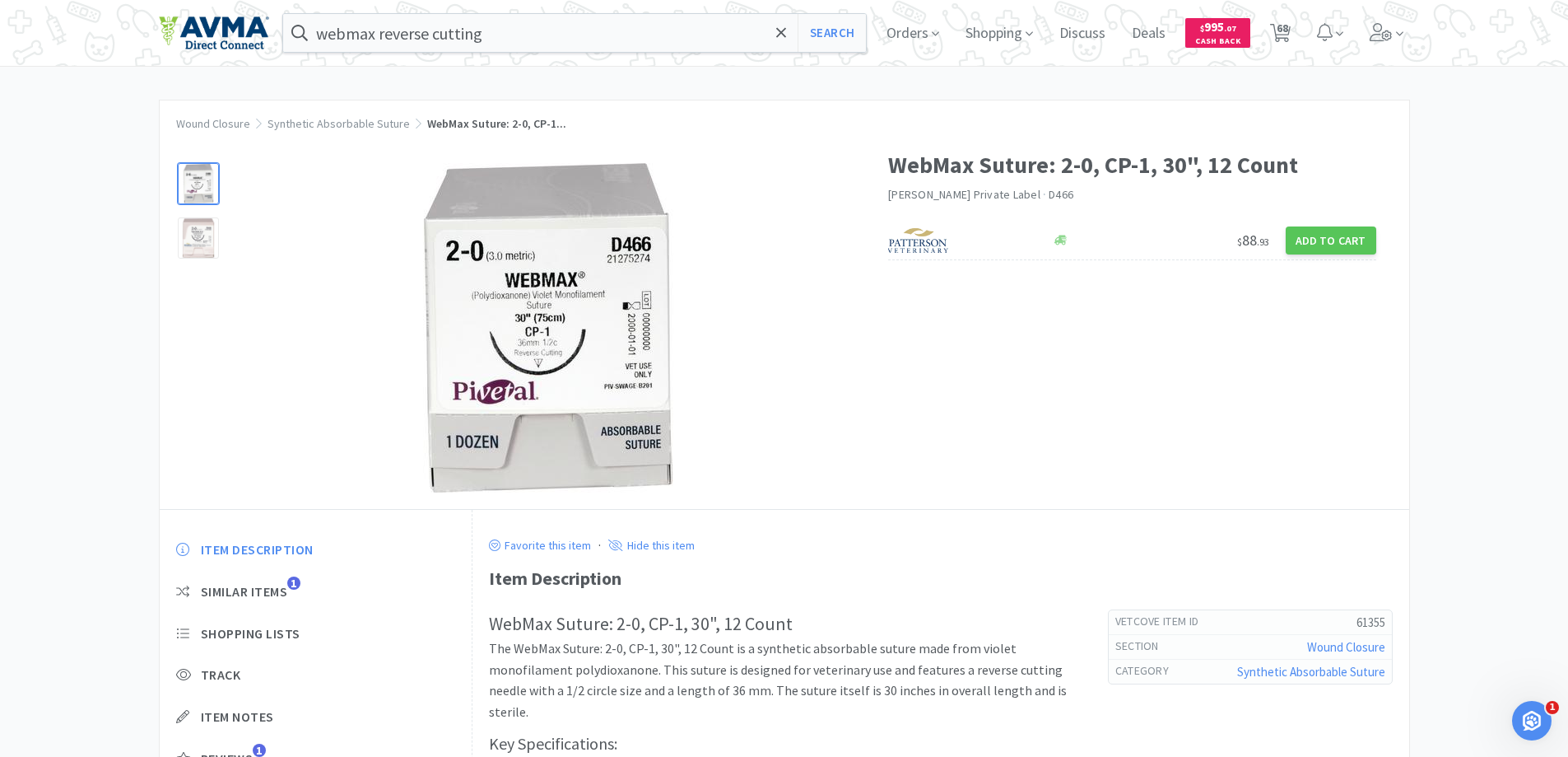
select select "15"
select select "1"
select select "15"
select select "4"
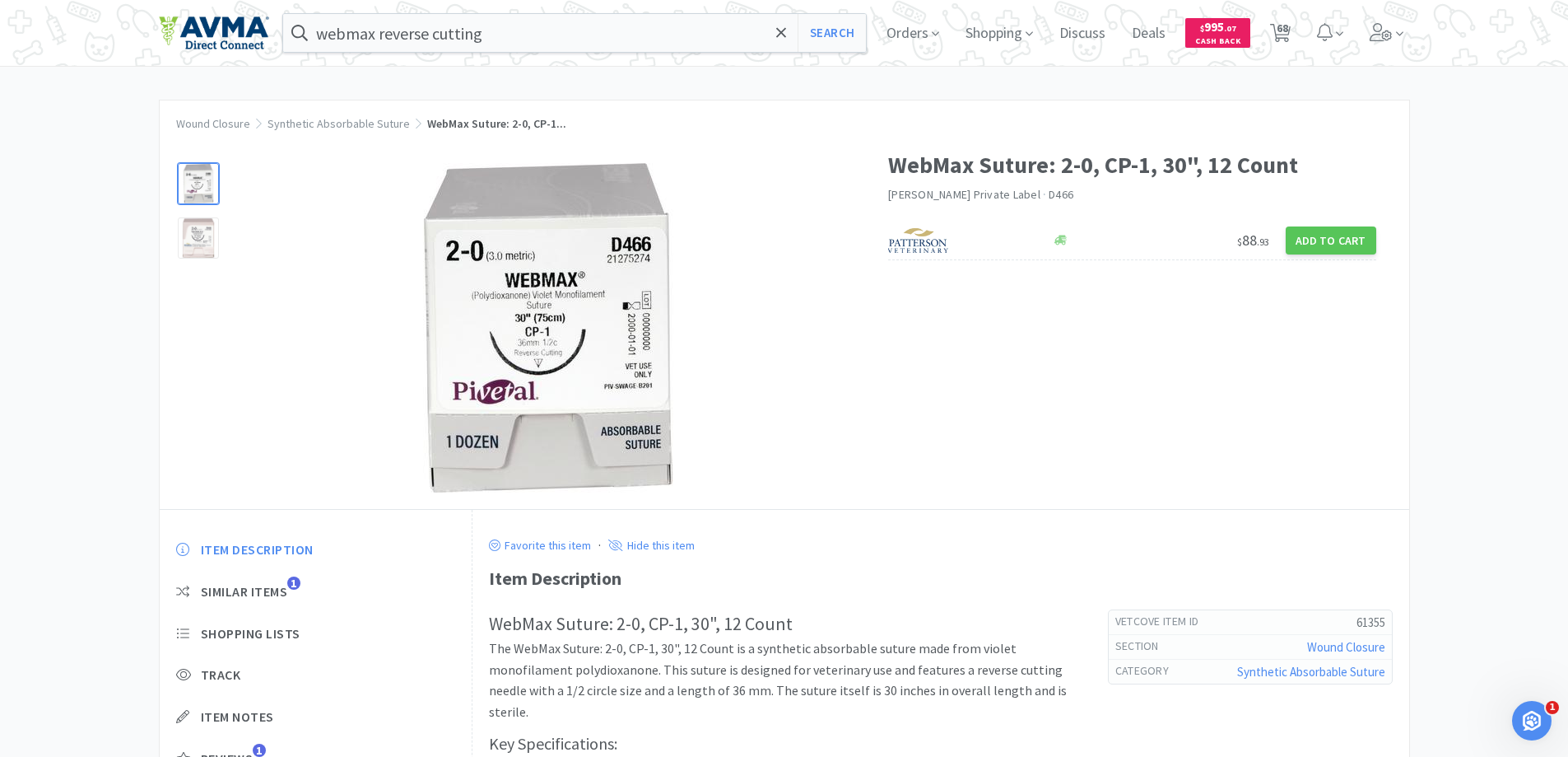
select select "1"
select select "10"
select select "2"
select select "1"
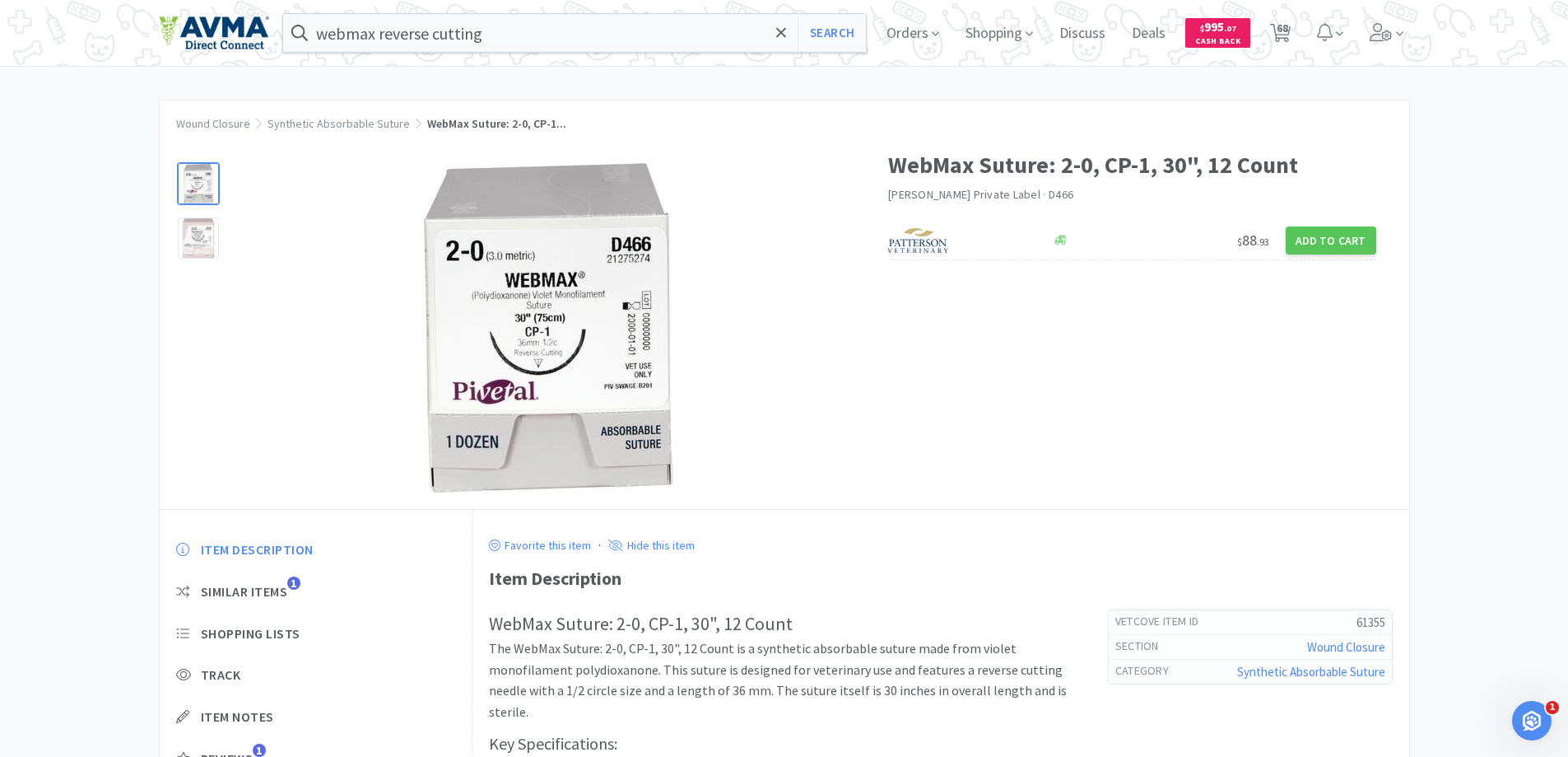
select select "2"
select select "4"
select select "15"
select select "1"
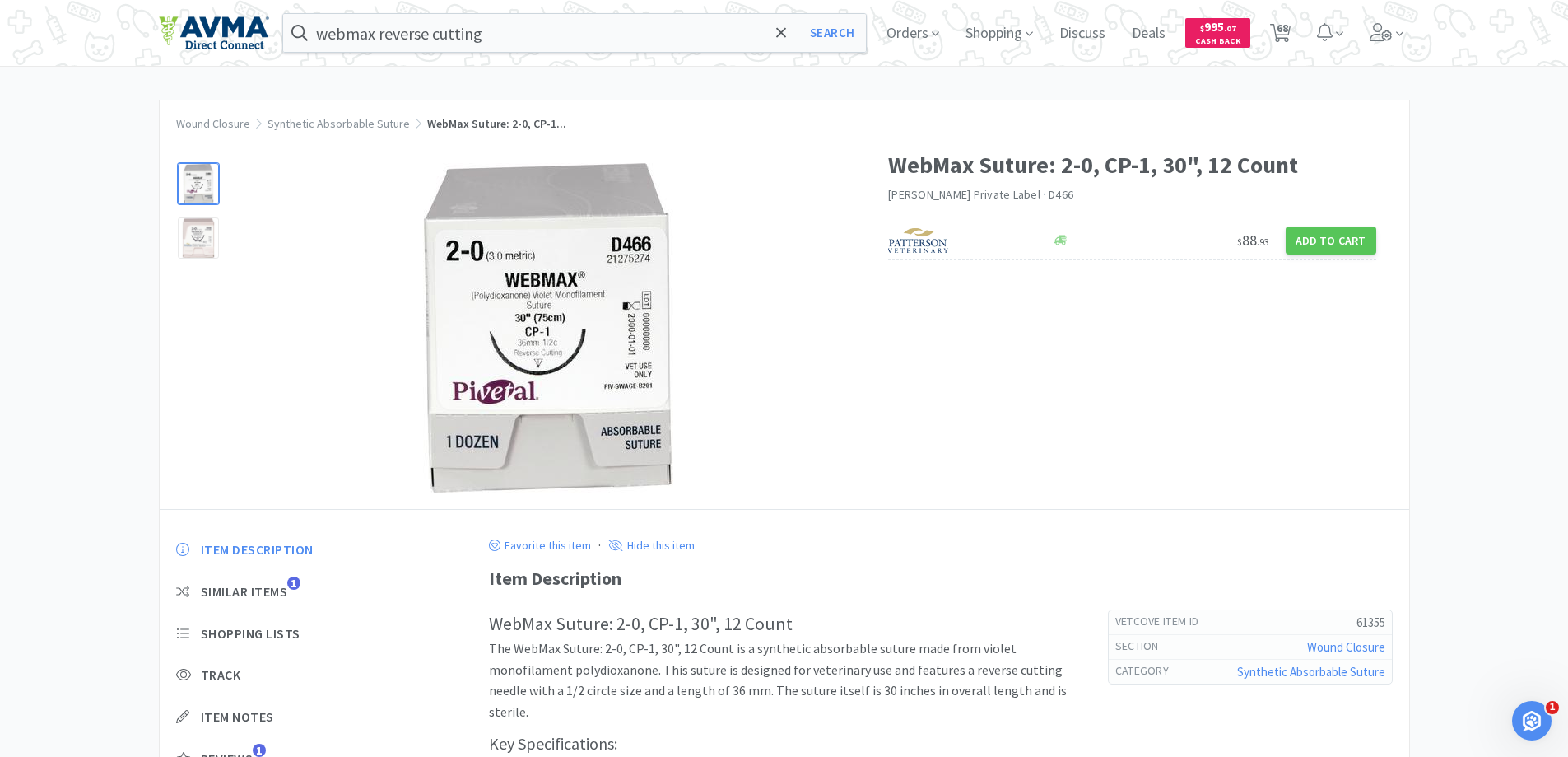
select select "1"
select select "2"
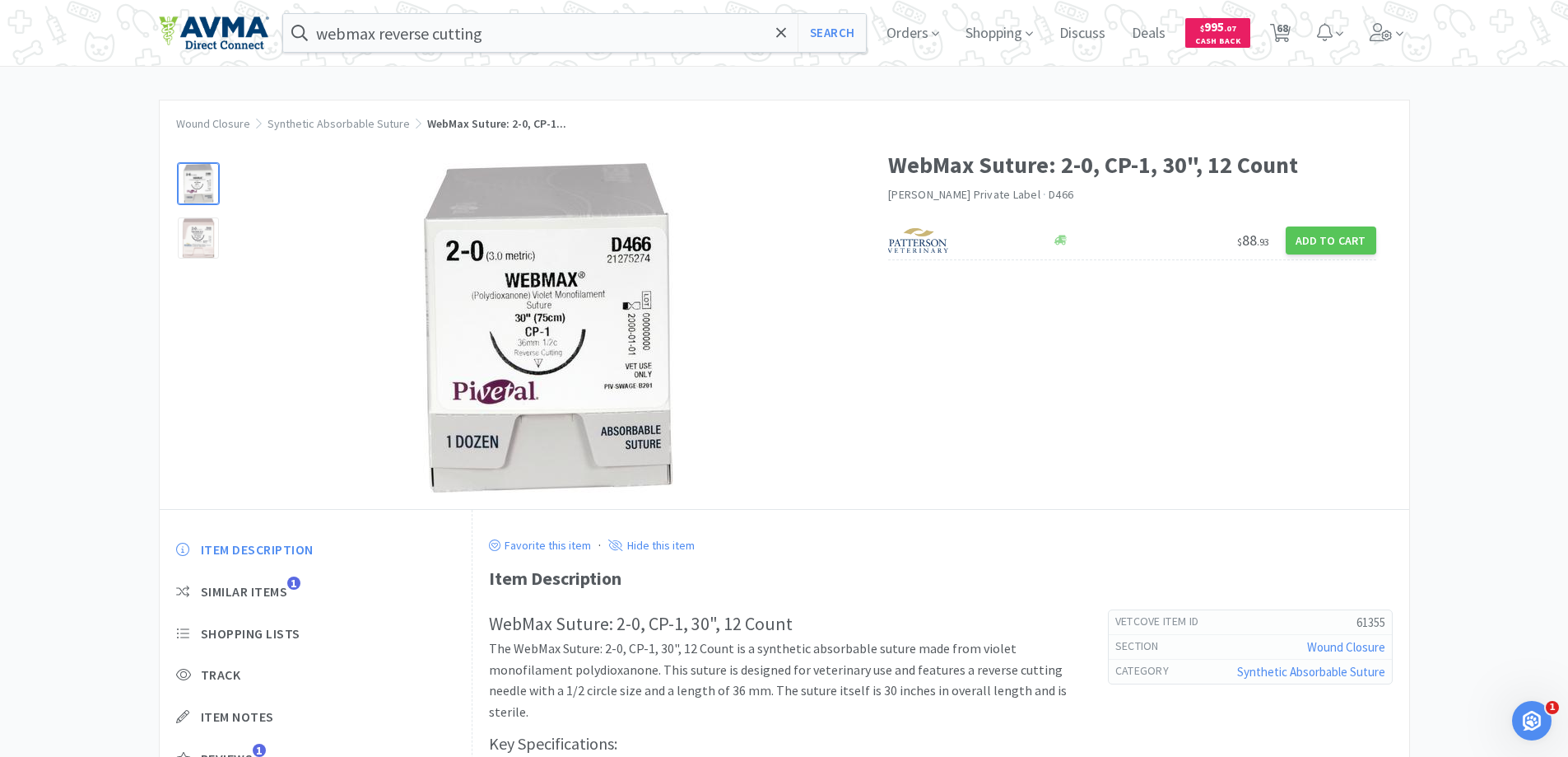
select select "1"
select select "150"
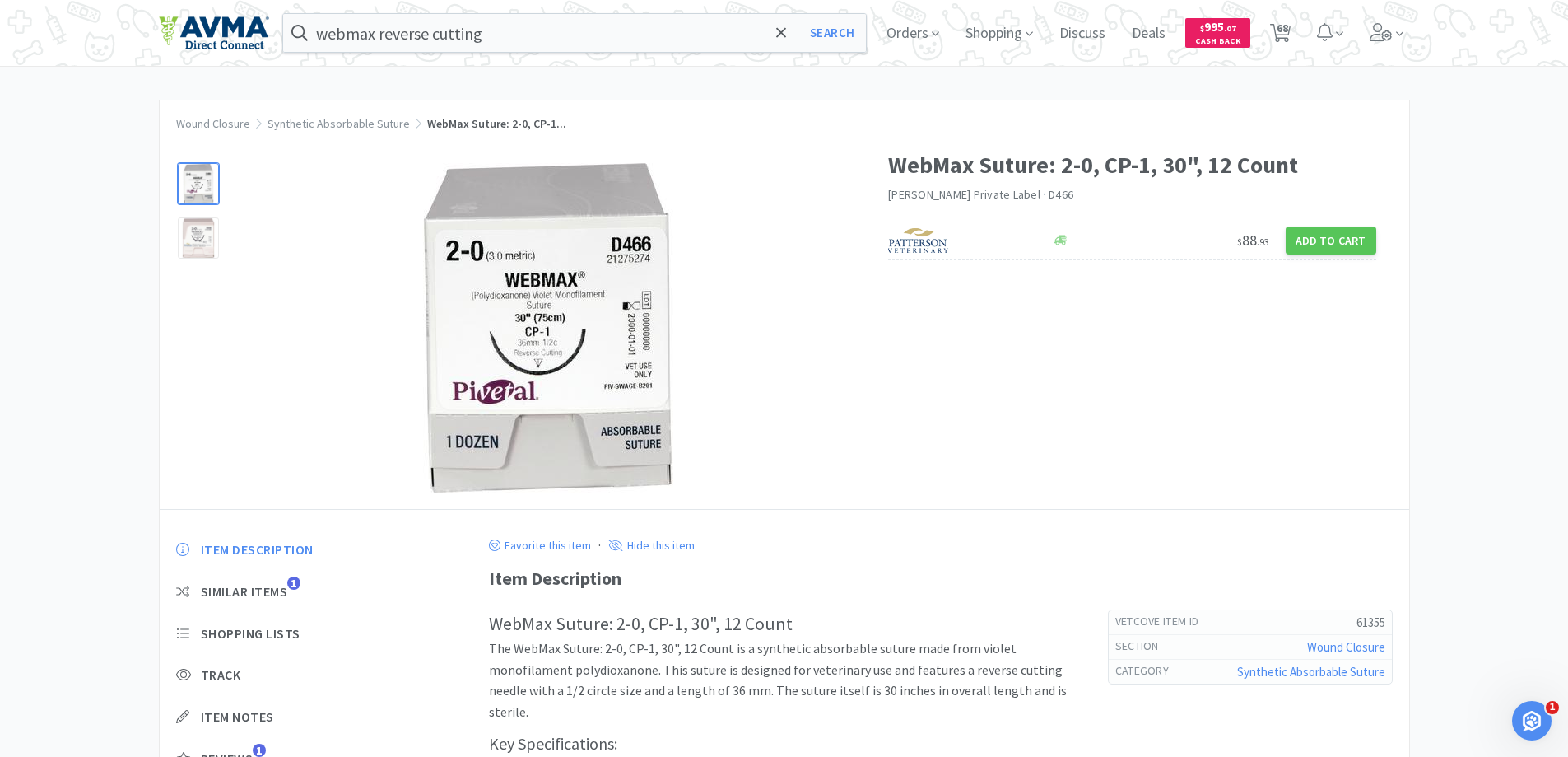
select select "2"
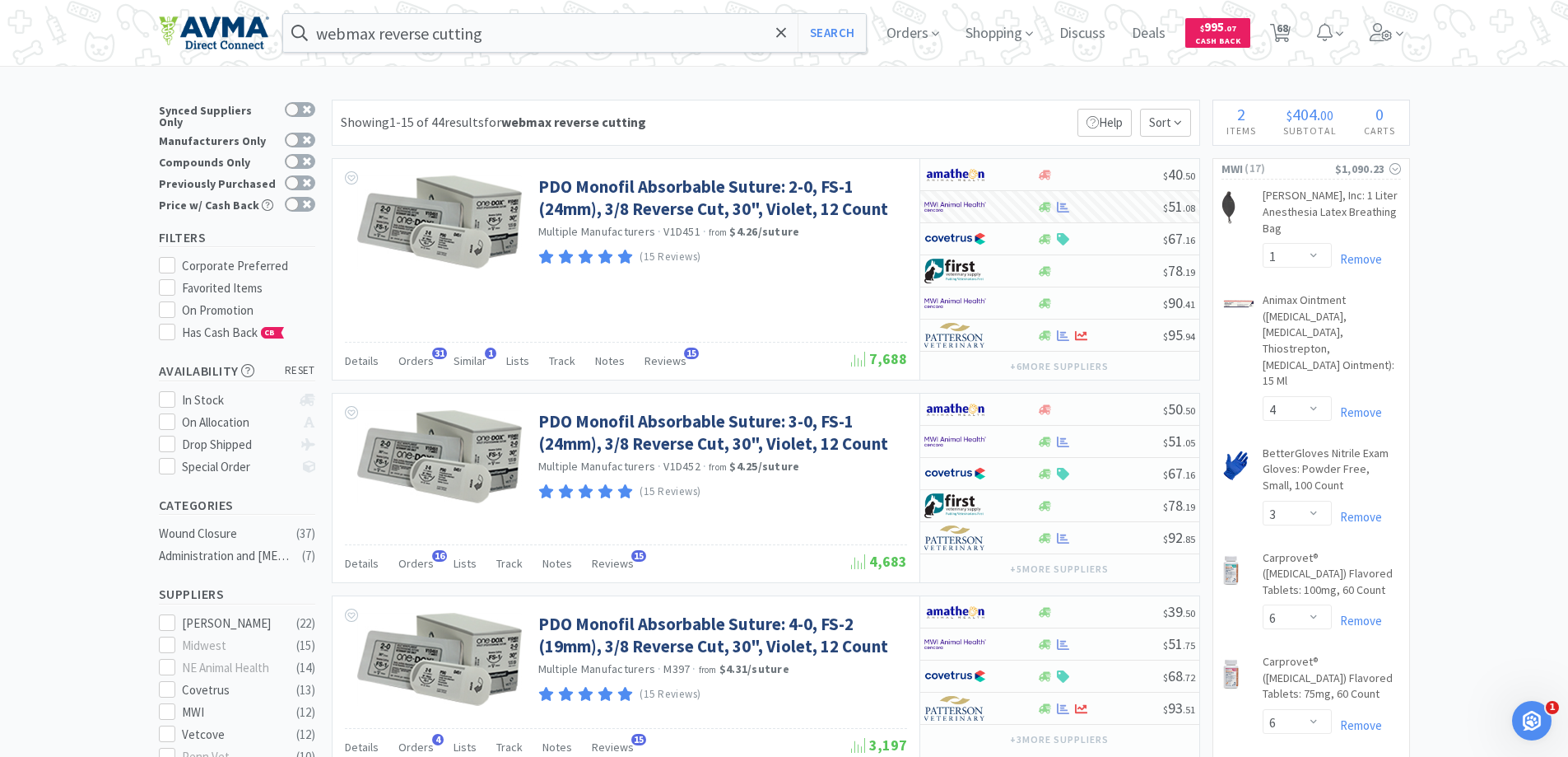
scroll to position [2416, 0]
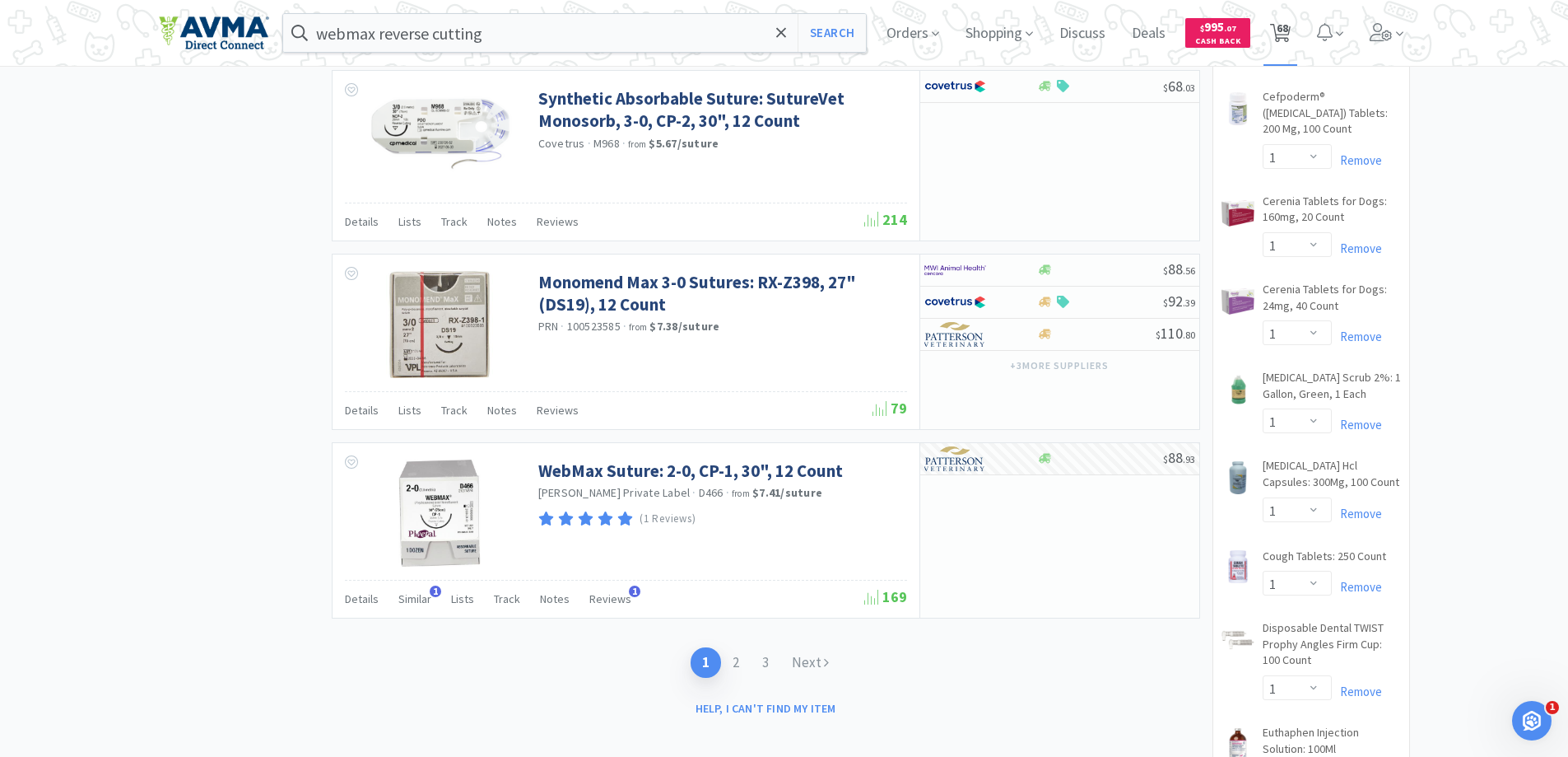
click at [1238, 28] on span "68" at bounding box center [1282, 27] width 12 height 66
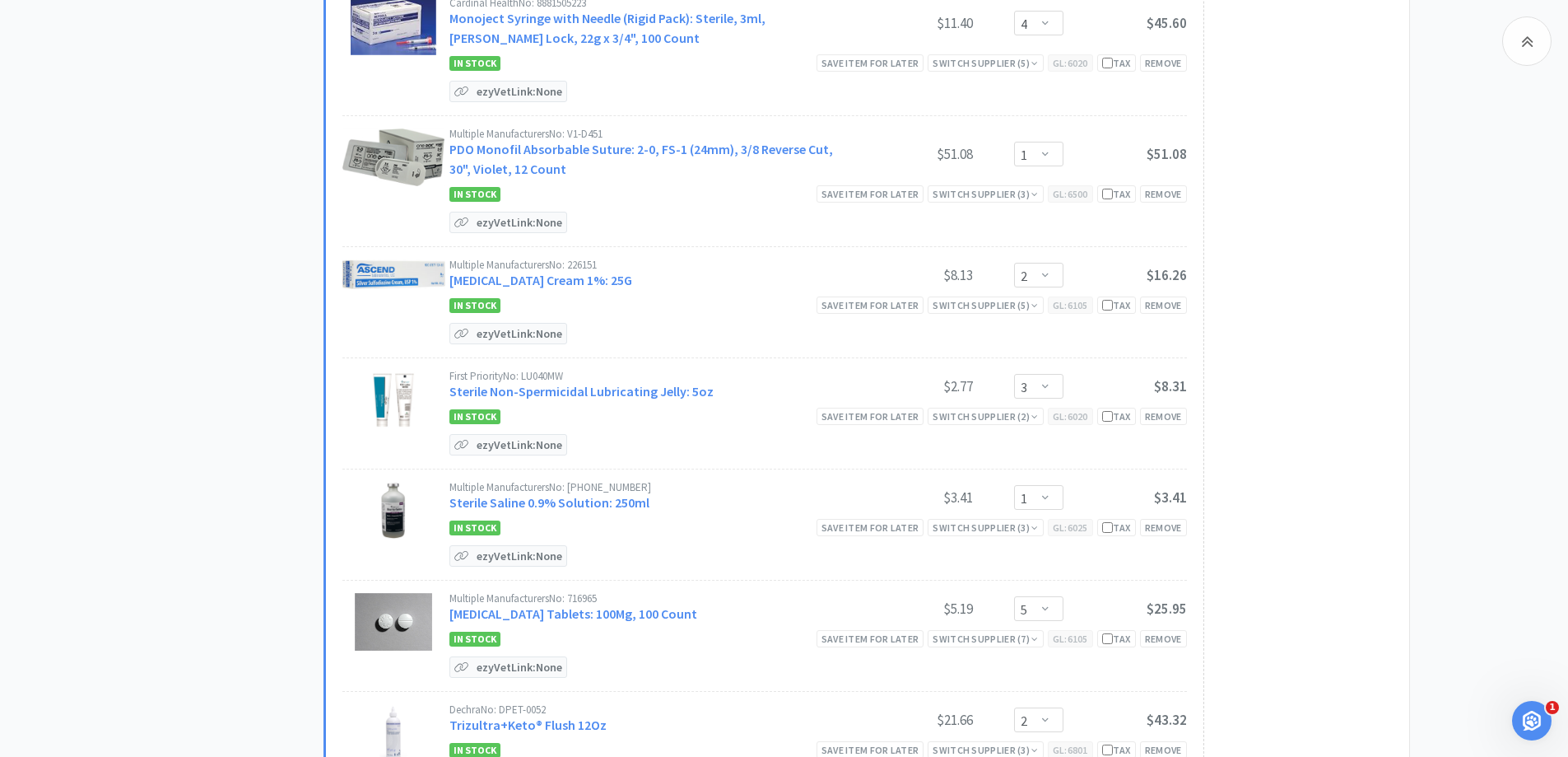
scroll to position [3130, 0]
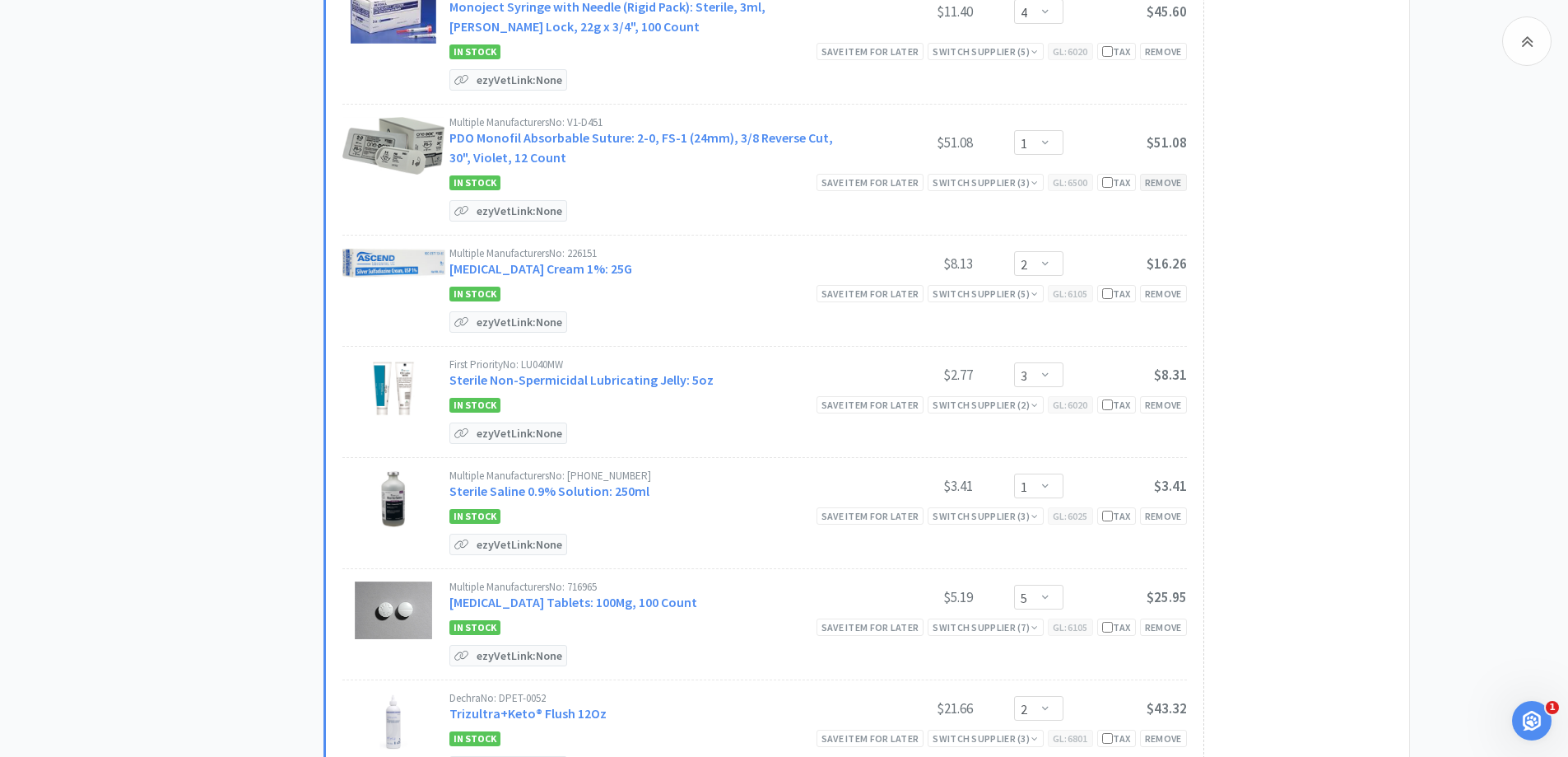
click at [1160, 183] on div "Remove" at bounding box center [1163, 182] width 47 height 18
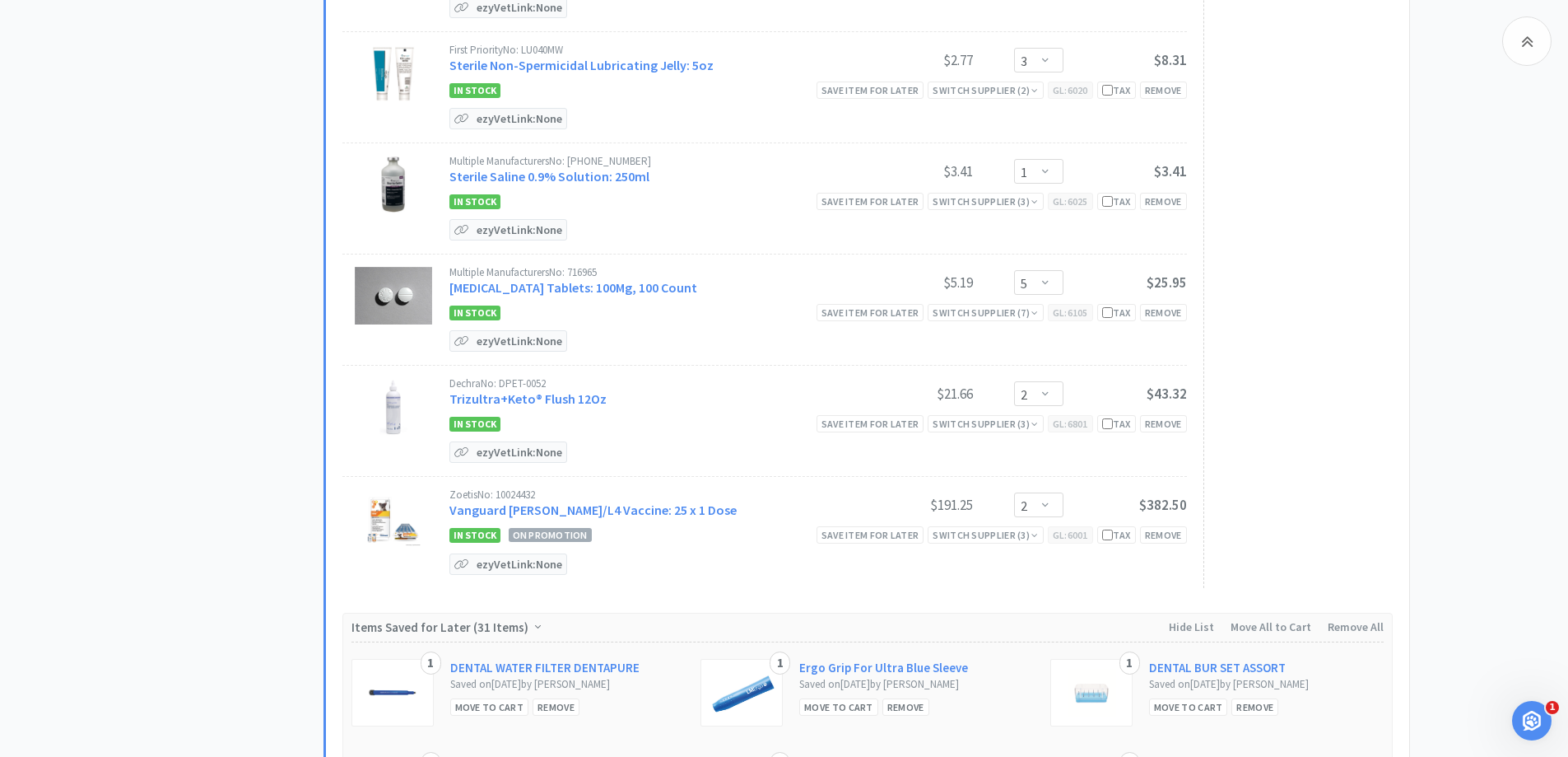
scroll to position [3294, 0]
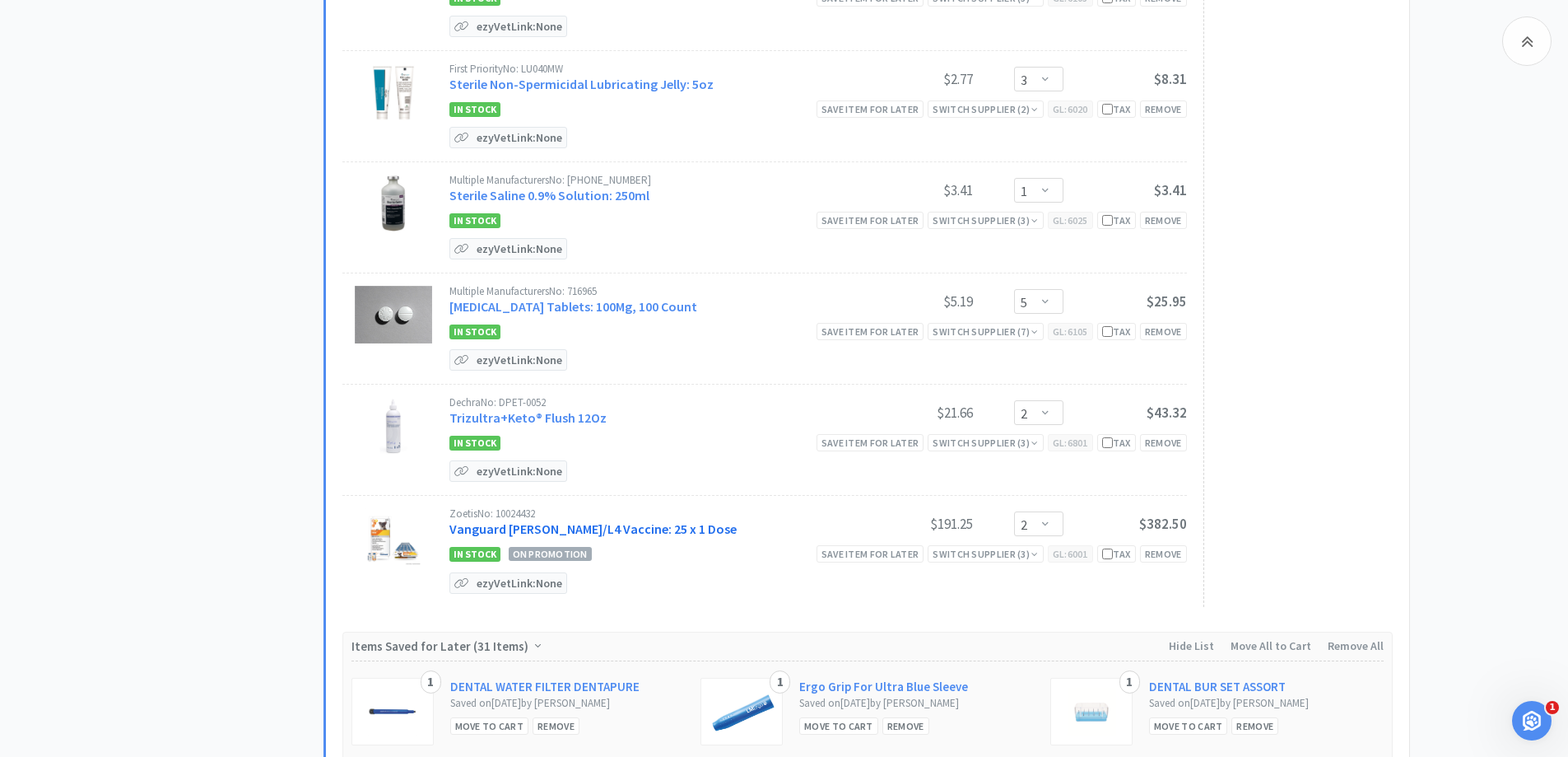
click at [635, 532] on link "Vanguard [PERSON_NAME]/L4 Vaccine: 25 x 1 Dose" at bounding box center [593, 529] width 288 height 17
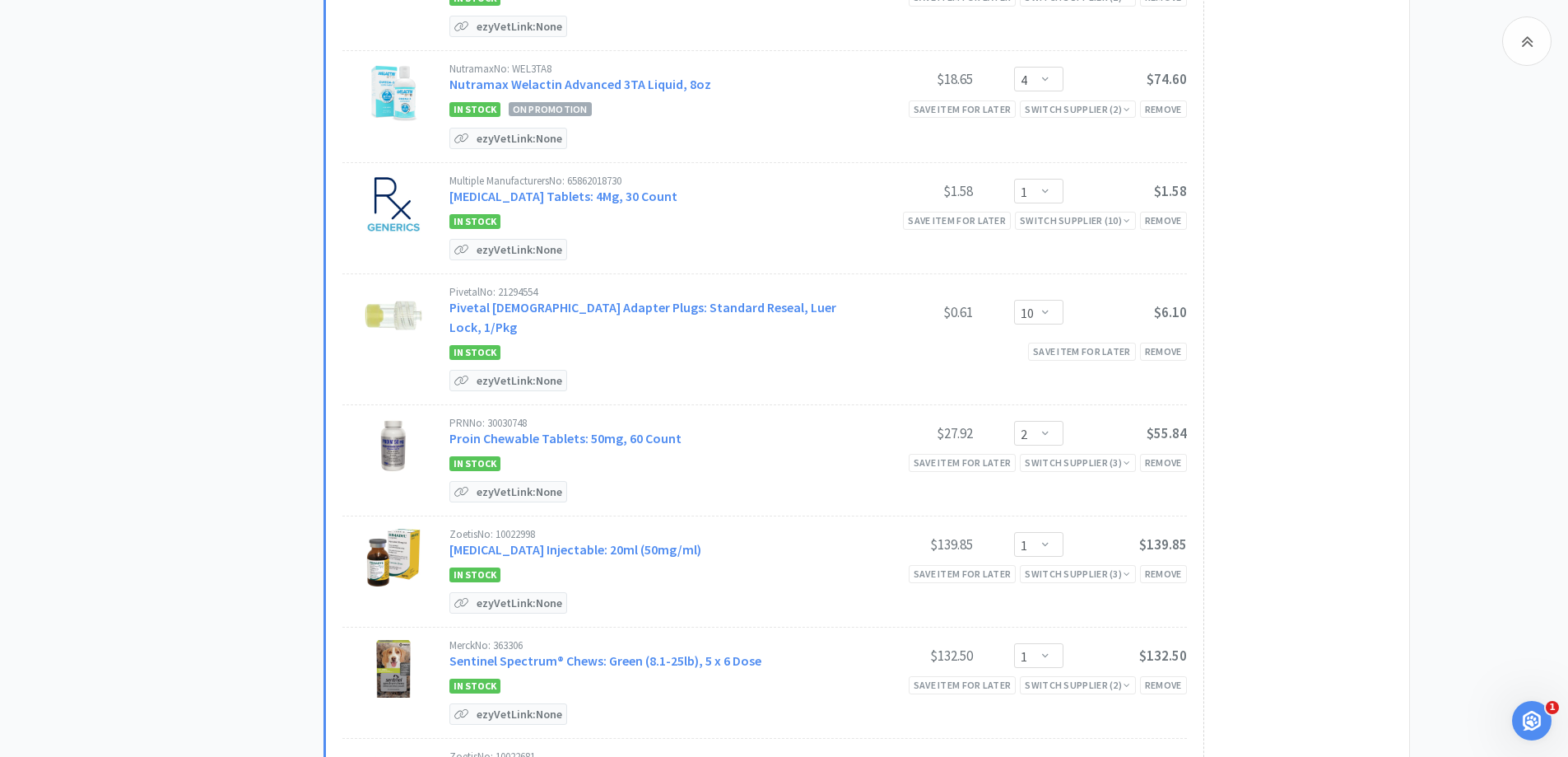
scroll to position [7742, 0]
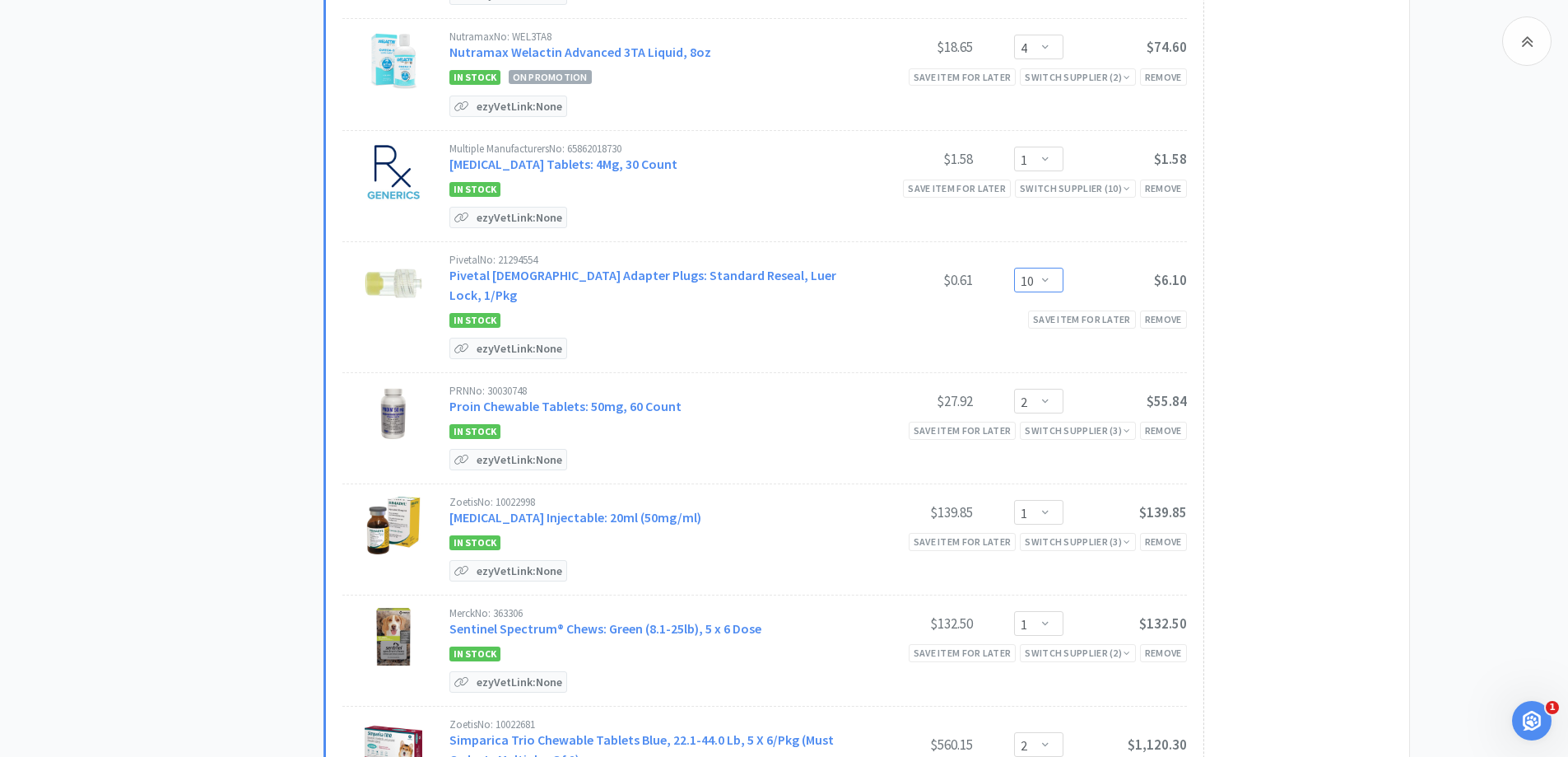
click at [1044, 274] on select "Enter Quantity 1 2 3 4 5 6 7 8 9 10 11 12 13 14 15 16 17 18 19 20 Enter Quantity" at bounding box center [1039, 280] width 50 height 25
click at [1014, 267] on select "Enter Quantity 1 2 3 4 5 6 7 8 9 10 11 12 13 14 15 16 17 18 19 20 Enter Quantity" at bounding box center [1039, 280] width 50 height 25
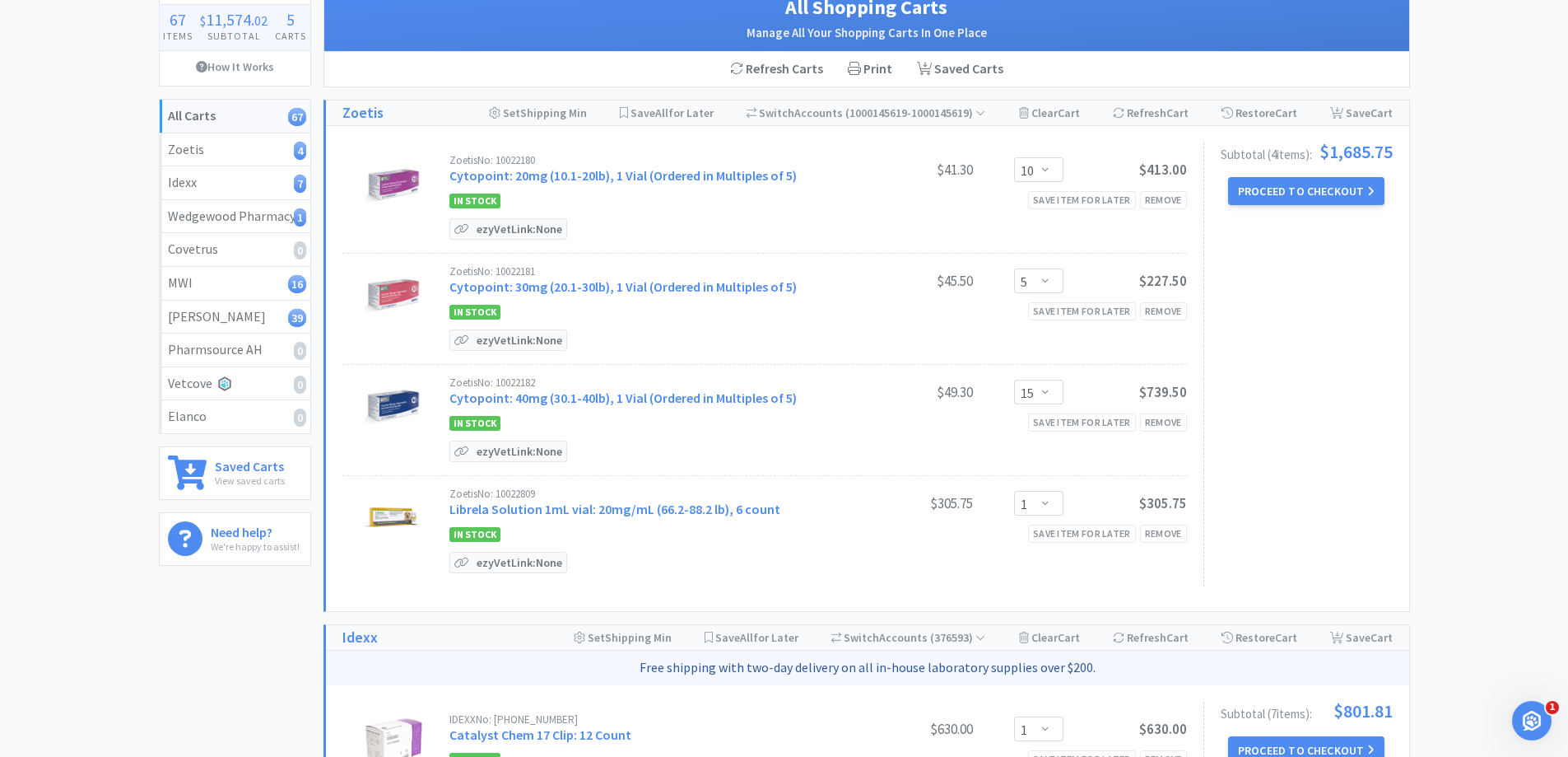
scroll to position [82, 0]
